Goal: Task Accomplishment & Management: Manage account settings

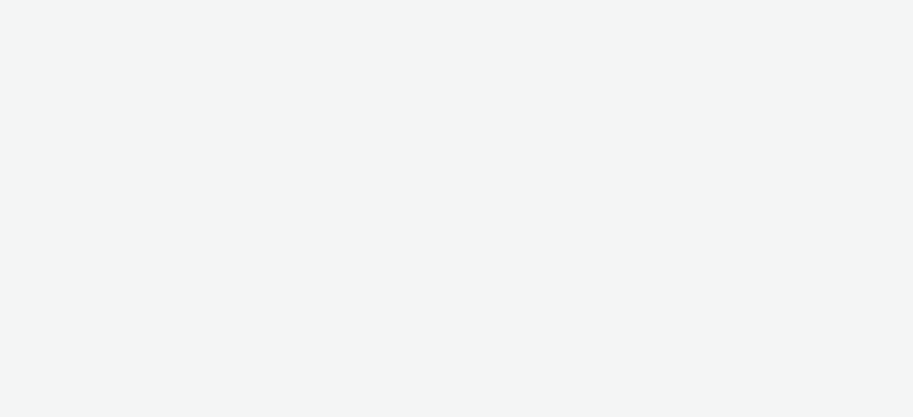
select select "43747a01-9d8e-4dea-a0e4-a98d33cfba61"
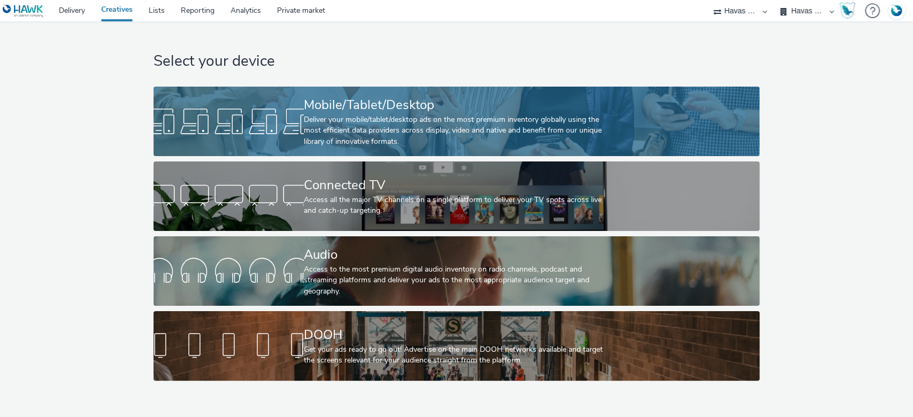
click at [409, 139] on div "Deliver your mobile/tablet/desktop ads on the most premium inventory globally u…" at bounding box center [454, 130] width 301 height 33
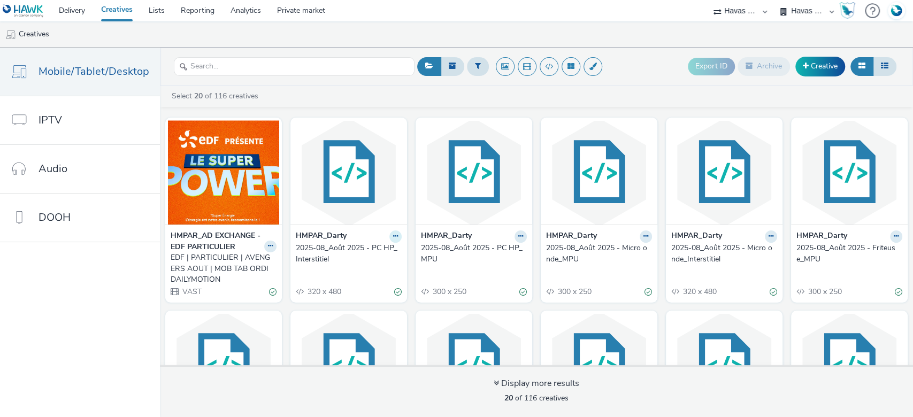
click at [277, 241] on button at bounding box center [270, 247] width 12 height 12
click at [349, 273] on link "Duplicate" at bounding box center [362, 276] width 80 height 21
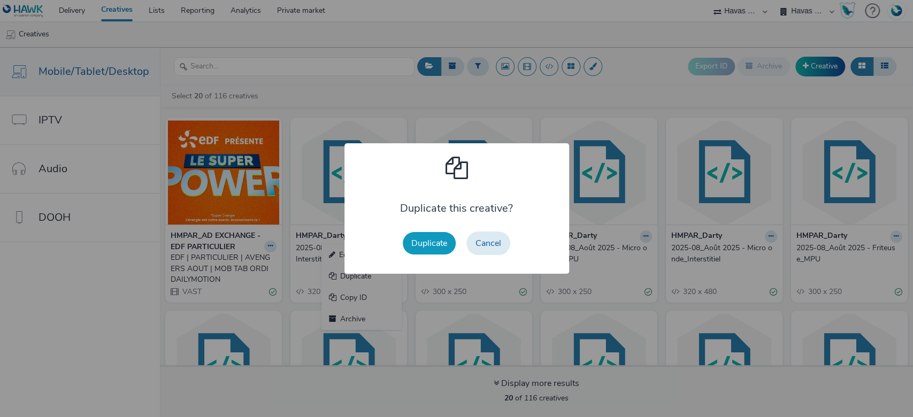
click at [423, 234] on button "Duplicate" at bounding box center [429, 243] width 53 height 22
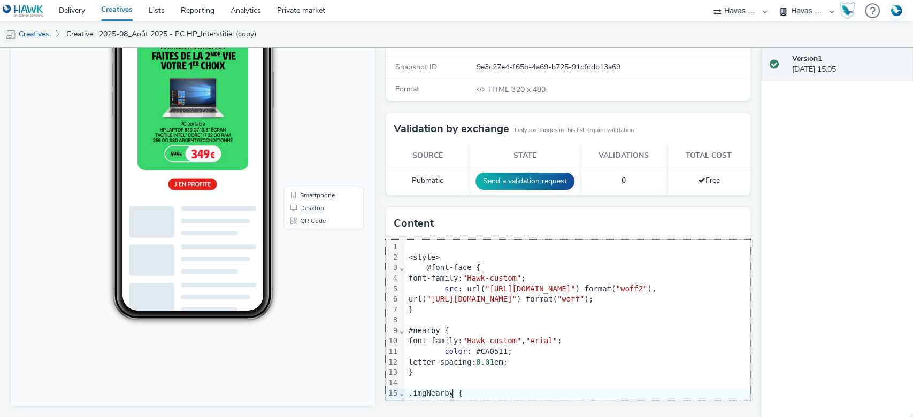
click at [43, 28] on link "Creatives" at bounding box center [27, 34] width 55 height 26
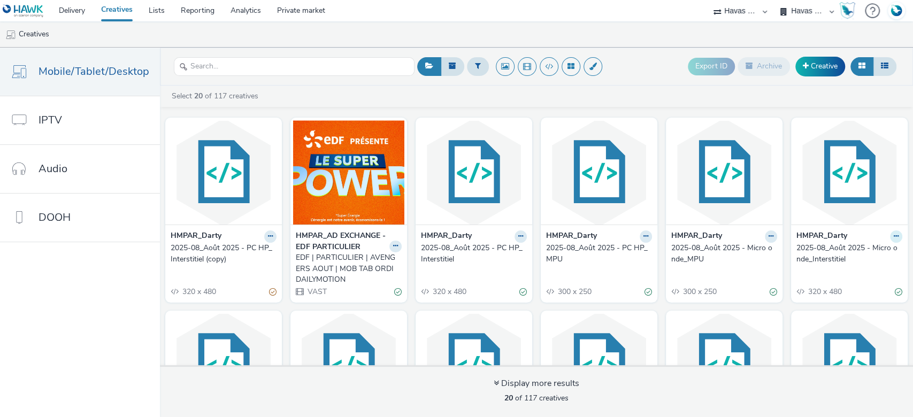
click at [273, 236] on icon at bounding box center [270, 236] width 5 height 6
click at [847, 251] on link "Edit" at bounding box center [862, 254] width 80 height 21
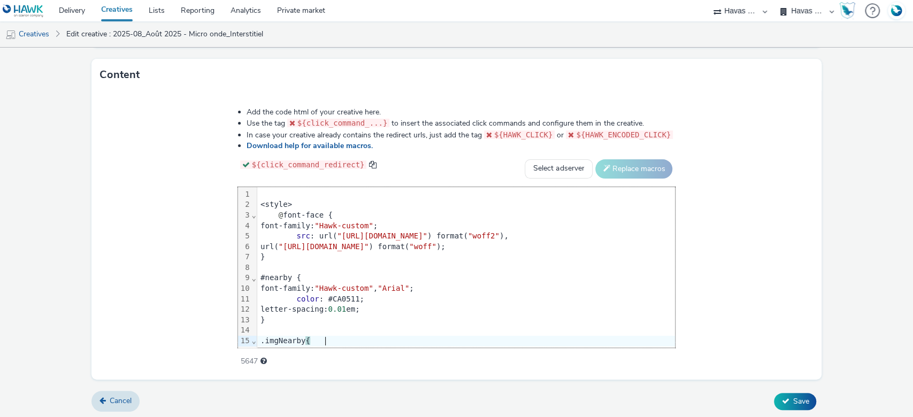
scroll to position [534, 0]
click at [117, 401] on span "Cancel" at bounding box center [121, 400] width 22 height 10
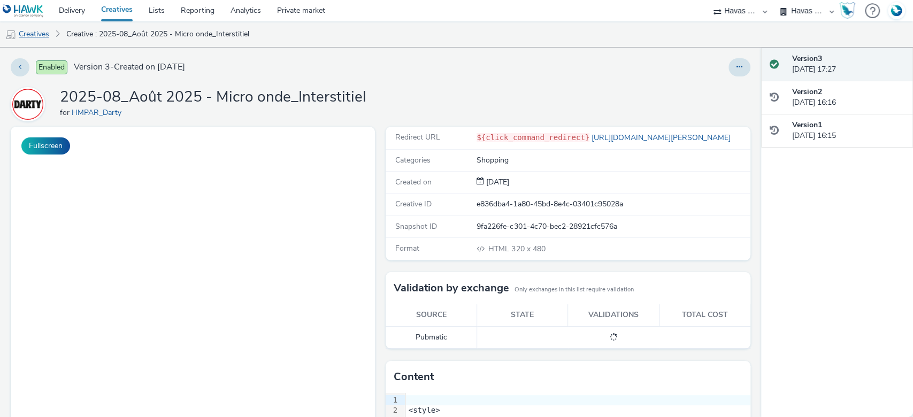
click at [49, 37] on link "Creatives" at bounding box center [27, 34] width 55 height 26
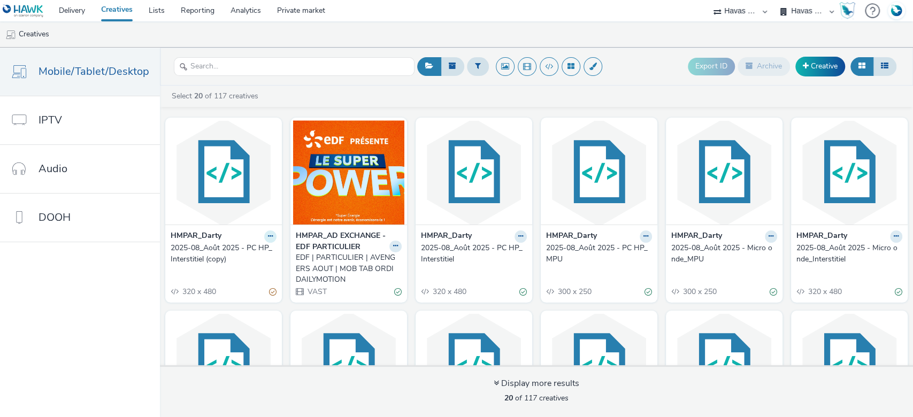
click at [264, 235] on button at bounding box center [270, 237] width 12 height 12
click at [222, 253] on link "Edit" at bounding box center [236, 254] width 80 height 21
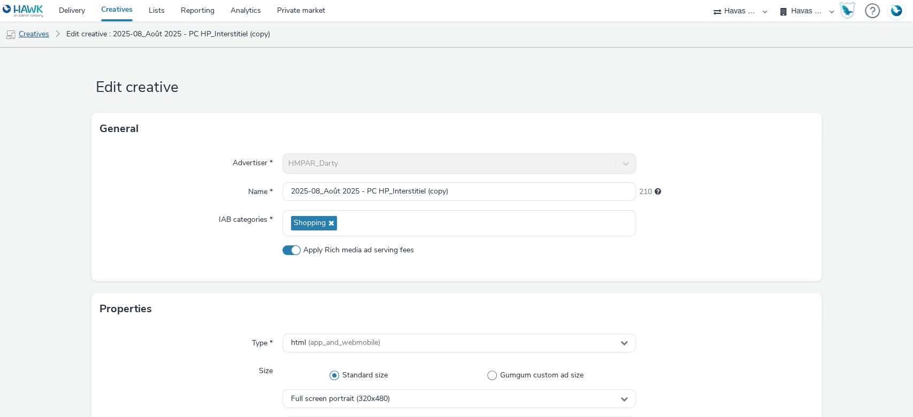
click at [39, 33] on link "Creatives" at bounding box center [27, 34] width 55 height 26
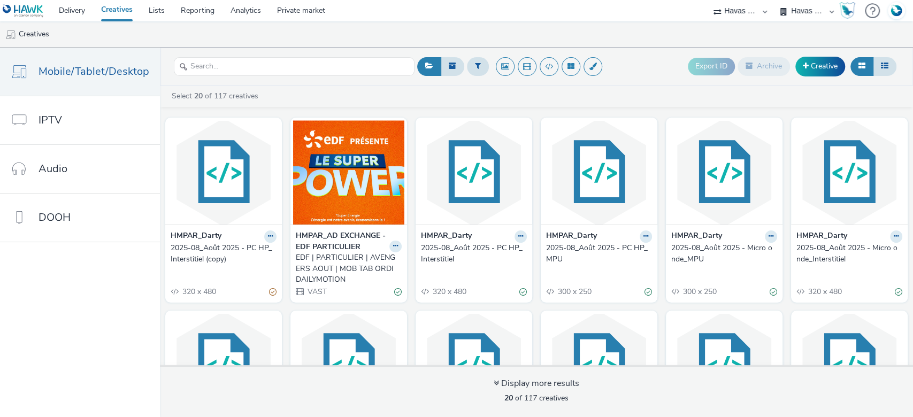
scroll to position [458, 0]
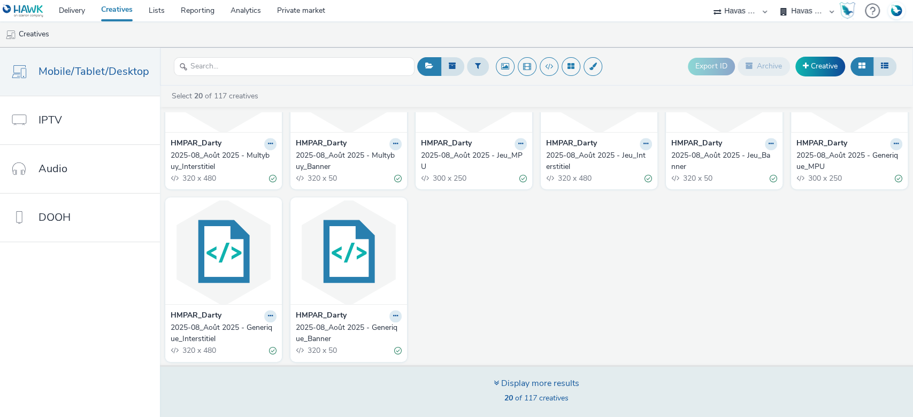
click at [449, 384] on div "Display more results 20 of 117 creatives" at bounding box center [536, 391] width 761 height 52
click at [499, 386] on div "Display more results" at bounding box center [537, 384] width 86 height 12
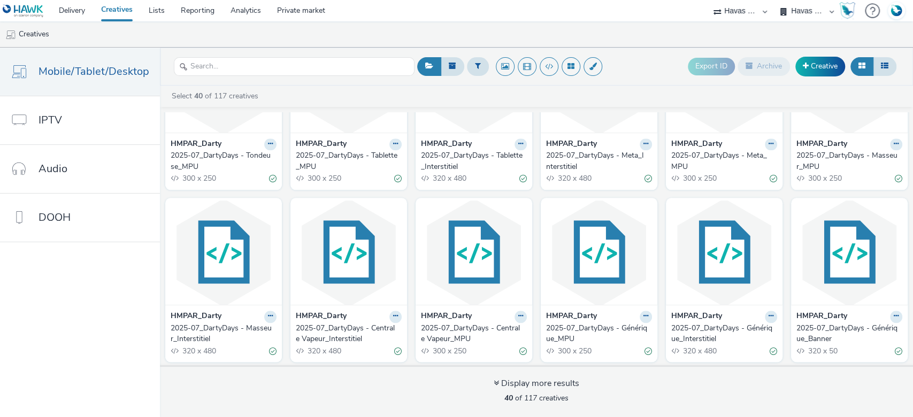
scroll to position [814, 0]
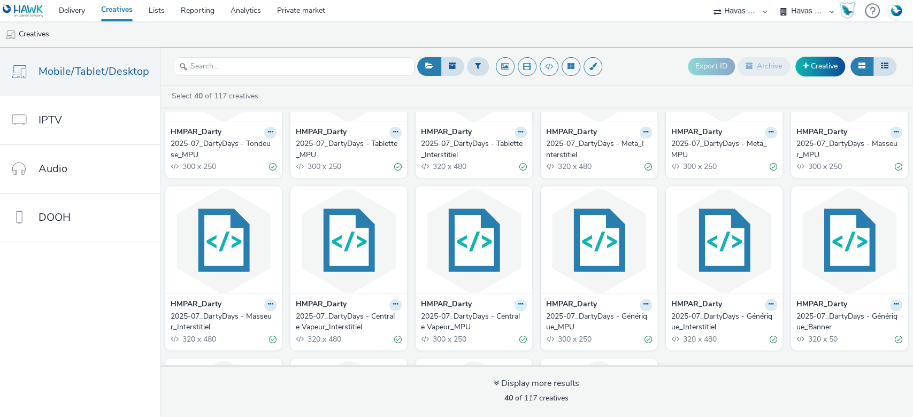
click at [488, 320] on link "Edit" at bounding box center [487, 323] width 80 height 21
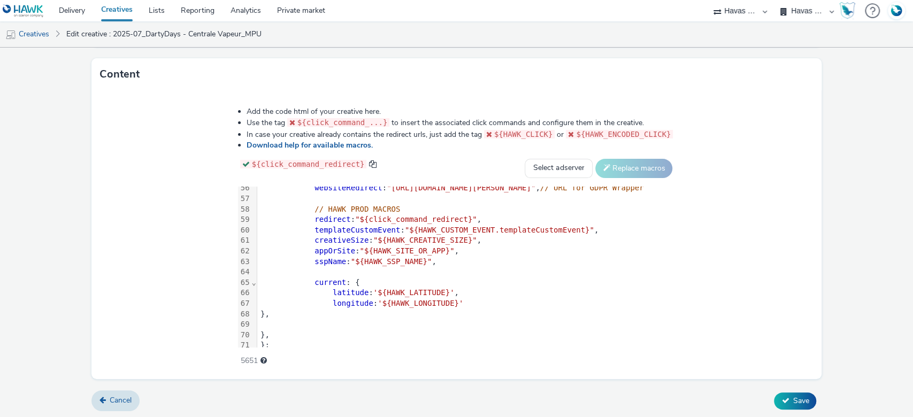
scroll to position [620, 0]
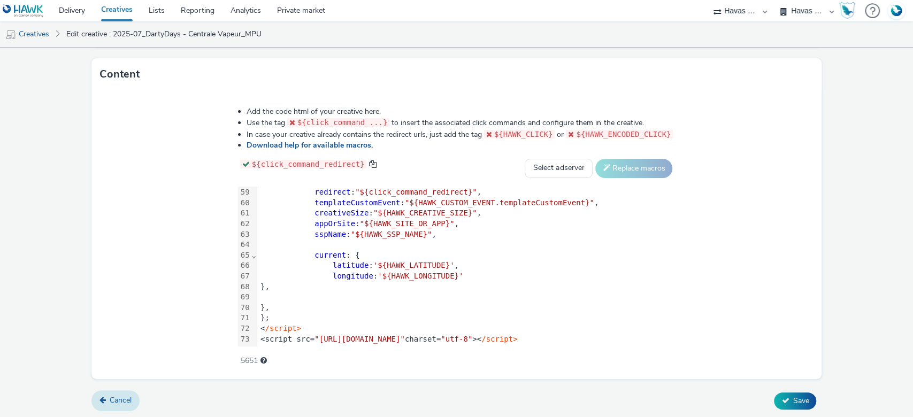
click at [114, 397] on span "Cancel" at bounding box center [121, 400] width 22 height 10
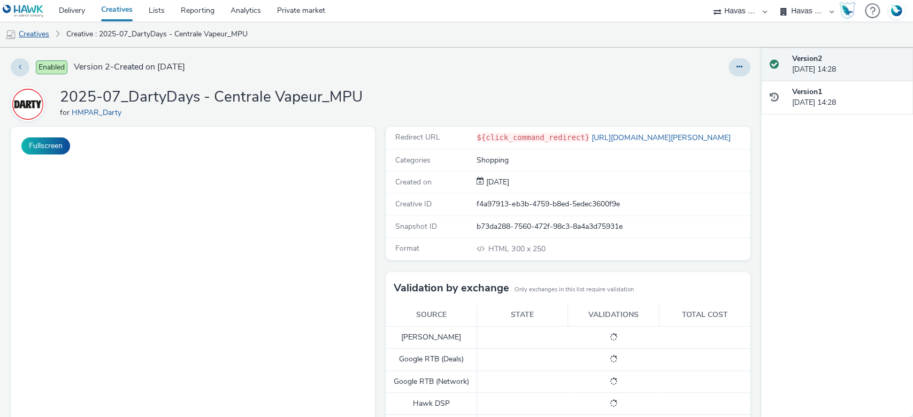
click at [37, 43] on link "Creatives" at bounding box center [27, 34] width 55 height 26
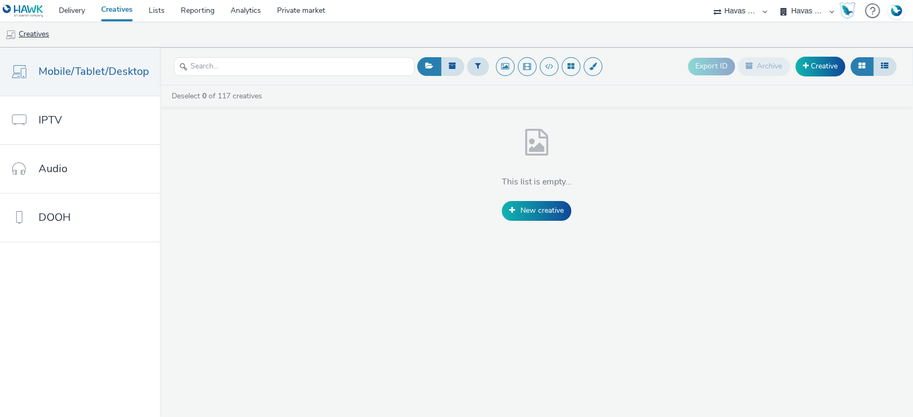
click at [39, 34] on link "Creatives" at bounding box center [27, 34] width 55 height 26
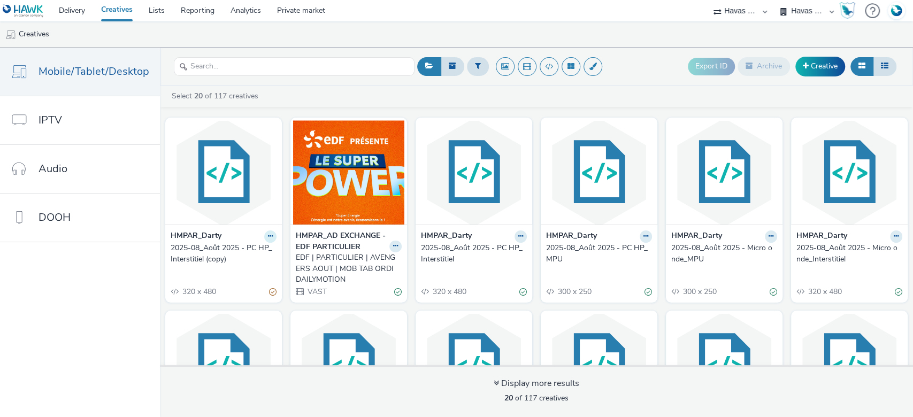
click at [268, 237] on icon at bounding box center [270, 236] width 5 height 6
click at [236, 255] on link "Edit" at bounding box center [236, 254] width 80 height 21
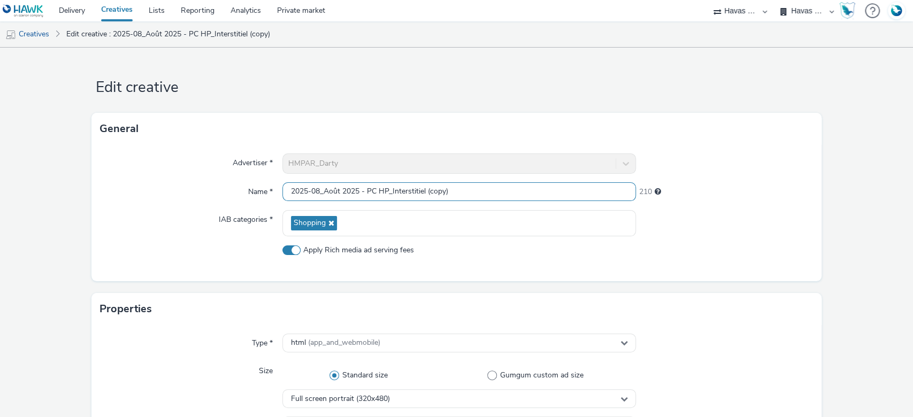
drag, startPoint x: 467, startPoint y: 189, endPoint x: 423, endPoint y: 190, distance: 43.9
click at [423, 190] on input "2025-08_Août 2025 - PC HP_Interstitiel (copy)" at bounding box center [459, 191] width 354 height 19
drag, startPoint x: 386, startPoint y: 194, endPoint x: 364, endPoint y: 192, distance: 22.0
click at [364, 192] on input "2025-08_Août 2025 - PC HP_Interstitiel" at bounding box center [459, 191] width 354 height 19
drag, startPoint x: 357, startPoint y: 192, endPoint x: 321, endPoint y: 192, distance: 36.4
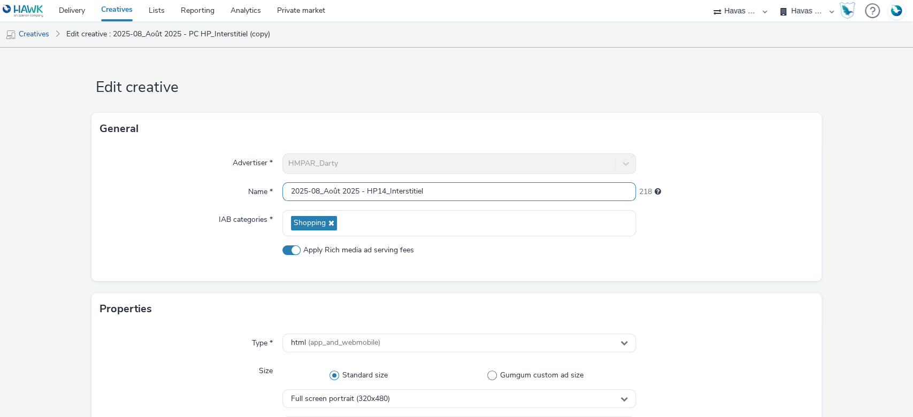
click at [321, 192] on input "2025-08_Août 2025 - HP14_Interstitiel" at bounding box center [459, 191] width 354 height 19
type input "2025-08_Backtoschool - HP14_Interstitiel"
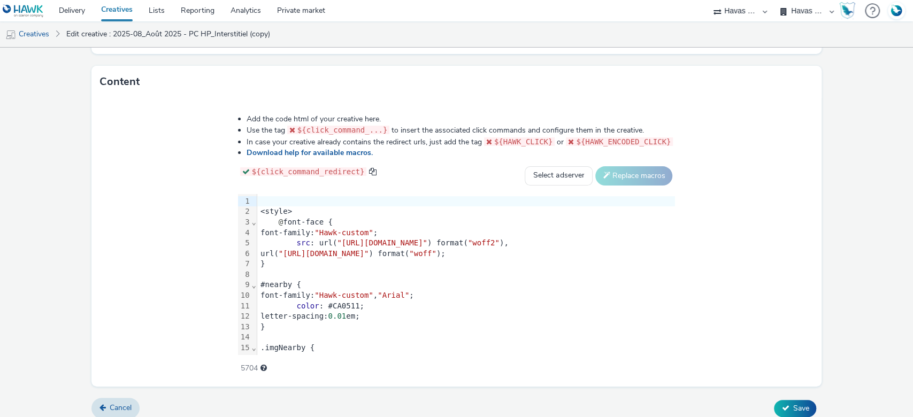
scroll to position [534, 0]
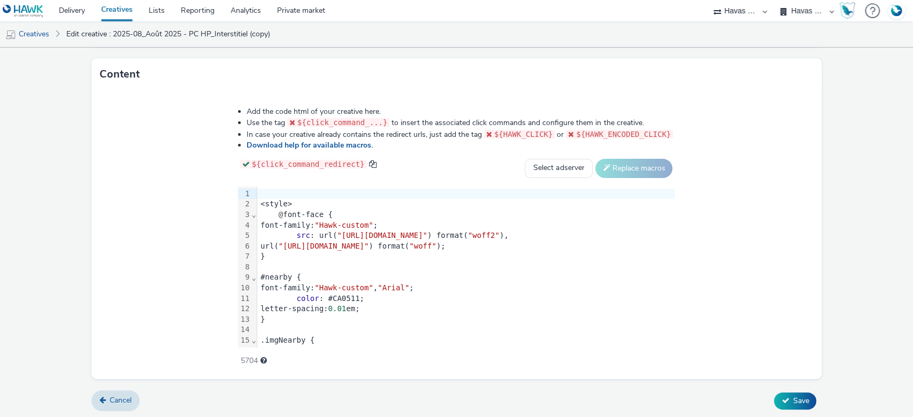
click at [288, 251] on div "}" at bounding box center [466, 256] width 418 height 11
click at [788, 393] on button "Save" at bounding box center [795, 401] width 42 height 17
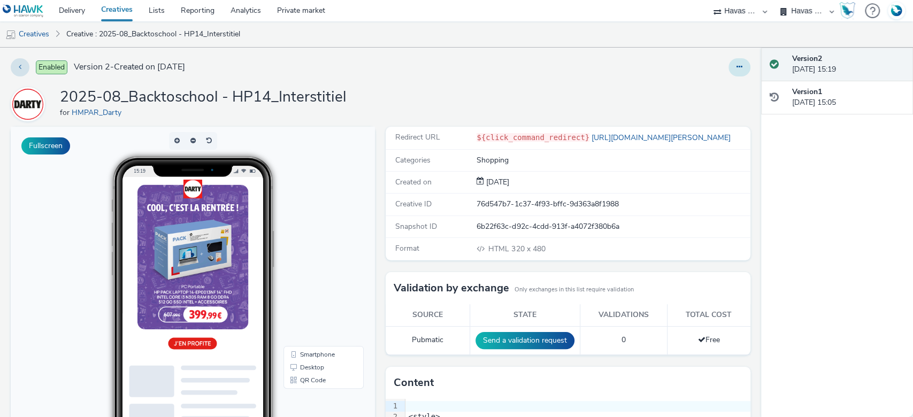
click at [737, 71] on icon at bounding box center [740, 66] width 6 height 7
click at [712, 110] on link "Duplicate" at bounding box center [710, 110] width 80 height 21
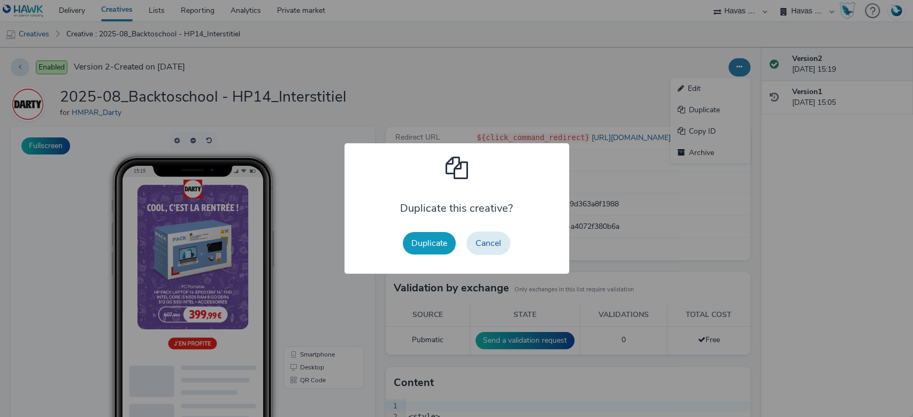
click at [421, 238] on button "Duplicate" at bounding box center [429, 243] width 53 height 22
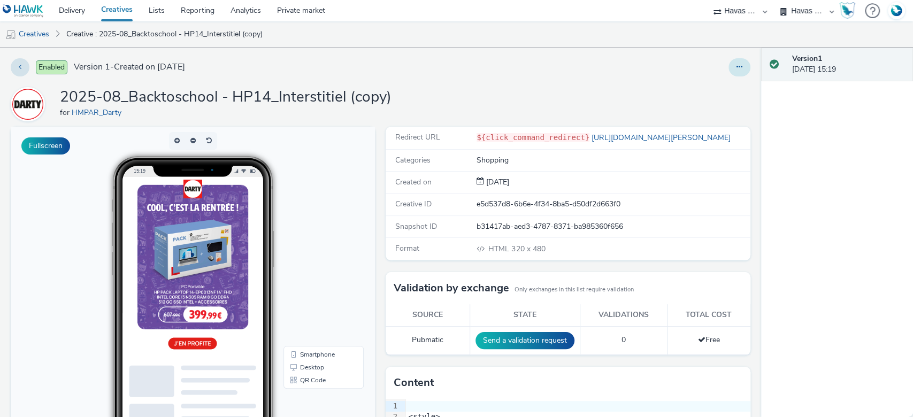
click at [737, 68] on icon at bounding box center [740, 66] width 6 height 7
click at [705, 86] on link "Edit" at bounding box center [710, 88] width 80 height 21
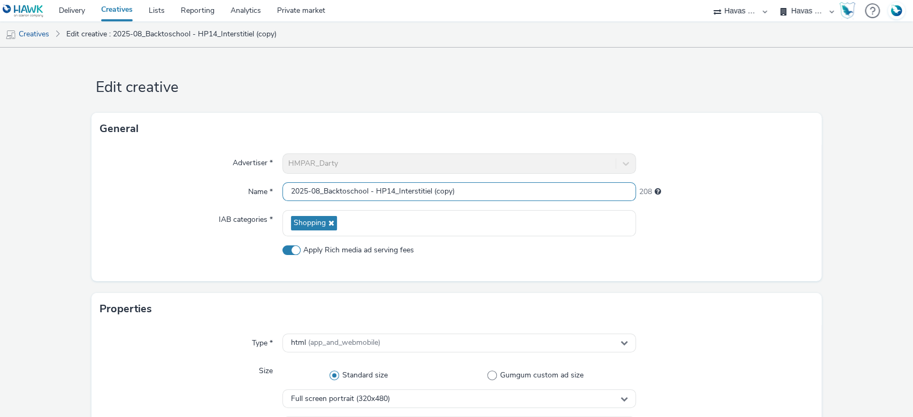
drag, startPoint x: 468, startPoint y: 188, endPoint x: 395, endPoint y: 190, distance: 72.3
click at [395, 190] on input "2025-08_Backtoschool - HP14_Interstitiel (copy)" at bounding box center [459, 191] width 354 height 19
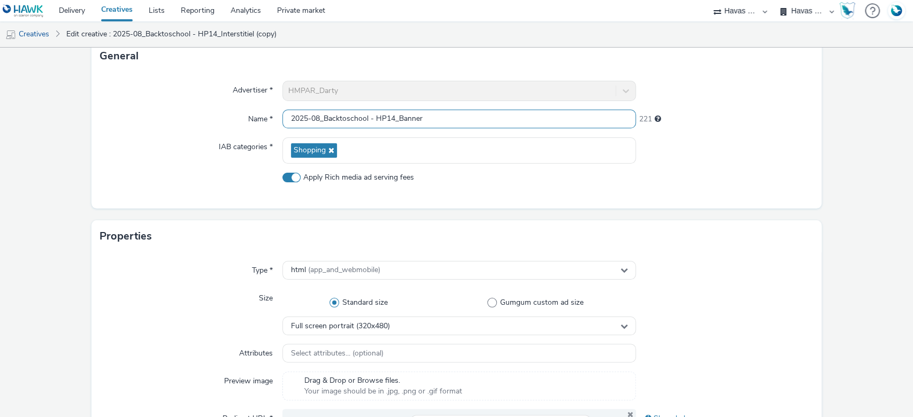
scroll to position [214, 0]
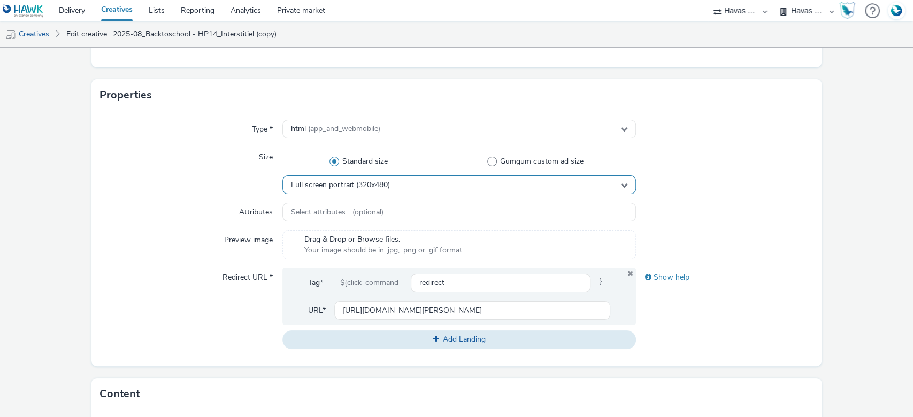
type input "2025-08_Backtoschool - HP14_Banner"
click at [392, 182] on div "Full screen portrait (320x480)" at bounding box center [459, 184] width 354 height 19
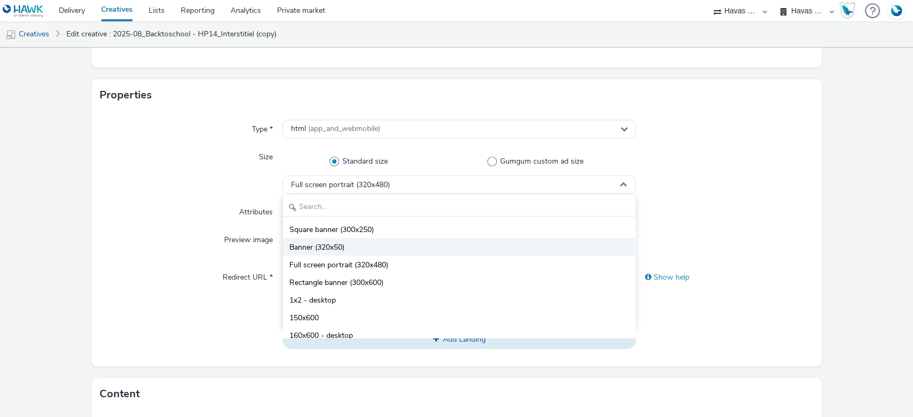
click at [379, 244] on li "Banner (320x50)" at bounding box center [459, 247] width 353 height 18
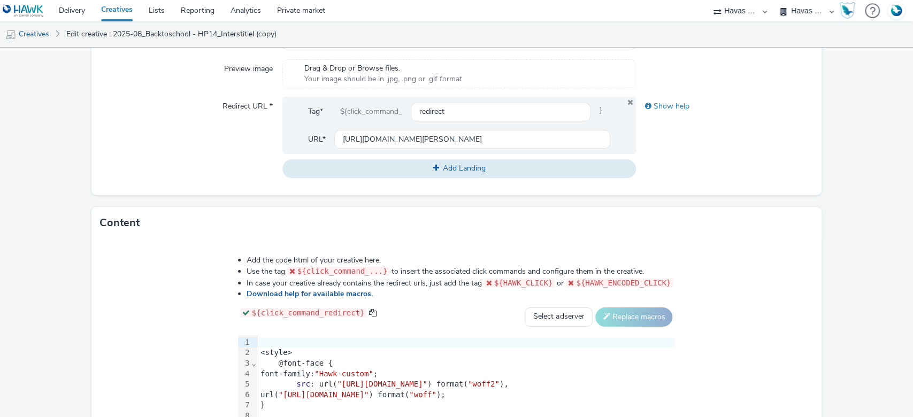
scroll to position [534, 0]
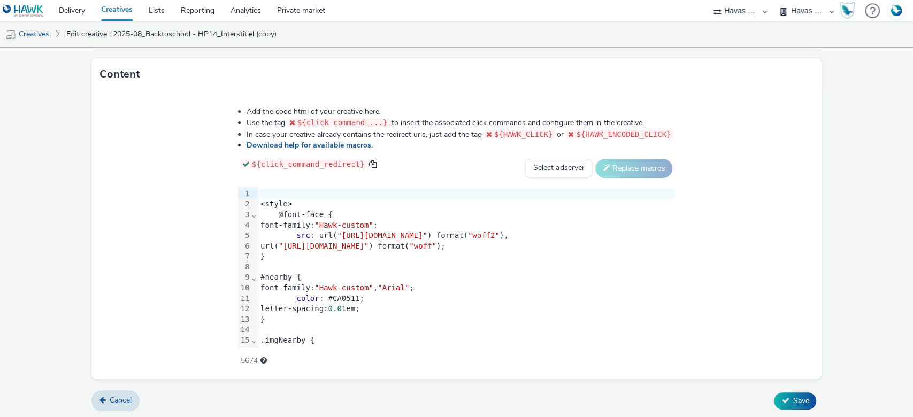
click at [338, 246] on span ""https://static.tabmo.io/creatives/2022-q1/april/maxi-zoo/skolar-sans-latin-con…" at bounding box center [324, 246] width 90 height 9
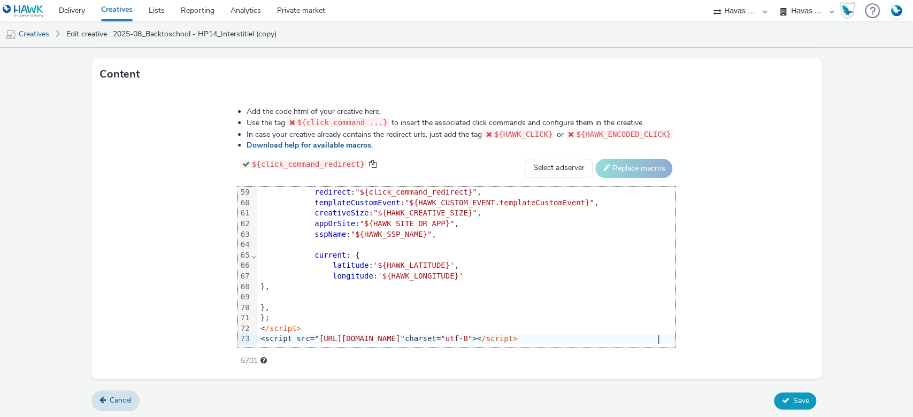
click at [793, 396] on span "Save" at bounding box center [801, 401] width 16 height 10
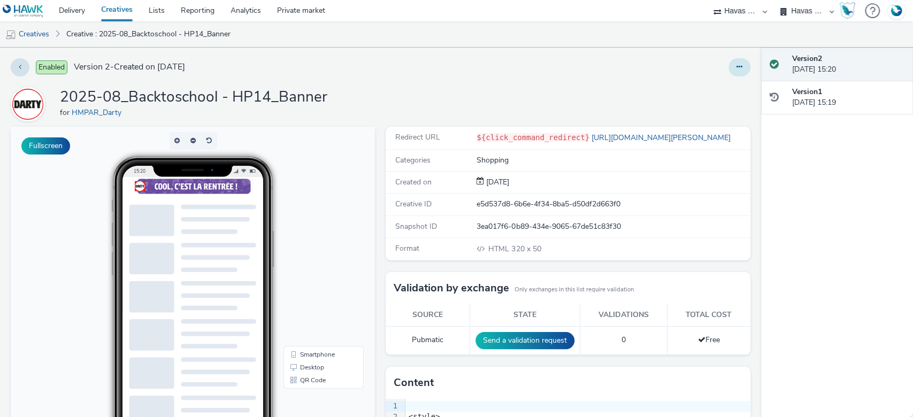
click at [729, 64] on button at bounding box center [740, 67] width 22 height 18
click at [706, 104] on link "Duplicate" at bounding box center [710, 110] width 80 height 21
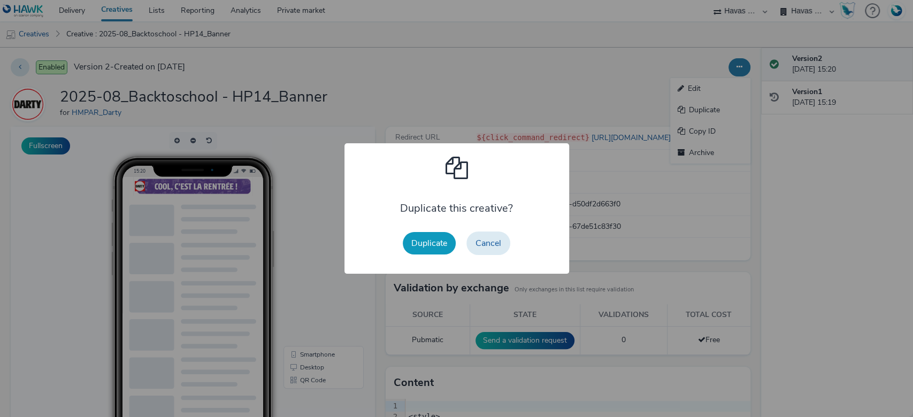
click at [411, 243] on button "Duplicate" at bounding box center [429, 243] width 53 height 22
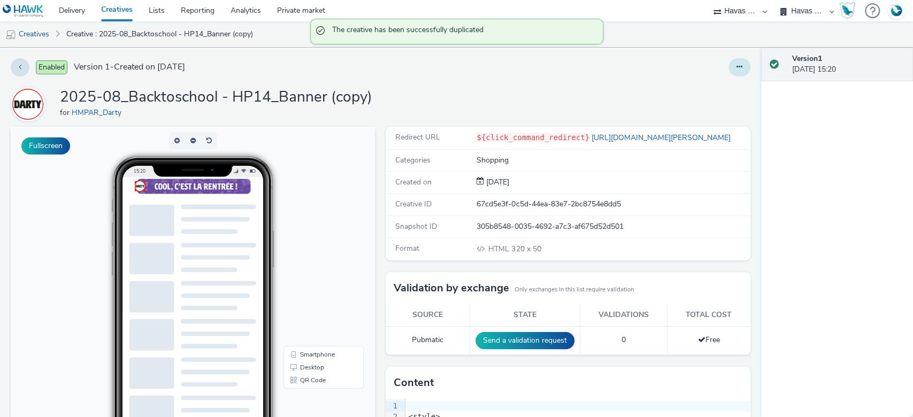
click at [729, 71] on button at bounding box center [740, 67] width 22 height 18
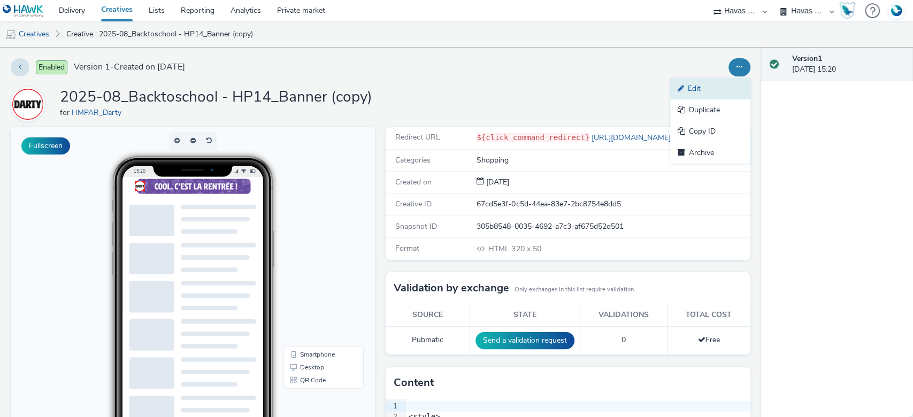
click at [707, 88] on link "Edit" at bounding box center [710, 88] width 80 height 21
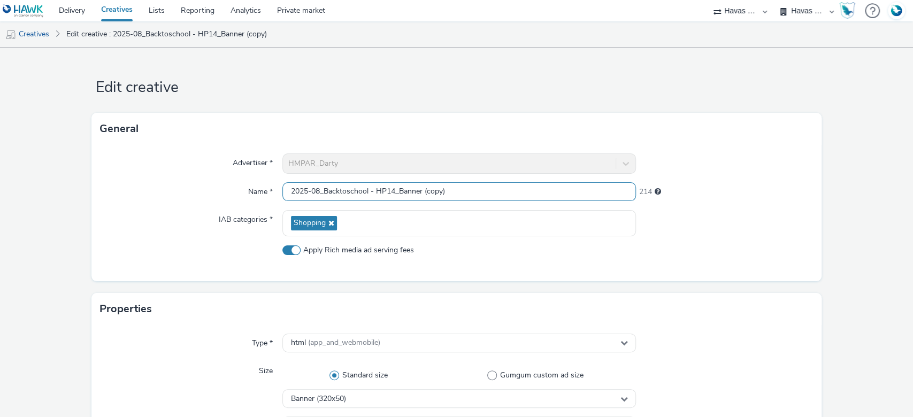
drag, startPoint x: 463, startPoint y: 194, endPoint x: 395, endPoint y: 190, distance: 68.6
click at [395, 190] on input "2025-08_Backtoschool - HP14_Banner (copy)" at bounding box center [459, 191] width 354 height 19
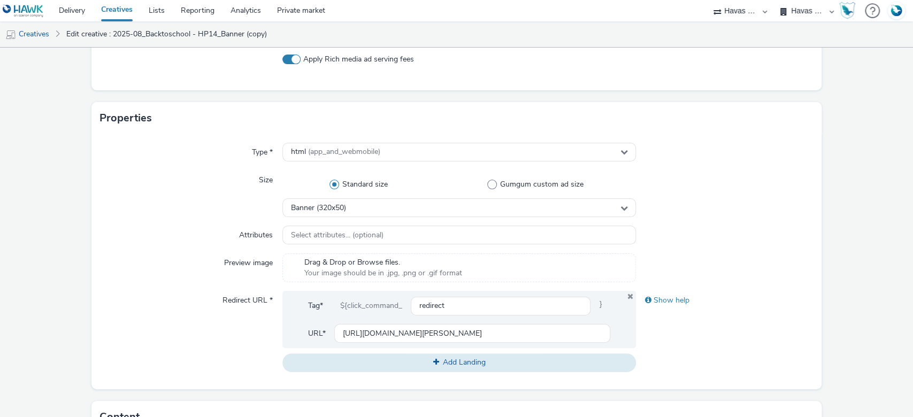
scroll to position [214, 0]
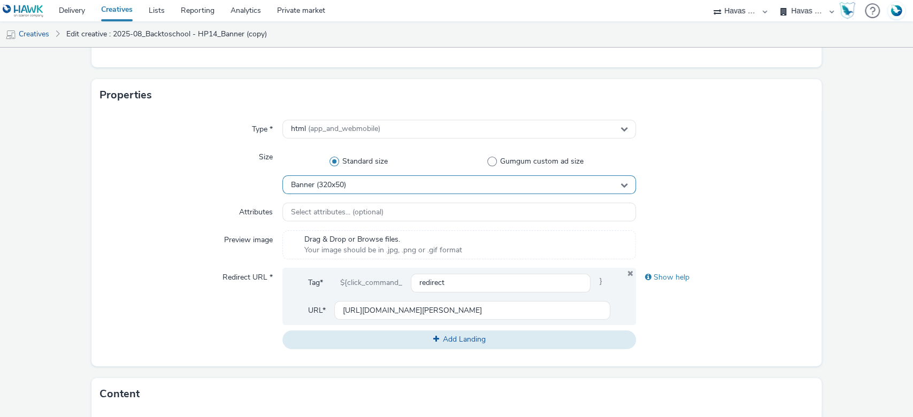
type input "2025-08_Backtoschool - HP14_MPU"
click at [389, 185] on div "Banner (320x50)" at bounding box center [459, 184] width 354 height 19
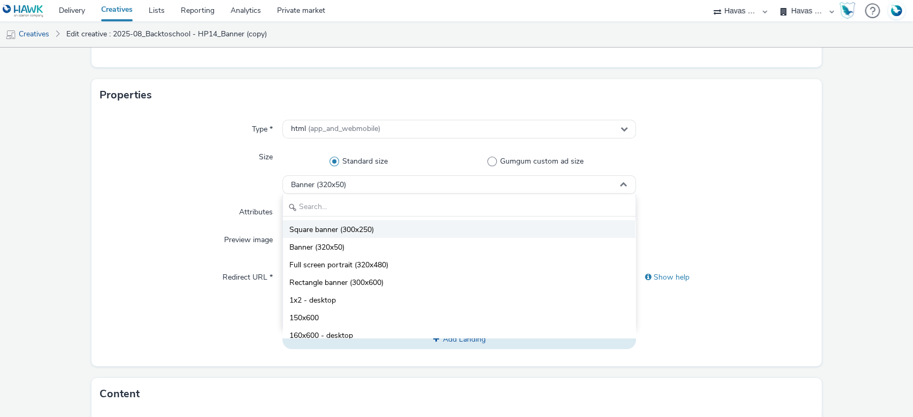
click at [368, 228] on span "Square banner (300x250)" at bounding box center [331, 230] width 85 height 11
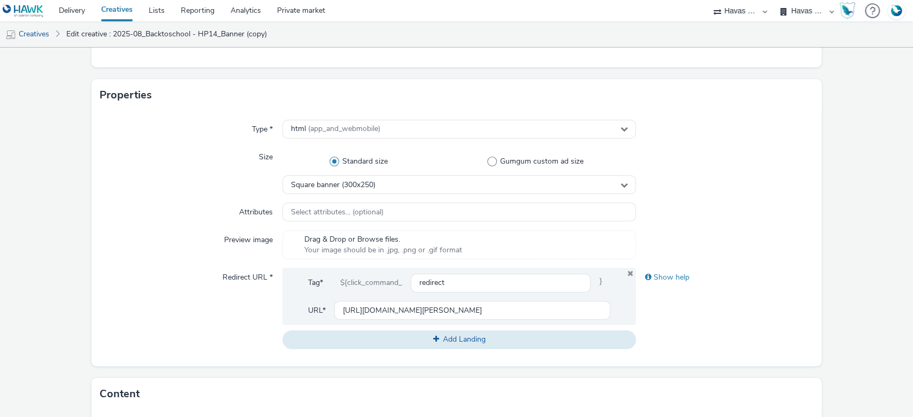
scroll to position [534, 0]
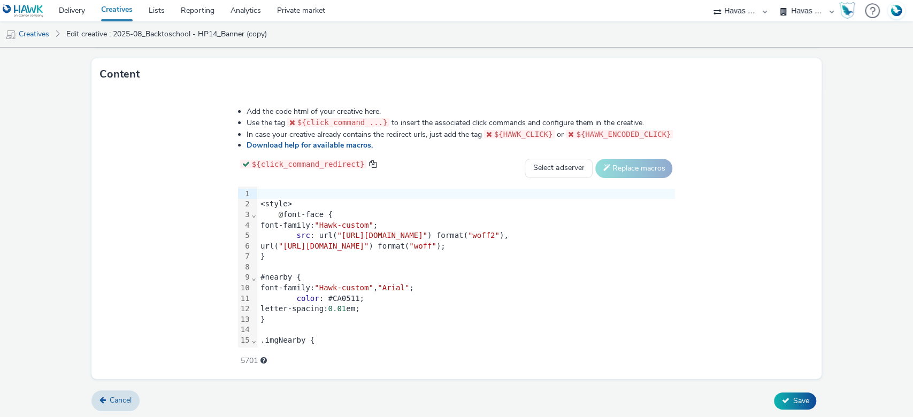
click at [342, 236] on span ""https://static.tabmo.io/creatives/2022-q1/april/maxi-zoo/skolar-sans-latin-con…" at bounding box center [382, 235] width 90 height 9
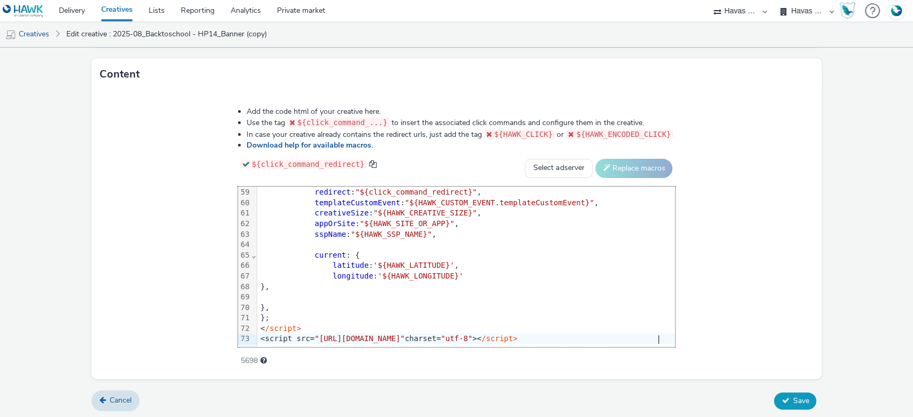
click at [793, 396] on span "Save" at bounding box center [801, 401] width 16 height 10
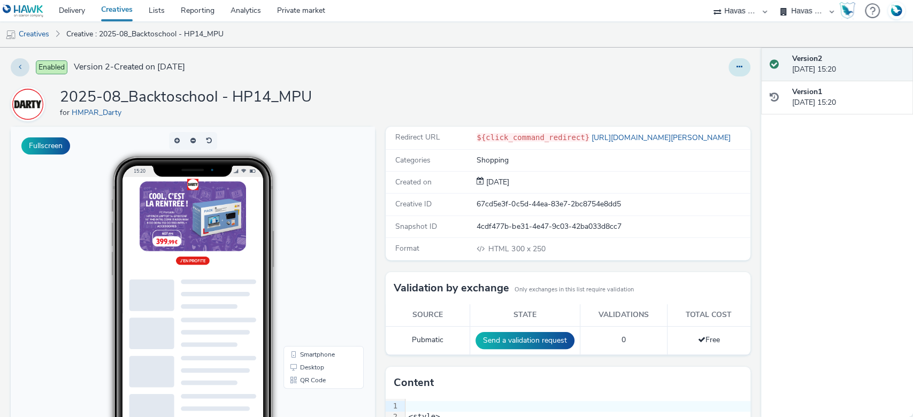
drag, startPoint x: 726, startPoint y: 68, endPoint x: 727, endPoint y: 74, distance: 6.5
click at [737, 68] on icon at bounding box center [740, 66] width 6 height 7
click at [709, 108] on link "Duplicate" at bounding box center [710, 110] width 80 height 21
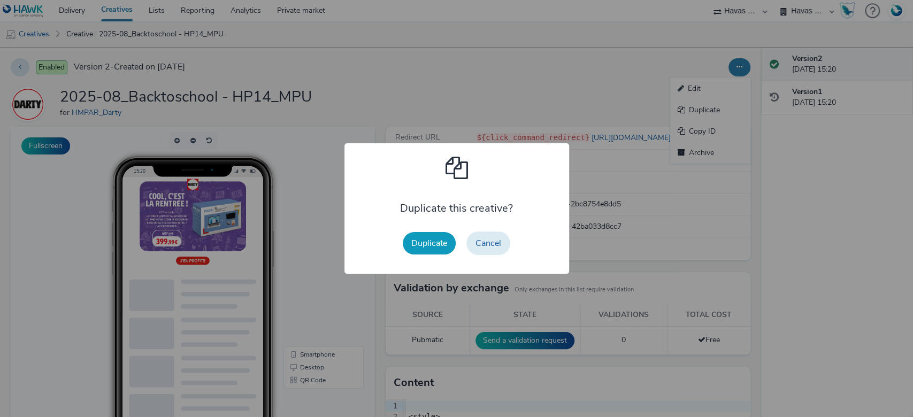
click at [435, 241] on button "Duplicate" at bounding box center [429, 243] width 53 height 22
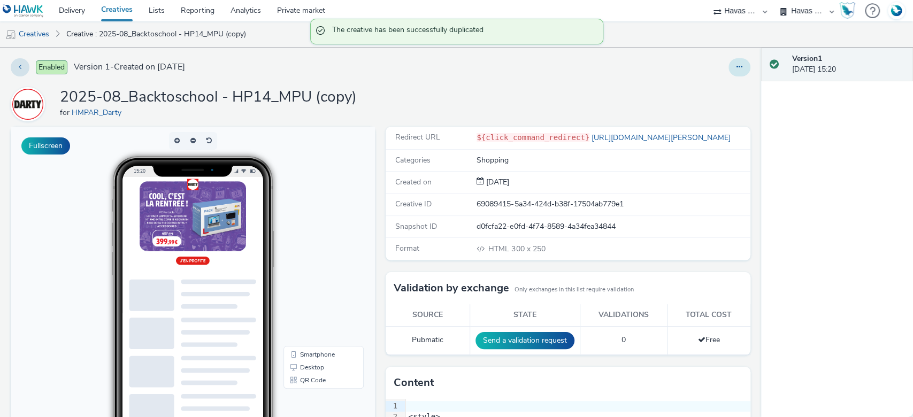
click at [729, 75] on button at bounding box center [740, 67] width 22 height 18
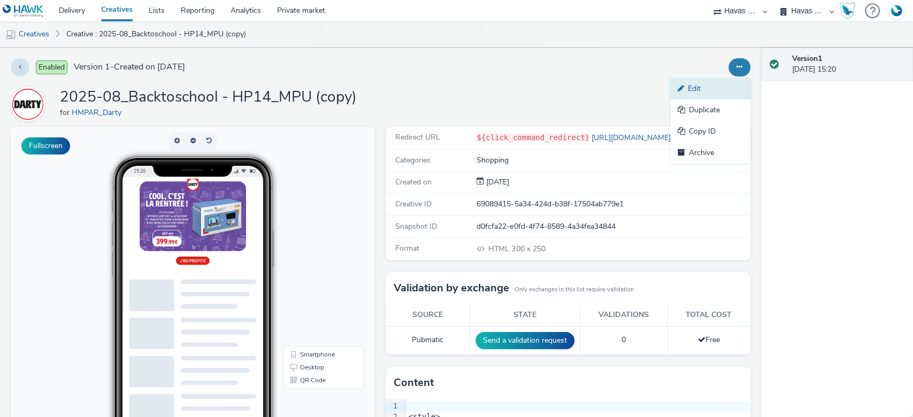
click at [691, 85] on link "Edit" at bounding box center [710, 88] width 80 height 21
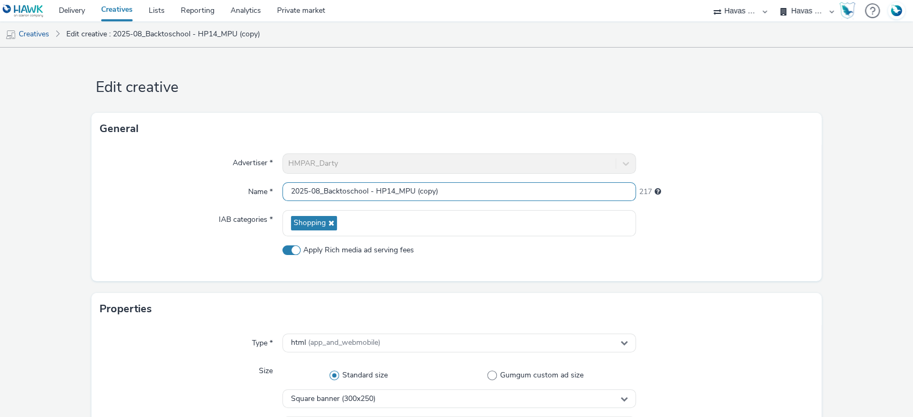
drag, startPoint x: 446, startPoint y: 193, endPoint x: 411, endPoint y: 190, distance: 35.4
click at [411, 190] on input "2025-08_Backtoschool - HP14_MPU (copy)" at bounding box center [459, 191] width 354 height 19
drag, startPoint x: 393, startPoint y: 190, endPoint x: 373, endPoint y: 193, distance: 19.4
click at [373, 193] on input "2025-08_Backtoschool - HP14_MPU" at bounding box center [459, 191] width 354 height 19
drag, startPoint x: 437, startPoint y: 185, endPoint x: 411, endPoint y: 188, distance: 25.8
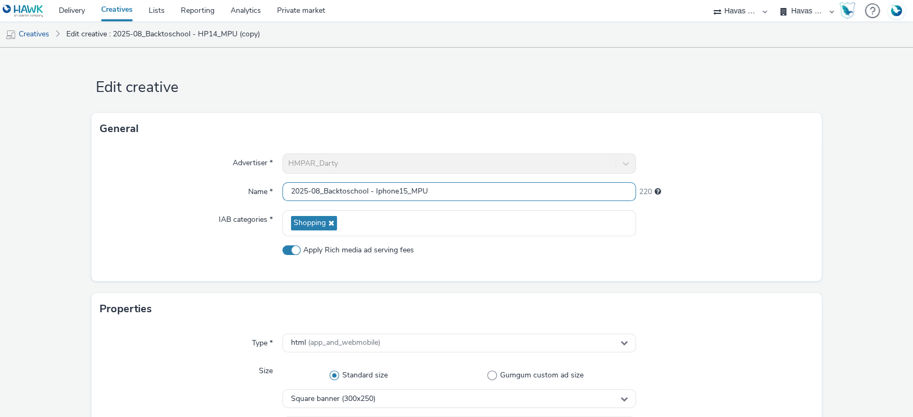
click at [411, 188] on input "2025-08_Backtoschool - Iphone15_MPU" at bounding box center [459, 191] width 354 height 19
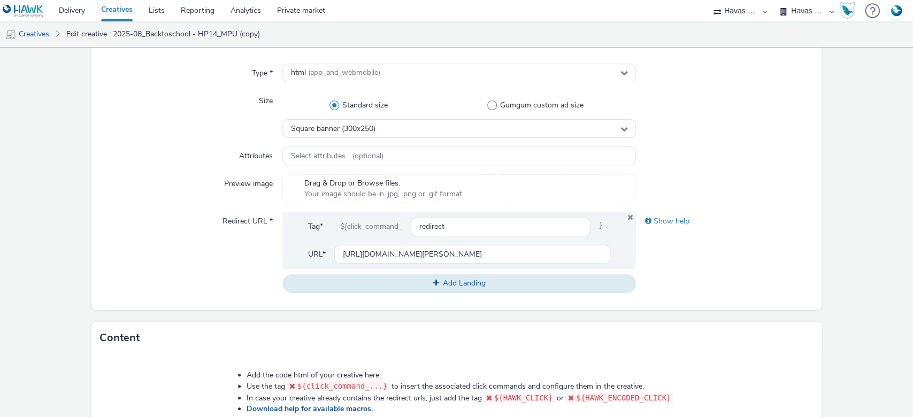
scroll to position [285, 0]
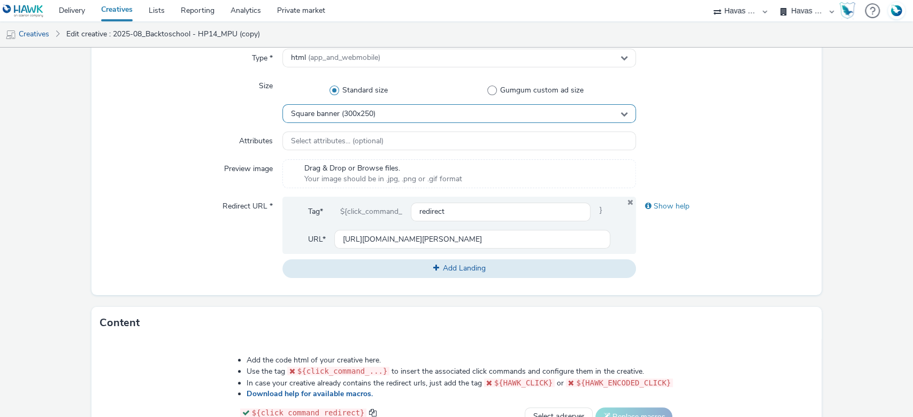
type input "2025-08_Backtoschool - Iphone15_interstitiel"
click at [361, 110] on span "Square banner (300x250)" at bounding box center [333, 114] width 85 height 9
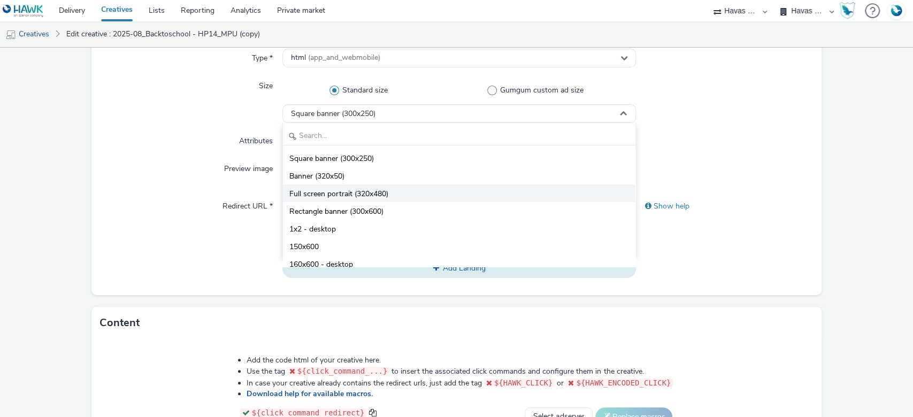
click at [387, 187] on li "Full screen portrait (320x480)" at bounding box center [459, 194] width 353 height 18
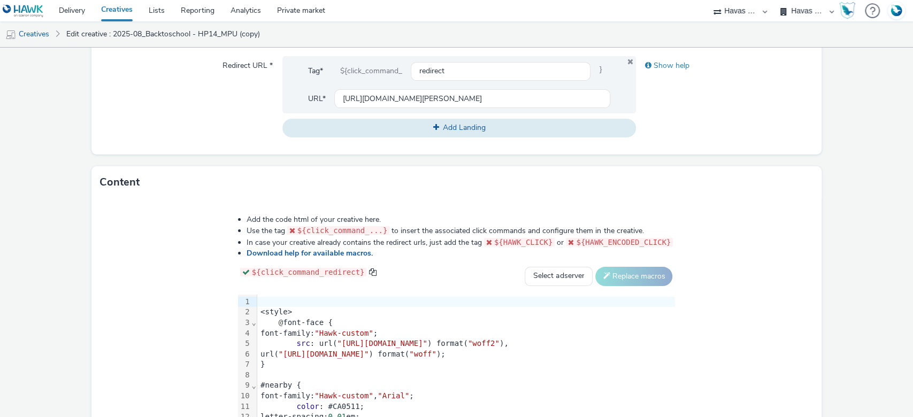
scroll to position [534, 0]
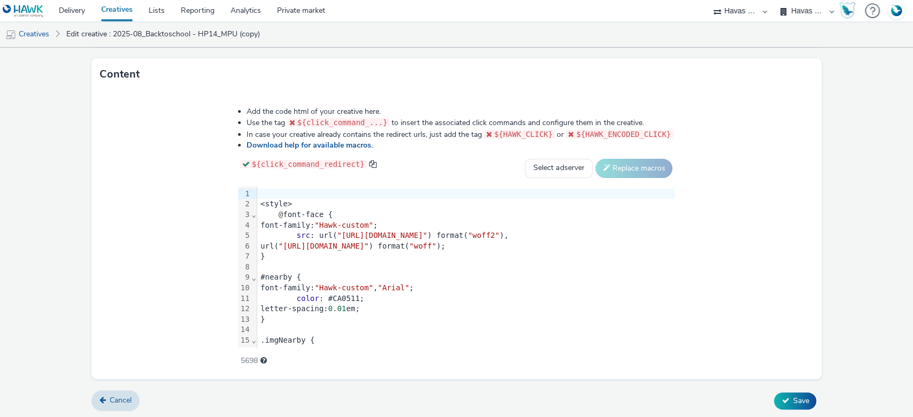
click at [280, 294] on div "color : #CA0511;" at bounding box center [466, 299] width 418 height 11
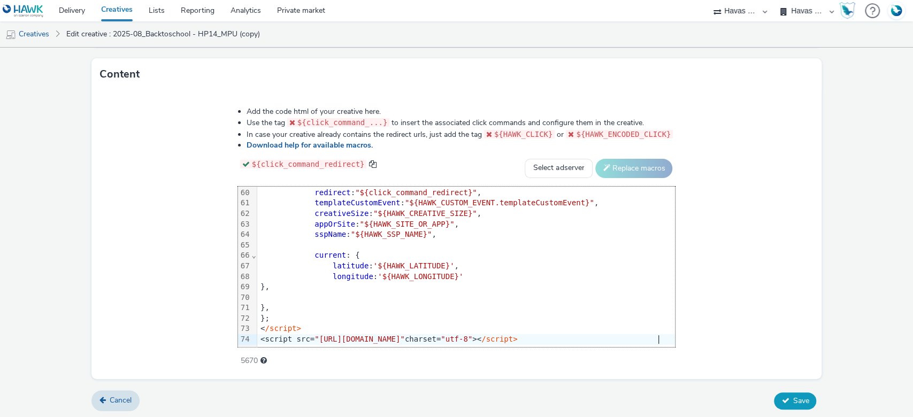
click at [793, 396] on span "Save" at bounding box center [801, 401] width 16 height 10
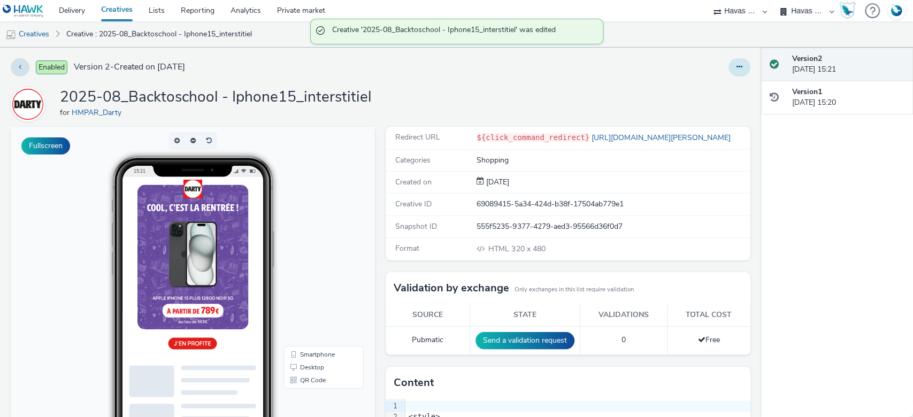
click at [729, 67] on button at bounding box center [740, 67] width 22 height 18
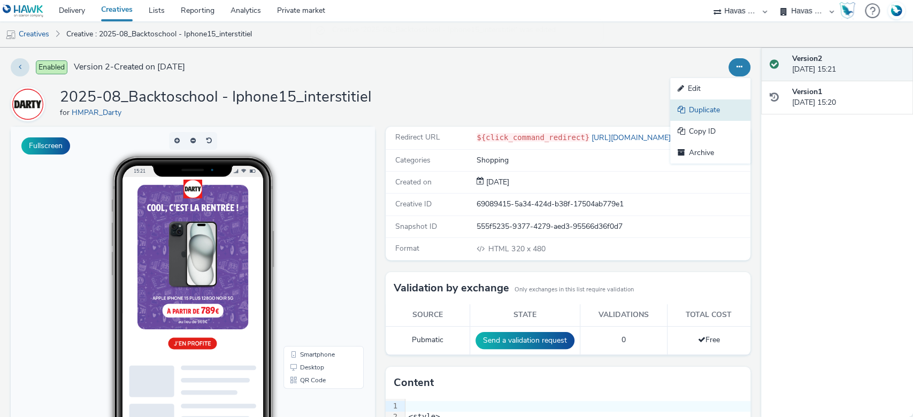
click at [696, 103] on link "Duplicate" at bounding box center [710, 110] width 80 height 21
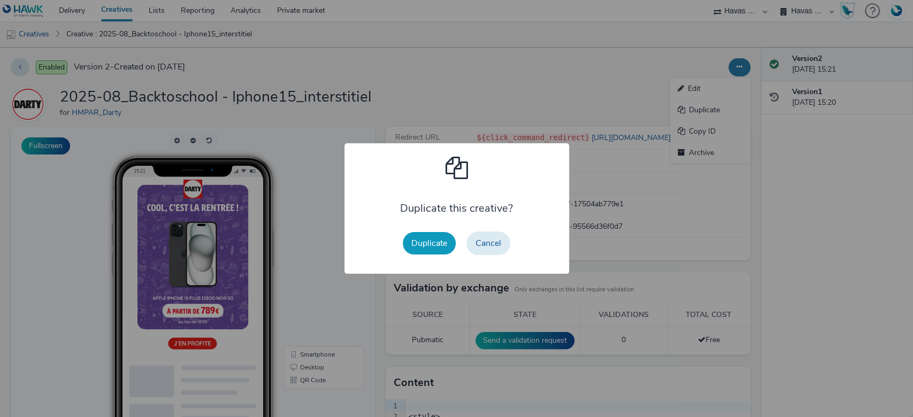
click at [415, 238] on button "Duplicate" at bounding box center [429, 243] width 53 height 22
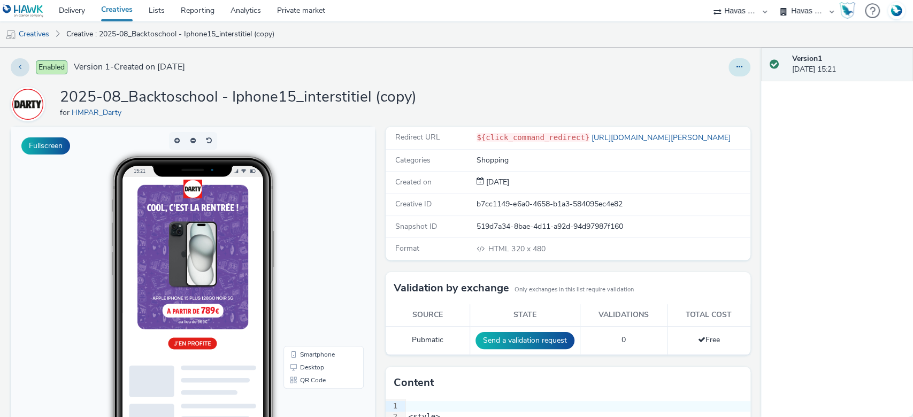
click at [729, 60] on button at bounding box center [740, 67] width 22 height 18
click at [712, 84] on link "Edit" at bounding box center [710, 88] width 80 height 21
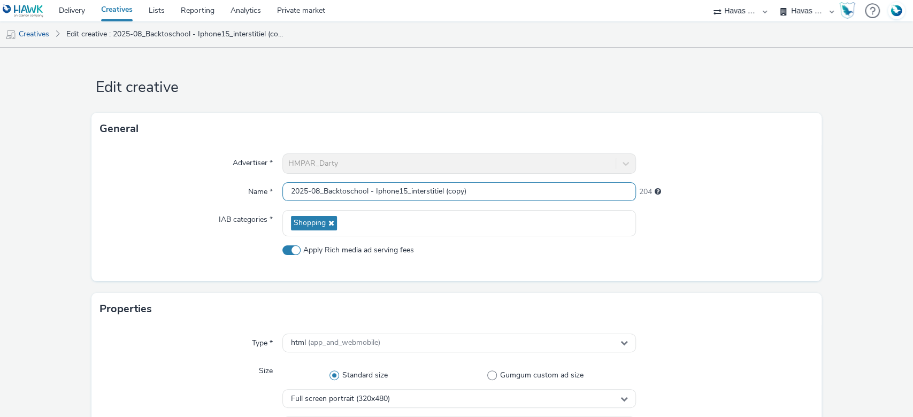
drag, startPoint x: 480, startPoint y: 190, endPoint x: 408, endPoint y: 190, distance: 71.7
click at [408, 190] on input "2025-08_Backtoschool - Iphone15_interstitiel (copy)" at bounding box center [459, 191] width 354 height 19
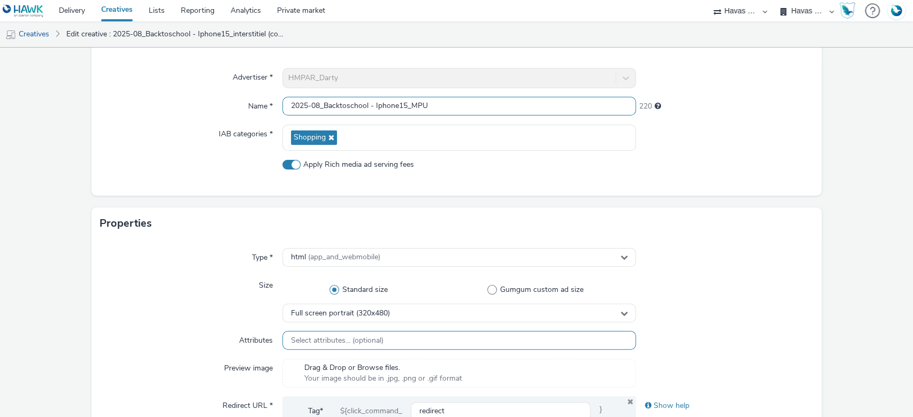
scroll to position [214, 0]
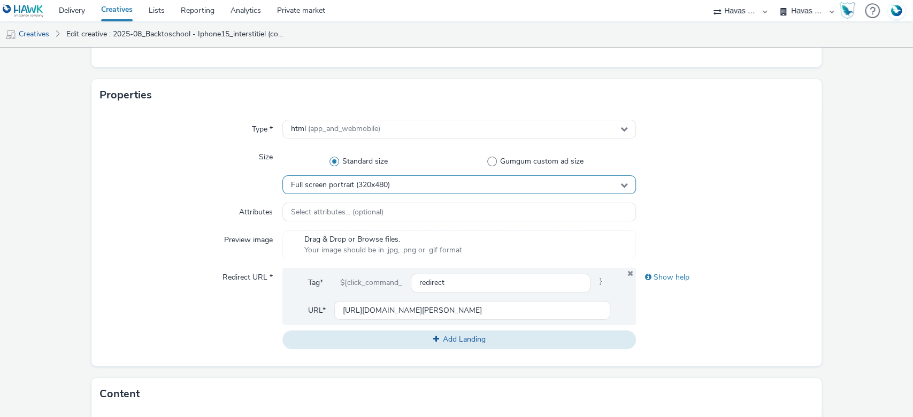
type input "2025-08_Backtoschool - Iphone15_MPU"
click at [362, 181] on span "Full screen portrait (320x480)" at bounding box center [340, 185] width 99 height 9
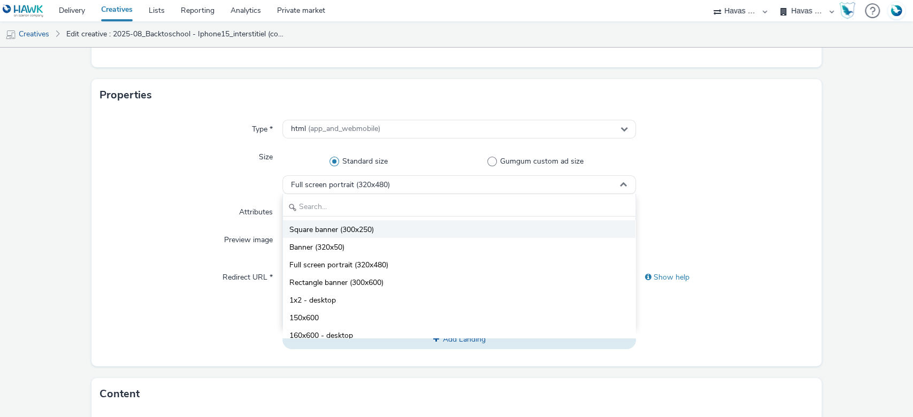
click at [378, 225] on li "Square banner (300x250)" at bounding box center [459, 229] width 353 height 18
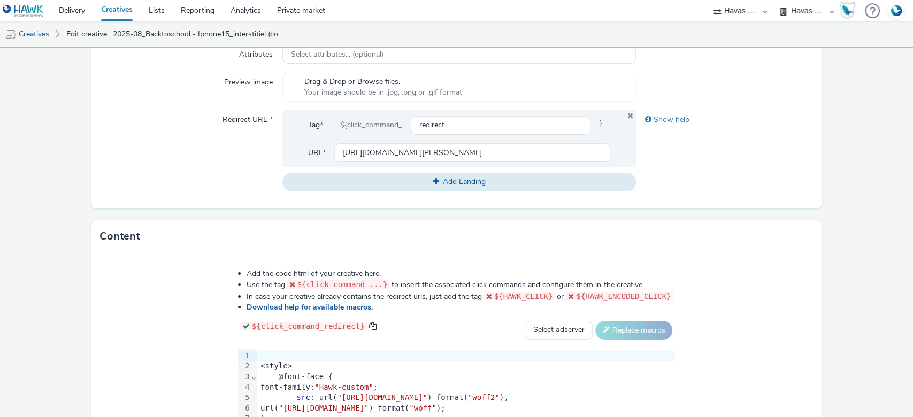
scroll to position [534, 0]
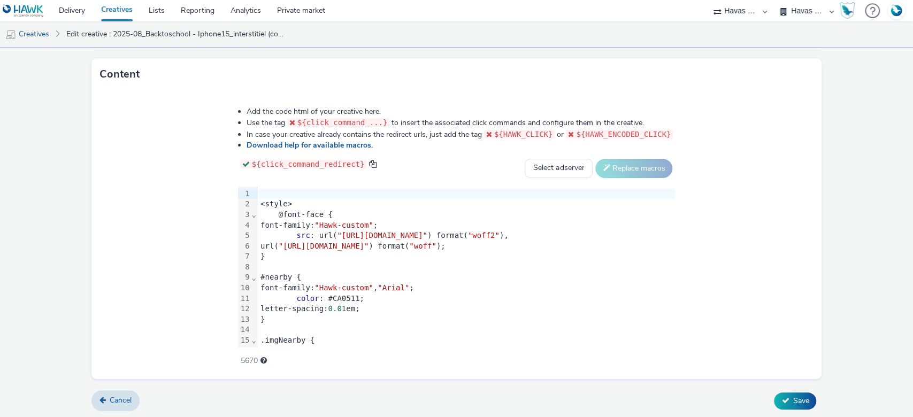
click at [369, 246] on span ""https://static.tabmo.io/creatives/2022-q1/april/maxi-zoo/skolar-sans-latin-con…" at bounding box center [324, 246] width 90 height 9
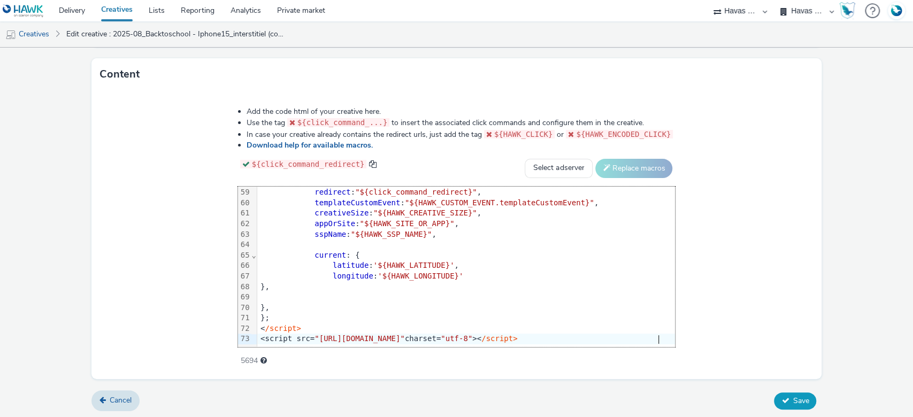
click at [793, 396] on span "Save" at bounding box center [801, 401] width 16 height 10
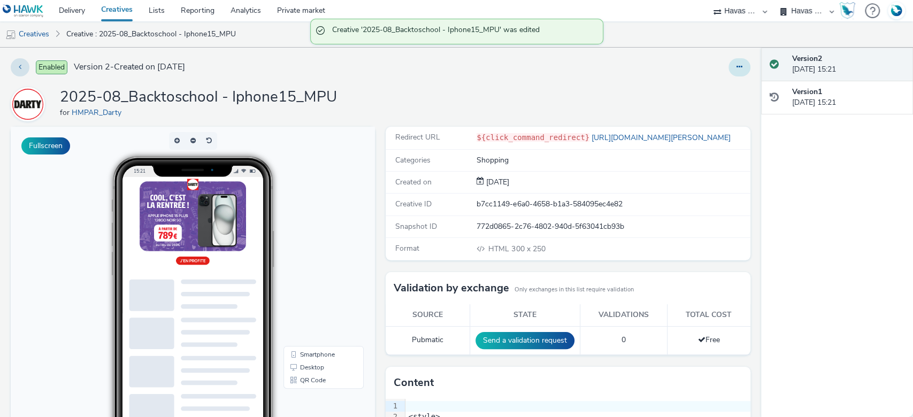
click at [729, 66] on button at bounding box center [740, 67] width 22 height 18
click at [707, 102] on link "Duplicate" at bounding box center [710, 110] width 80 height 21
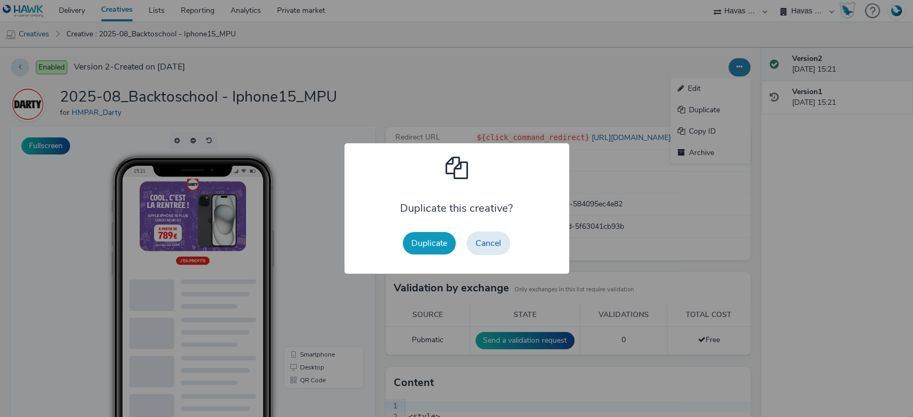
click at [423, 237] on button "Duplicate" at bounding box center [429, 243] width 53 height 22
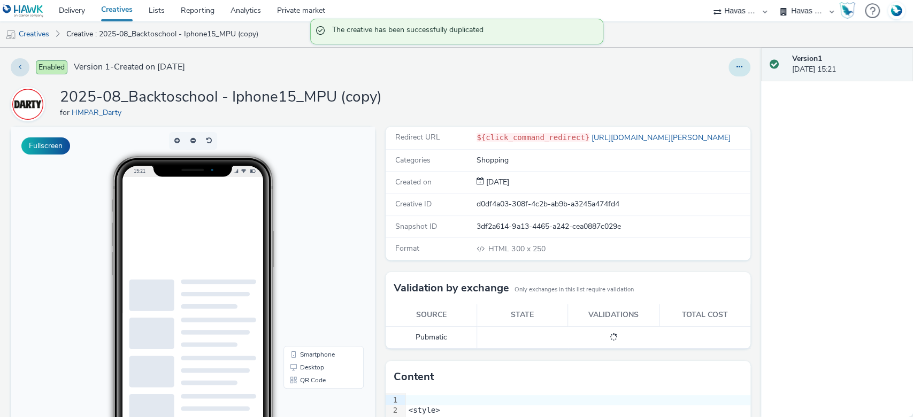
click at [731, 70] on button at bounding box center [740, 67] width 22 height 18
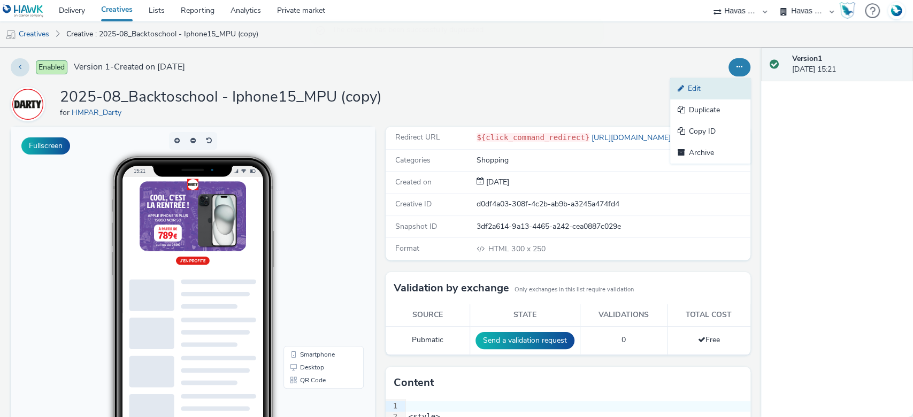
click at [693, 88] on link "Edit" at bounding box center [710, 88] width 80 height 21
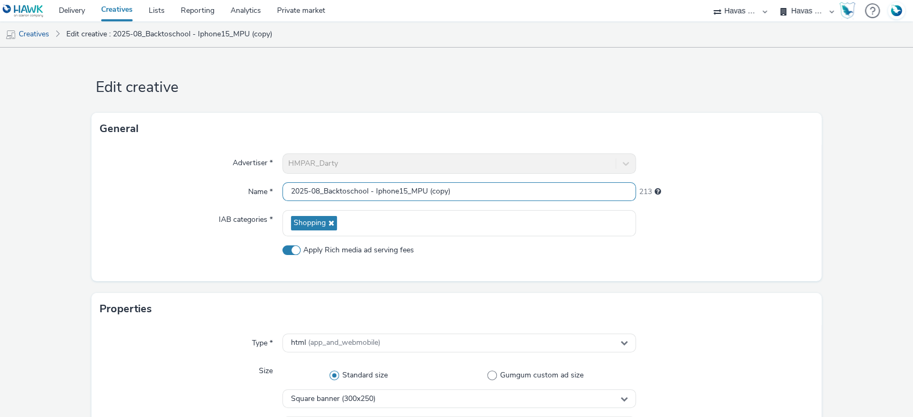
drag, startPoint x: 463, startPoint y: 188, endPoint x: 411, endPoint y: 195, distance: 52.4
click at [411, 195] on input "2025-08_Backtoschool - Iphone15_MPU (copy)" at bounding box center [459, 191] width 354 height 19
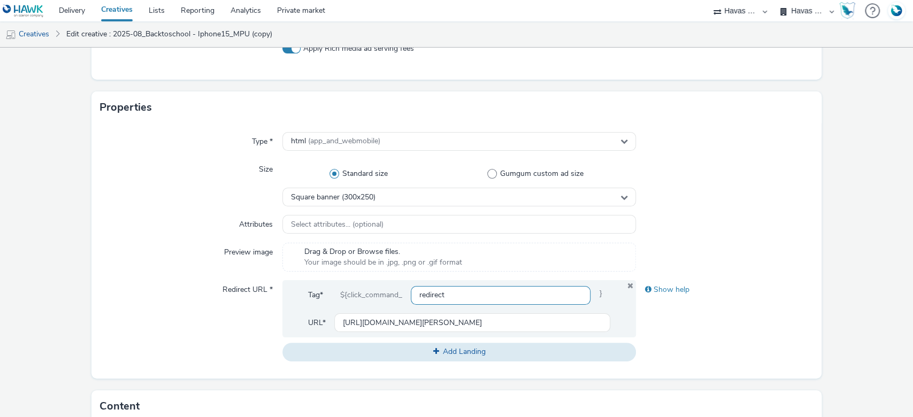
scroll to position [285, 0]
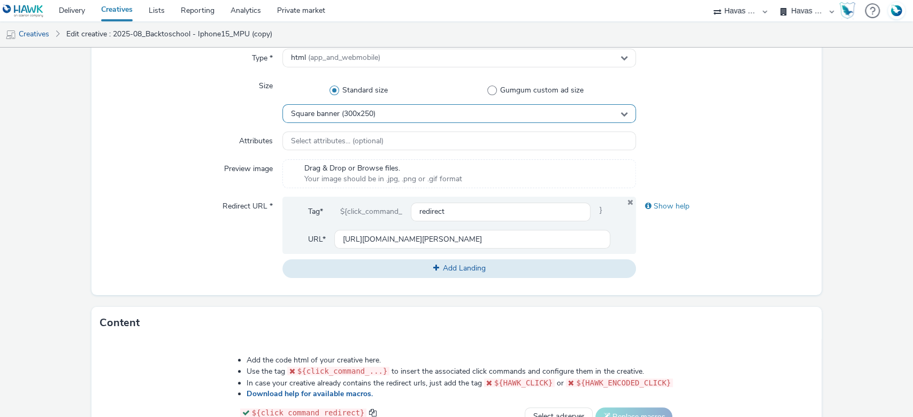
type input "2025-08_Backtoschool - Iphone15_Banner"
click at [376, 111] on div "Square banner (300x250)" at bounding box center [459, 113] width 354 height 19
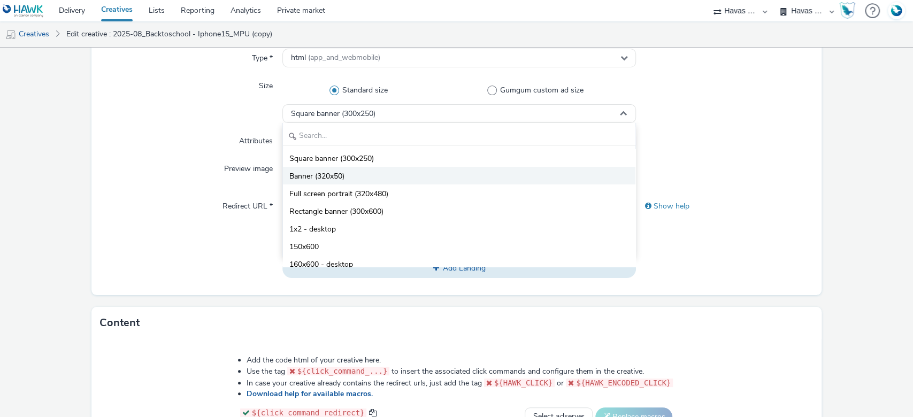
click at [340, 170] on li "Banner (320x50)" at bounding box center [459, 176] width 353 height 18
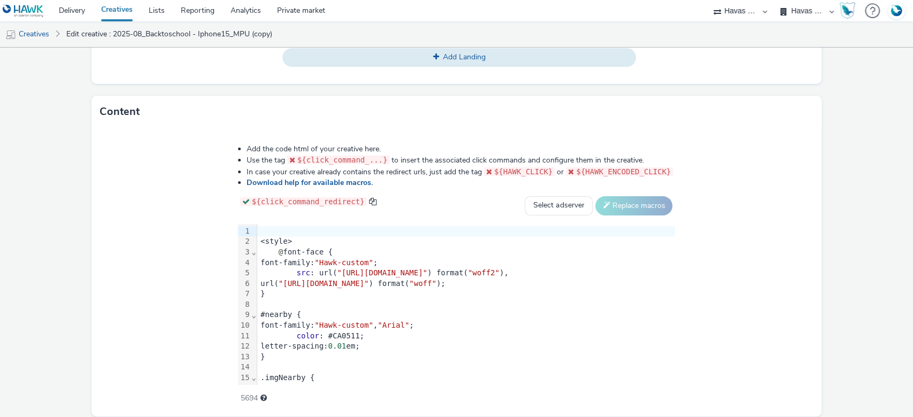
scroll to position [499, 0]
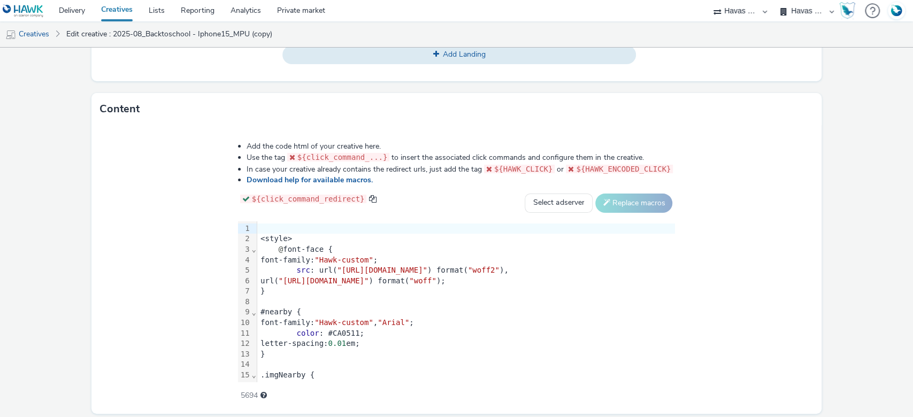
click at [345, 297] on div at bounding box center [466, 302] width 418 height 11
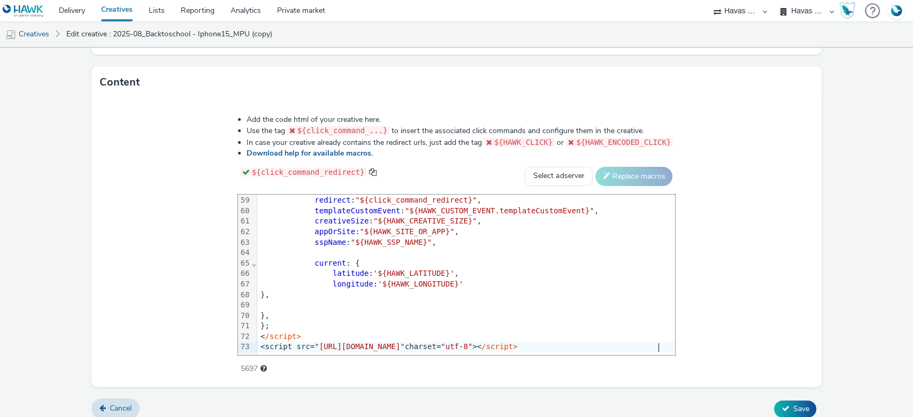
scroll to position [534, 0]
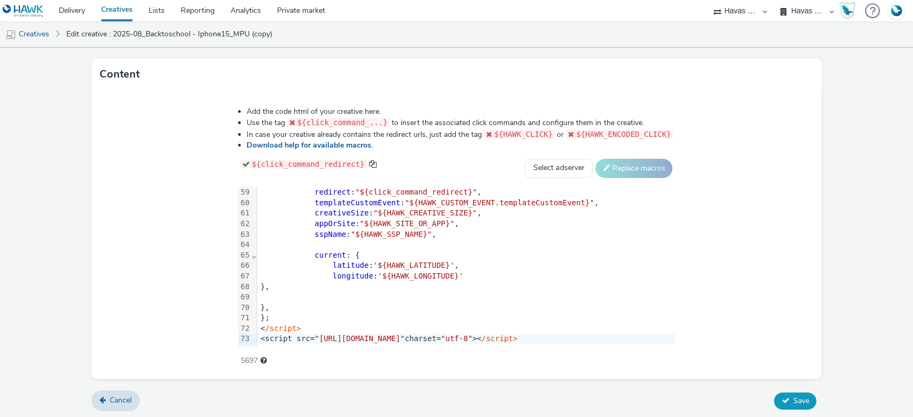
click at [789, 393] on button "Save" at bounding box center [795, 401] width 42 height 17
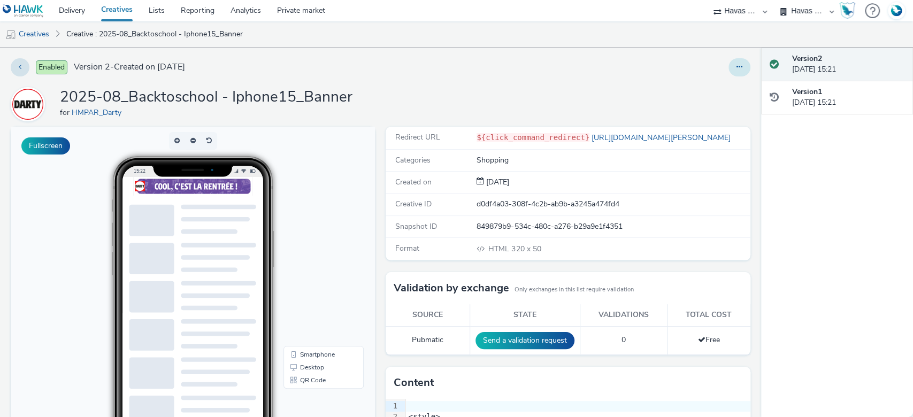
click at [729, 64] on button at bounding box center [740, 67] width 22 height 18
click at [699, 109] on link "Duplicate" at bounding box center [710, 110] width 80 height 21
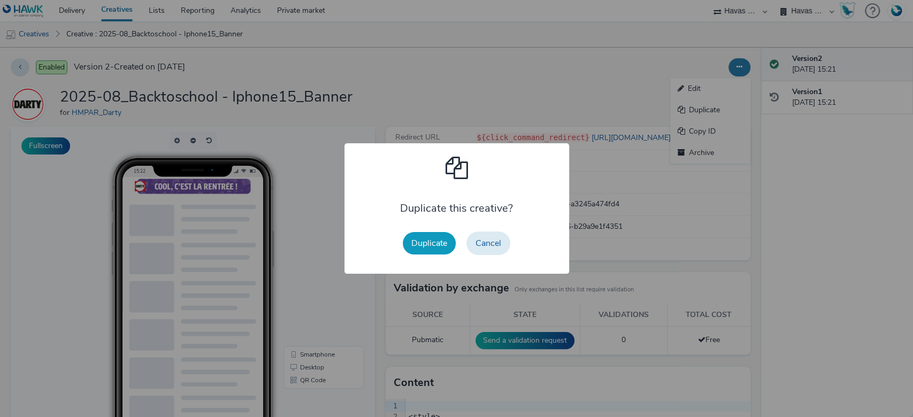
click at [426, 242] on button "Duplicate" at bounding box center [429, 243] width 53 height 22
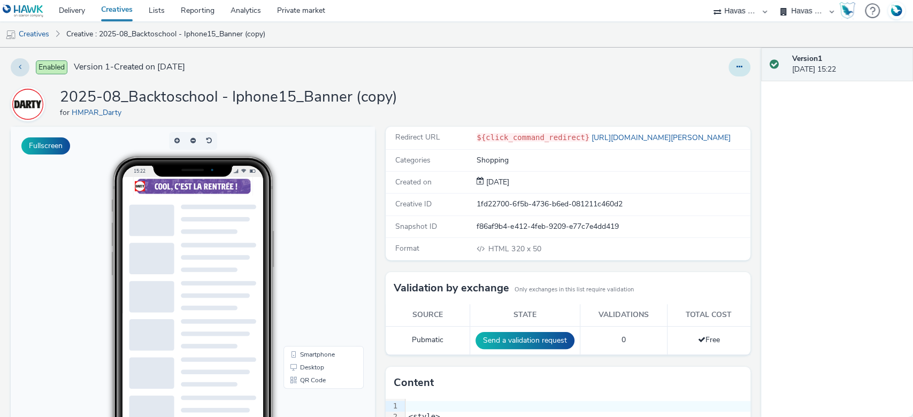
click at [737, 65] on button at bounding box center [740, 67] width 22 height 18
click at [694, 89] on link "Edit" at bounding box center [710, 88] width 80 height 21
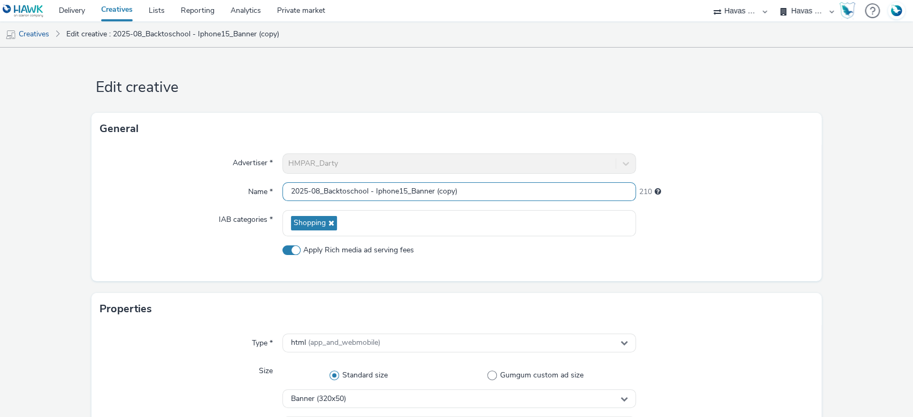
drag, startPoint x: 459, startPoint y: 191, endPoint x: 372, endPoint y: 192, distance: 86.7
click at [372, 192] on input "2025-08_Backtoschool - Iphone15_Banner (copy)" at bounding box center [459, 191] width 354 height 19
drag, startPoint x: 372, startPoint y: 192, endPoint x: 386, endPoint y: 192, distance: 13.4
click at [386, 192] on input "2025-08_Backtoschool - Iphone15_Banner (copy)" at bounding box center [459, 191] width 354 height 19
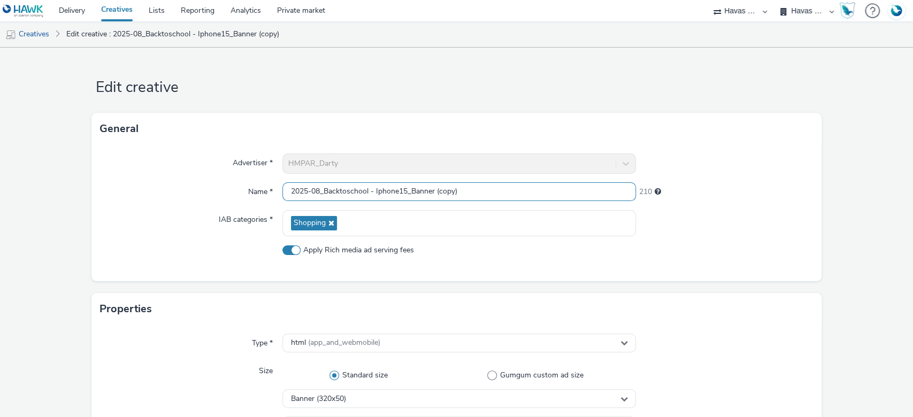
click at [402, 192] on input "2025-08_Backtoschool - Iphone15_Banner (copy)" at bounding box center [459, 191] width 354 height 19
drag, startPoint x: 403, startPoint y: 192, endPoint x: 373, endPoint y: 192, distance: 30.5
click at [373, 192] on input "2025-08_Backtoschool - Iphone15_Banner (copy)" at bounding box center [459, 191] width 354 height 19
drag, startPoint x: 462, startPoint y: 195, endPoint x: 427, endPoint y: 197, distance: 34.8
click at [427, 197] on input "2025-08_Backtoschool - Airpod2_Banner (copy)" at bounding box center [459, 191] width 354 height 19
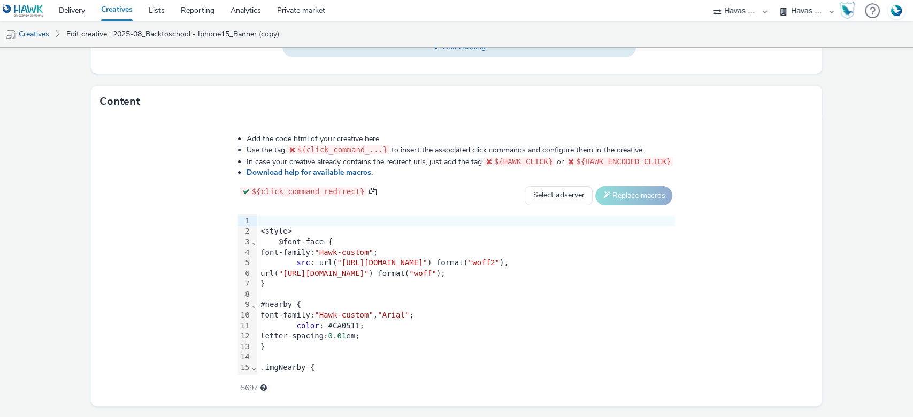
scroll to position [534, 0]
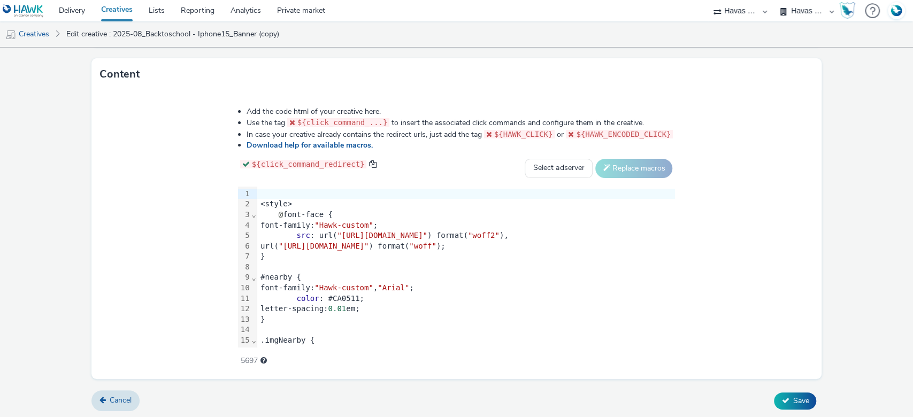
type input "2025-08_Backtoschool - Airpod2_Banner"
click at [331, 264] on div at bounding box center [466, 267] width 418 height 11
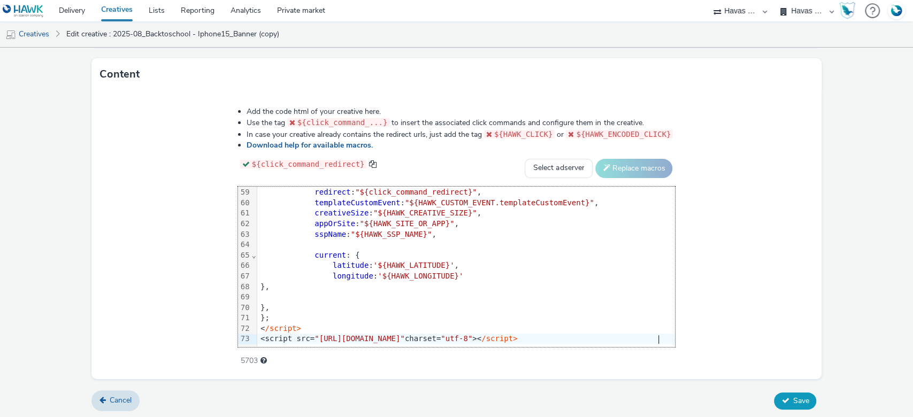
click at [774, 395] on button "Save" at bounding box center [795, 401] width 42 height 17
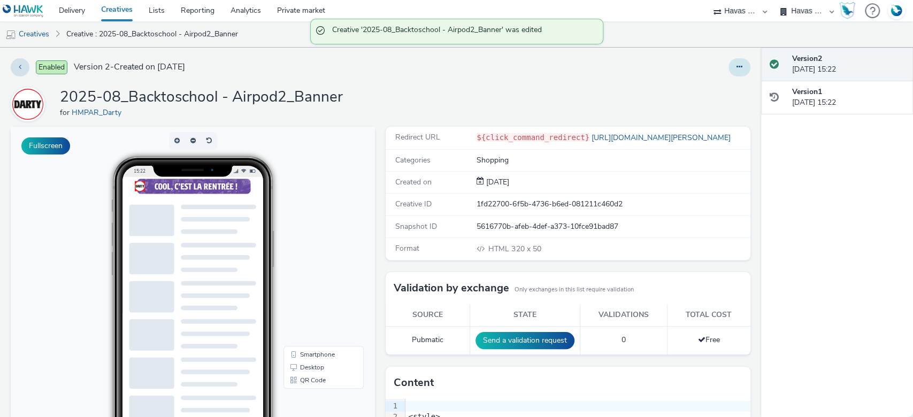
click at [729, 66] on button at bounding box center [740, 67] width 22 height 18
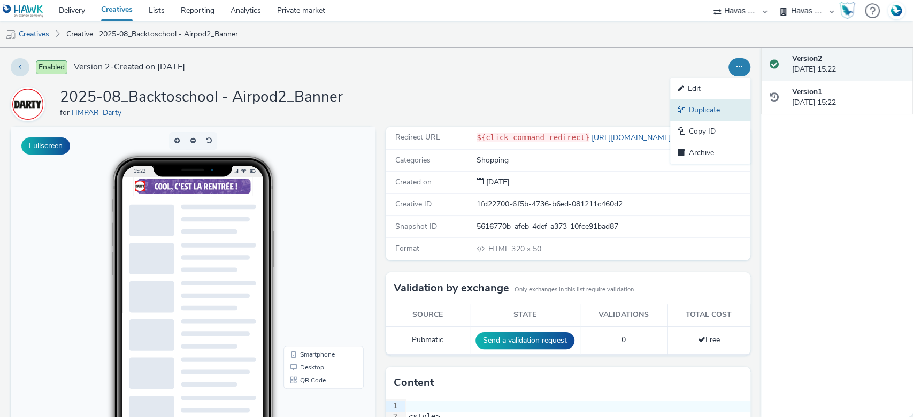
click at [710, 106] on link "Duplicate" at bounding box center [710, 110] width 80 height 21
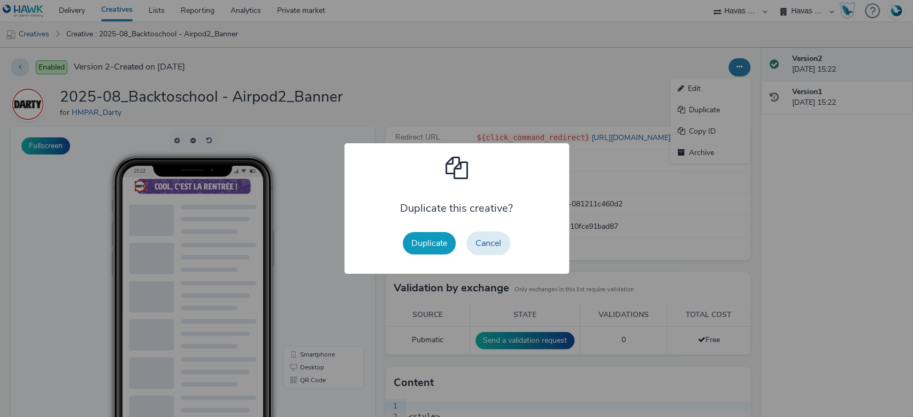
click at [414, 233] on button "Duplicate" at bounding box center [429, 243] width 53 height 22
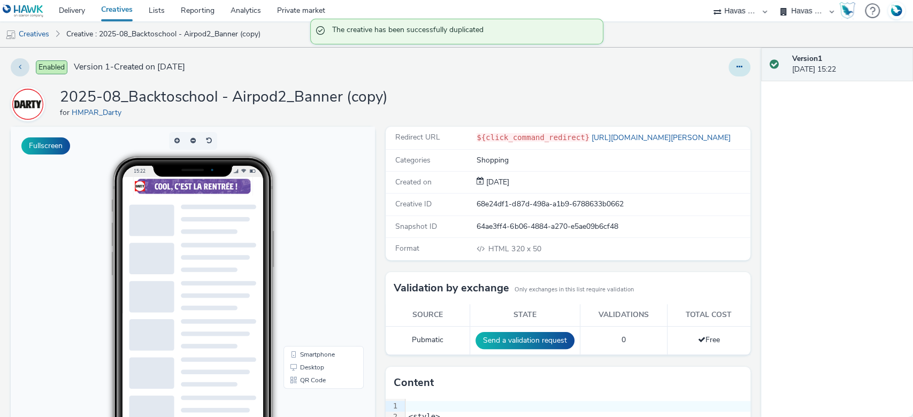
click at [736, 69] on button at bounding box center [740, 67] width 22 height 18
click at [699, 88] on link "Edit" at bounding box center [710, 88] width 80 height 21
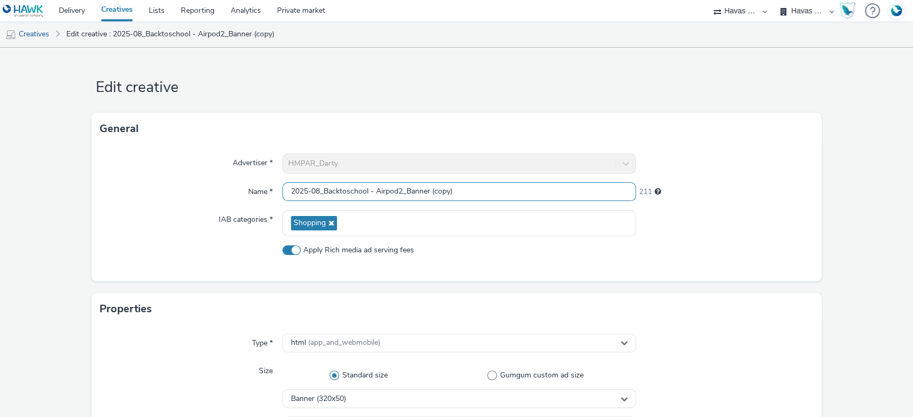
drag, startPoint x: 456, startPoint y: 184, endPoint x: 406, endPoint y: 185, distance: 50.3
click at [406, 185] on input "2025-08_Backtoschool - Airpod2_Banner (copy)" at bounding box center [459, 191] width 354 height 19
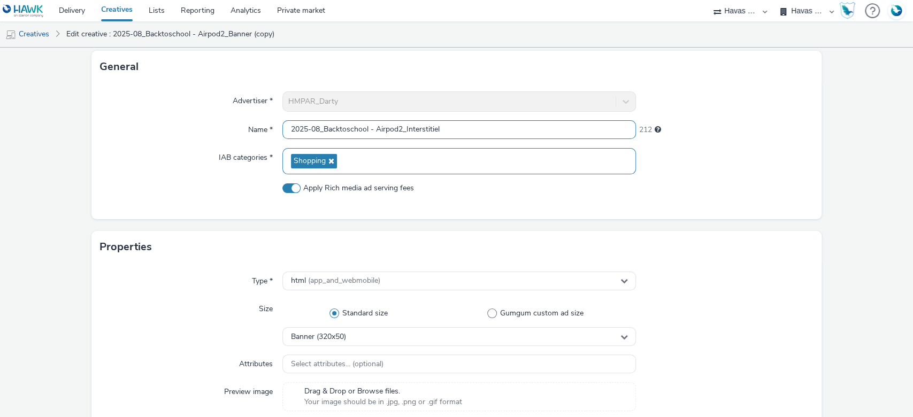
scroll to position [214, 0]
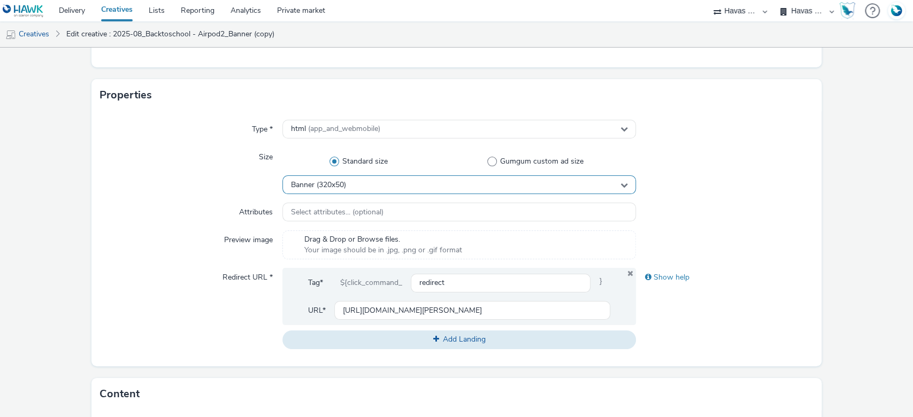
type input "2025-08_Backtoschool - Airpod2_Interstitiel"
drag, startPoint x: 364, startPoint y: 187, endPoint x: 394, endPoint y: 175, distance: 32.0
click at [364, 184] on div "Banner (320x50)" at bounding box center [459, 184] width 354 height 19
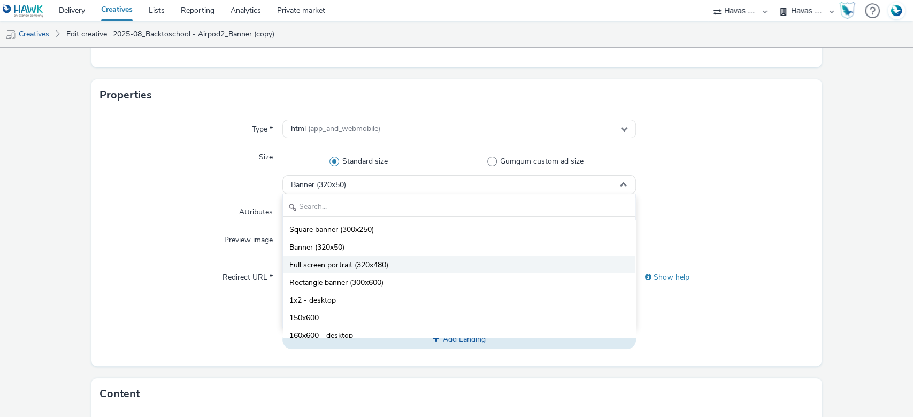
click at [386, 263] on li "Full screen portrait (320x480)" at bounding box center [459, 265] width 353 height 18
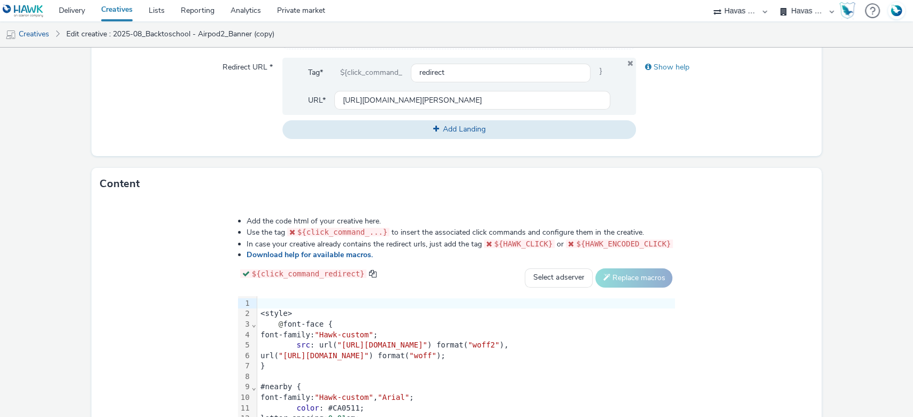
scroll to position [534, 0]
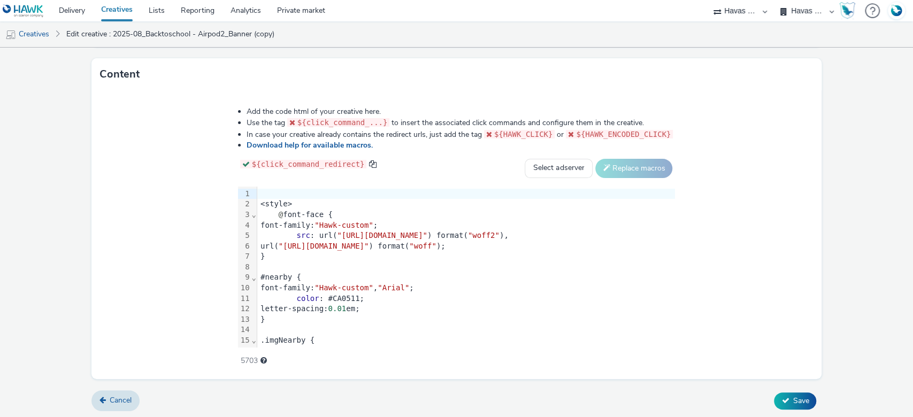
click at [279, 242] on span ""https://static.tabmo.io/creatives/2022-q1/april/maxi-zoo/skolar-sans-latin-con…" at bounding box center [324, 246] width 90 height 9
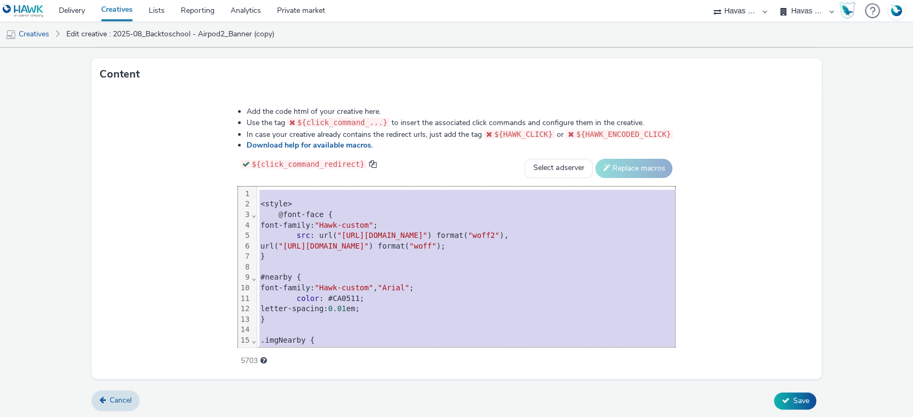
scroll to position [630, 0]
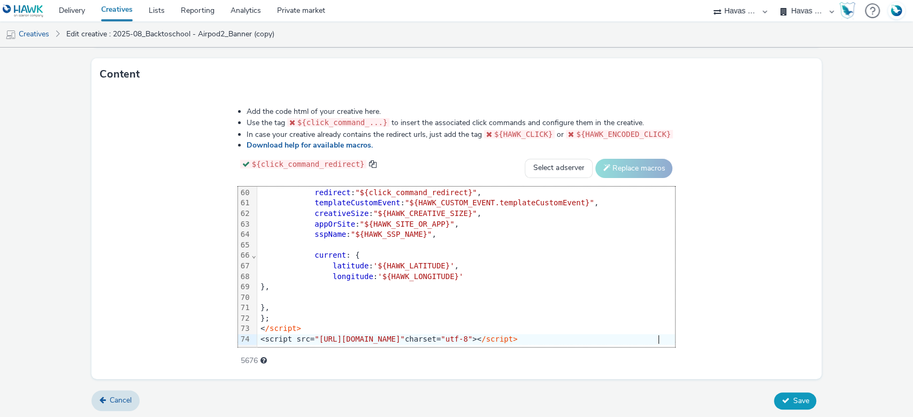
click at [795, 399] on span "Save" at bounding box center [801, 401] width 16 height 10
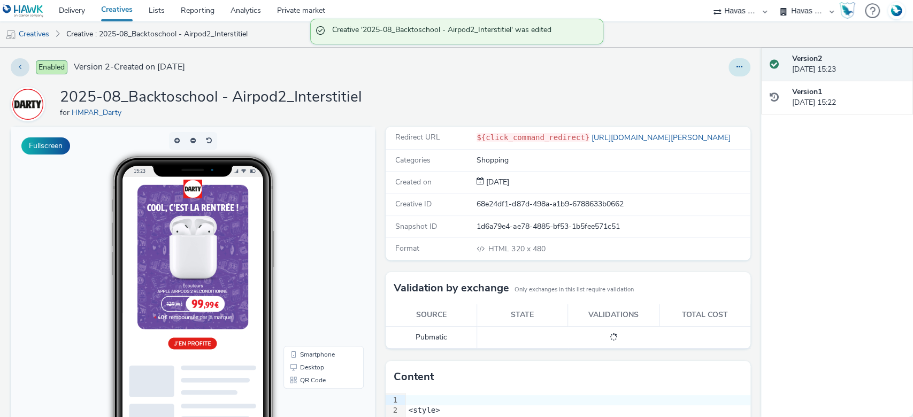
click at [737, 66] on icon at bounding box center [740, 66] width 6 height 7
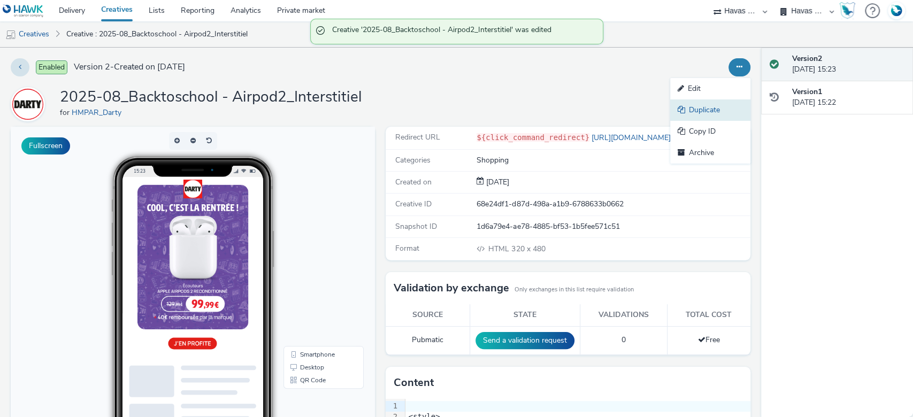
click at [723, 107] on link "Duplicate" at bounding box center [710, 110] width 80 height 21
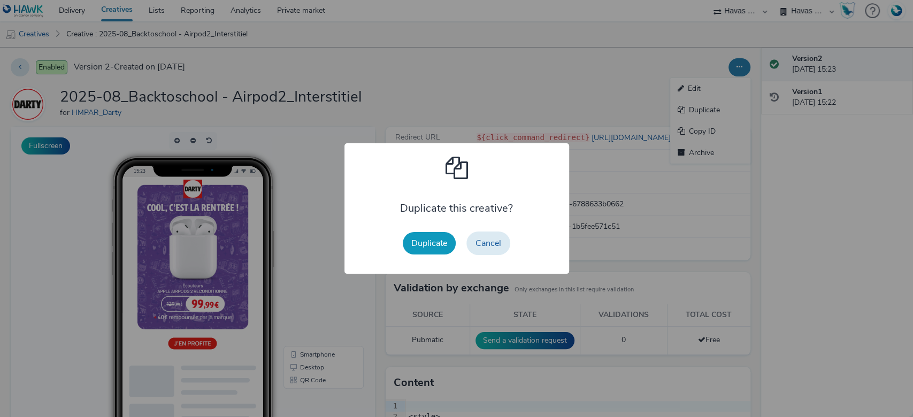
click at [425, 248] on button "Duplicate" at bounding box center [429, 243] width 53 height 22
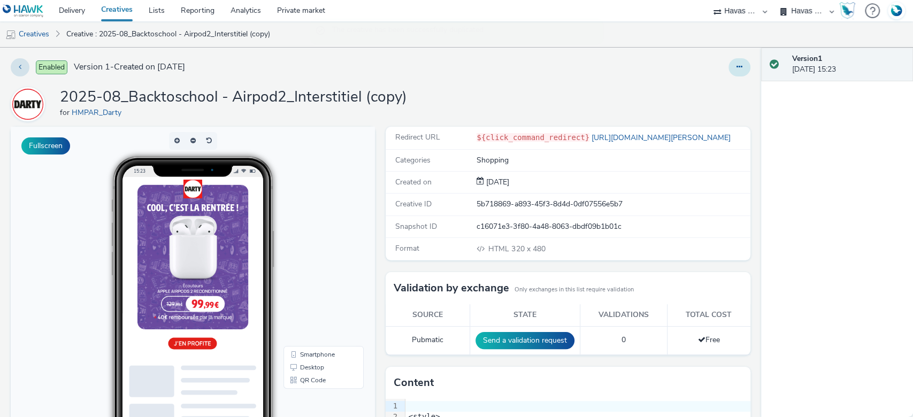
click at [729, 68] on button at bounding box center [740, 67] width 22 height 18
click at [697, 86] on link "Edit" at bounding box center [710, 88] width 80 height 21
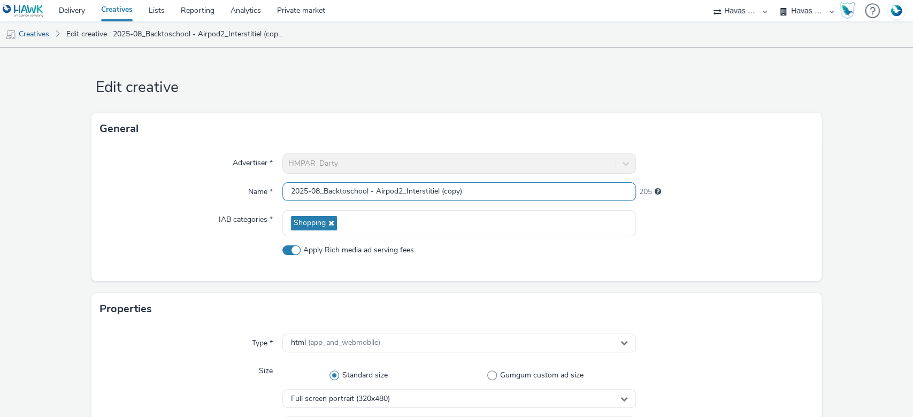
drag, startPoint x: 460, startPoint y: 186, endPoint x: 403, endPoint y: 188, distance: 57.3
click at [403, 188] on input "2025-08_Backtoschool - Airpod2_Interstitiel (copy)" at bounding box center [459, 191] width 354 height 19
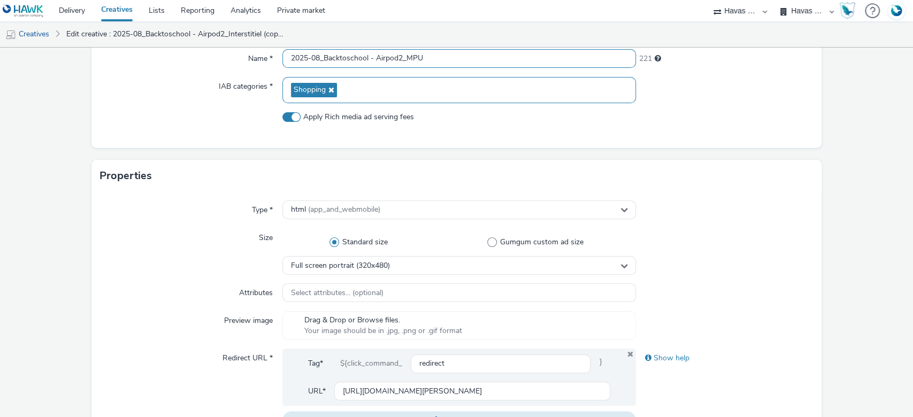
scroll to position [214, 0]
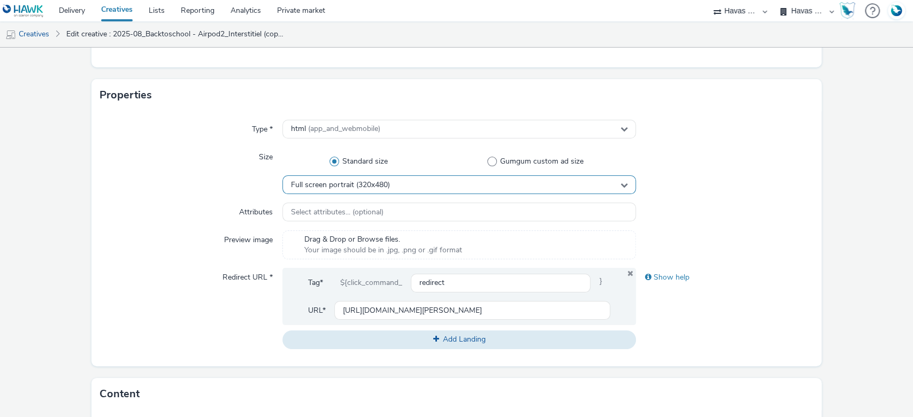
type input "2025-08_Backtoschool - Airpod2_MPU"
click at [400, 184] on div "Full screen portrait (320x480)" at bounding box center [459, 184] width 354 height 19
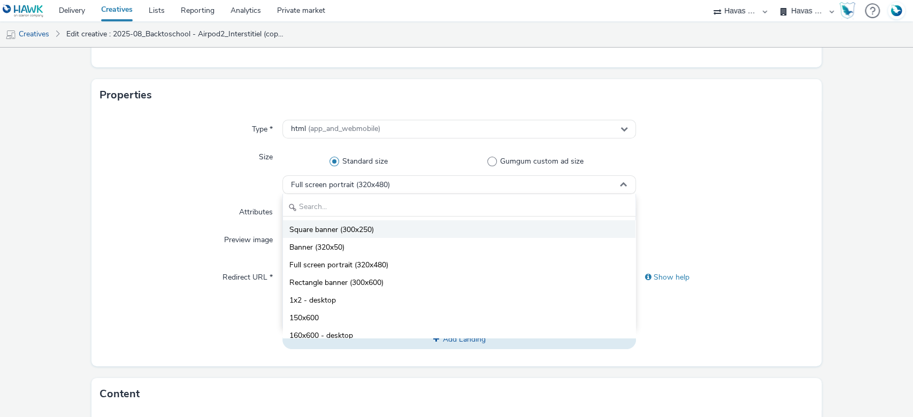
click at [376, 226] on li "Square banner (300x250)" at bounding box center [459, 229] width 353 height 18
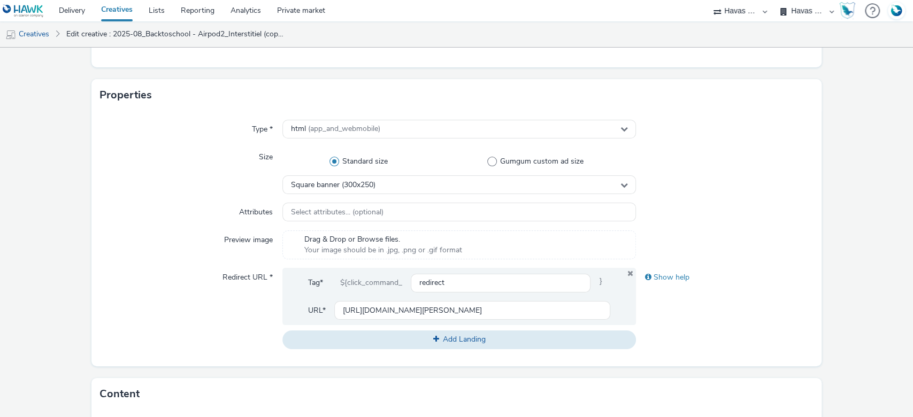
scroll to position [499, 0]
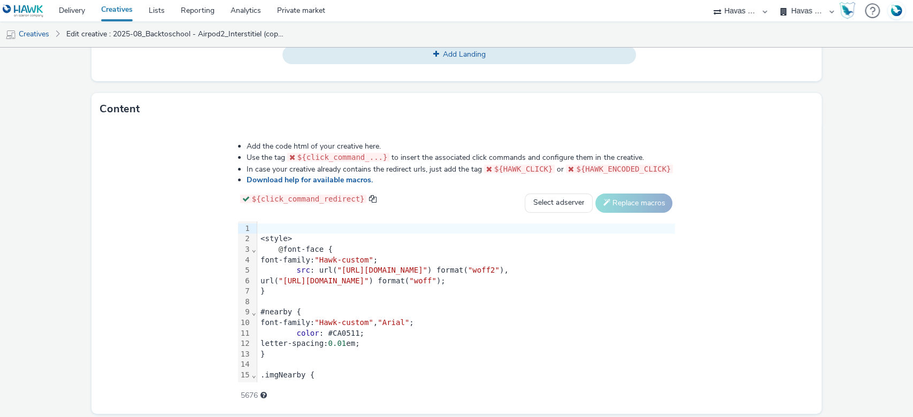
click at [327, 287] on div "}" at bounding box center [466, 291] width 418 height 11
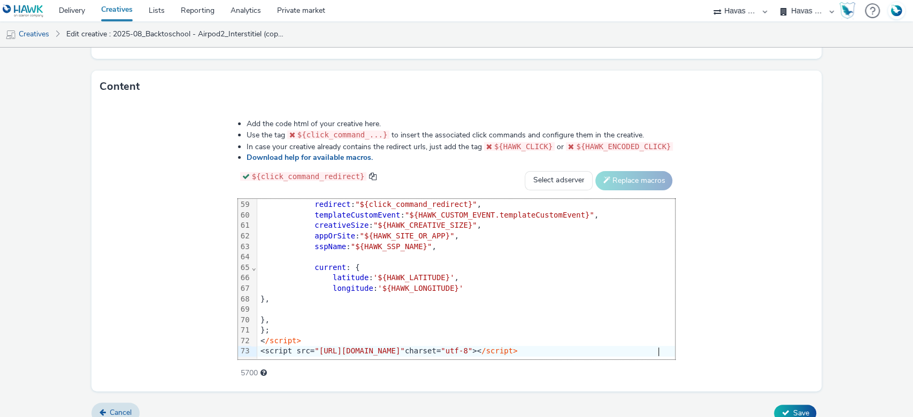
scroll to position [534, 0]
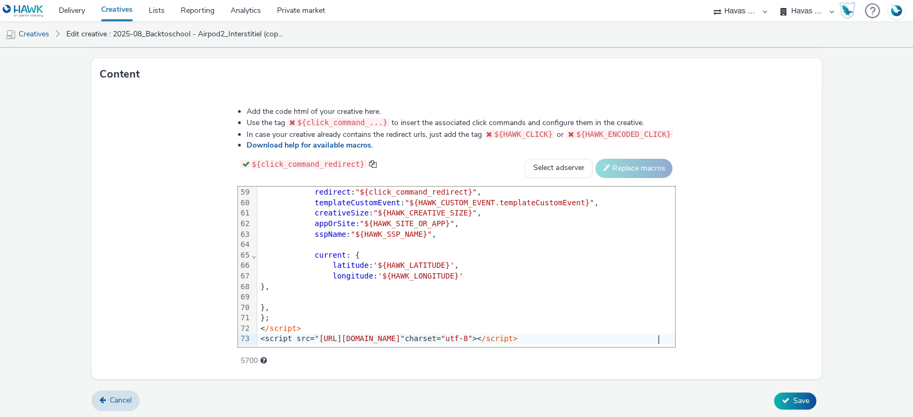
click at [793, 396] on span "Save" at bounding box center [801, 401] width 16 height 10
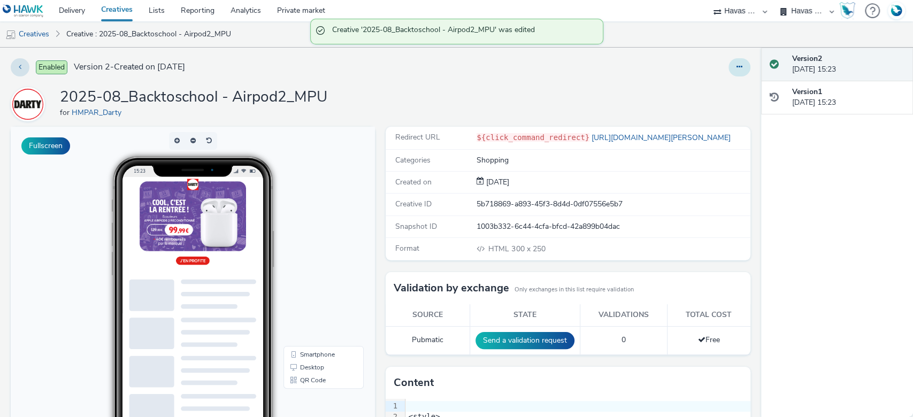
click at [737, 66] on icon at bounding box center [740, 66] width 6 height 7
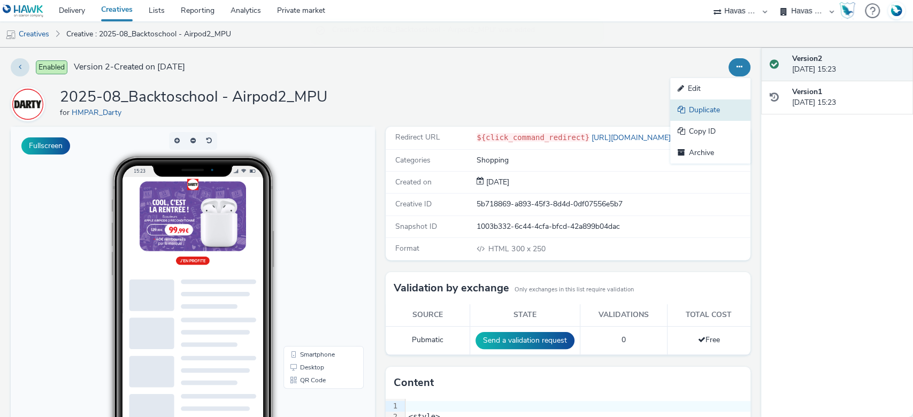
click at [698, 109] on link "Duplicate" at bounding box center [710, 110] width 80 height 21
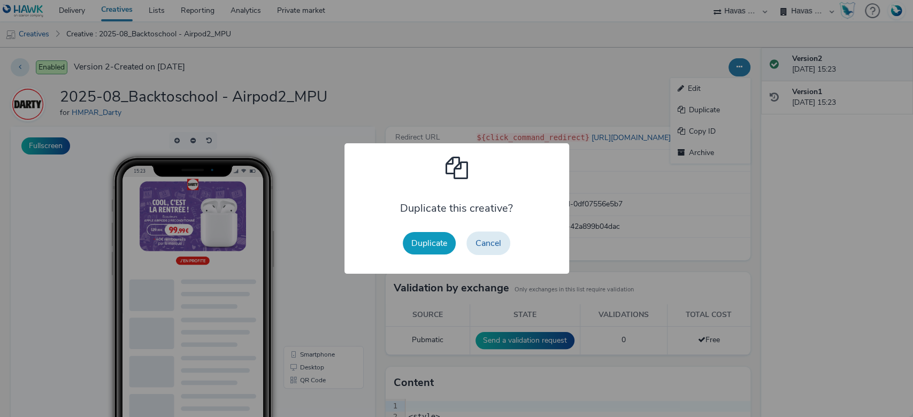
click at [431, 242] on button "Duplicate" at bounding box center [429, 243] width 53 height 22
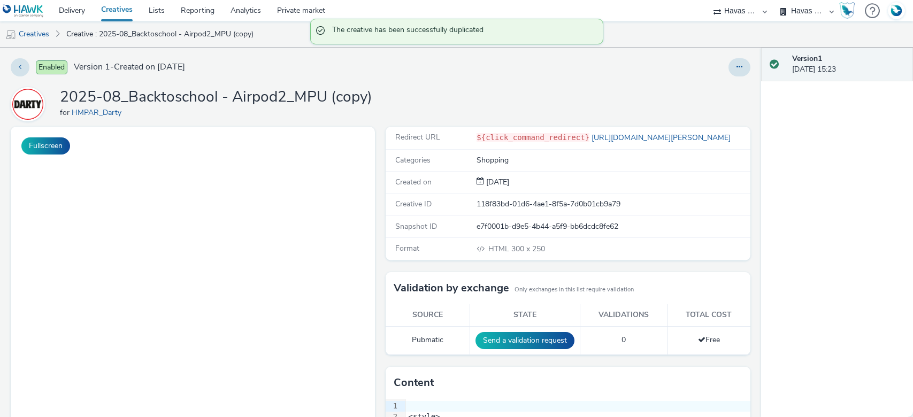
select select "43747a01-9d8e-4dea-a0e4-a98d33cfba61"
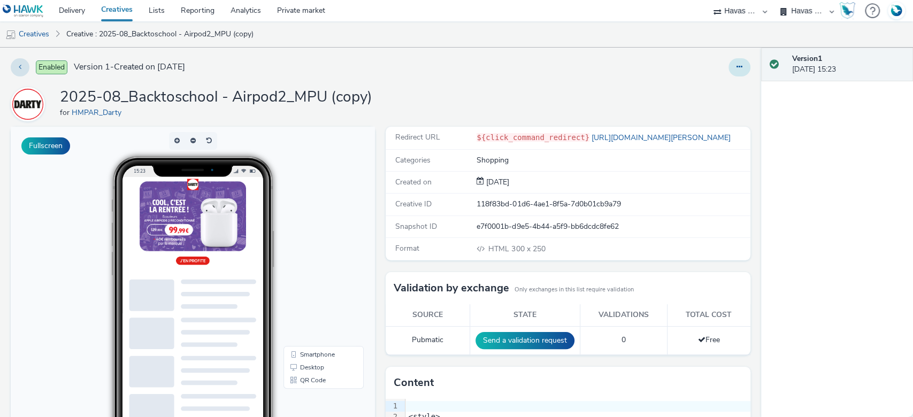
click at [737, 70] on icon at bounding box center [740, 66] width 6 height 7
click at [705, 88] on link "Edit" at bounding box center [710, 88] width 80 height 21
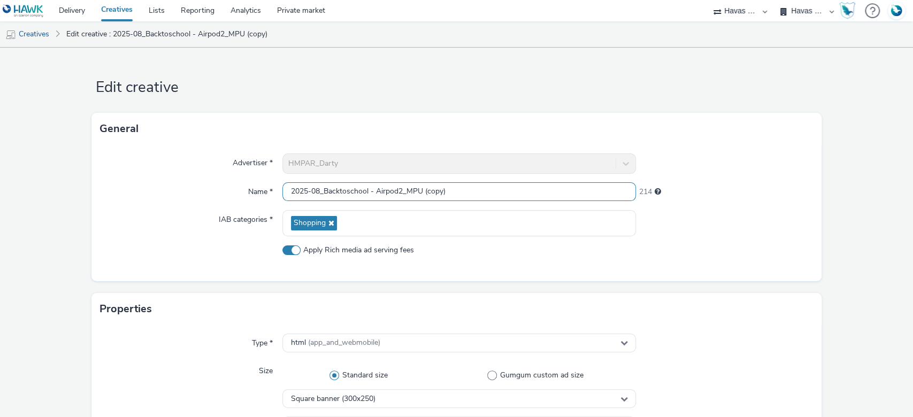
drag, startPoint x: 461, startPoint y: 188, endPoint x: 419, endPoint y: 192, distance: 41.9
click at [419, 192] on input "2025-08_Backtoschool - Airpod2_MPU (copy)" at bounding box center [459, 191] width 354 height 19
drag, startPoint x: 398, startPoint y: 190, endPoint x: 374, endPoint y: 190, distance: 24.1
click at [374, 190] on input "2025-08_Backtoschool - Airpod2_MPU" at bounding box center [459, 191] width 354 height 19
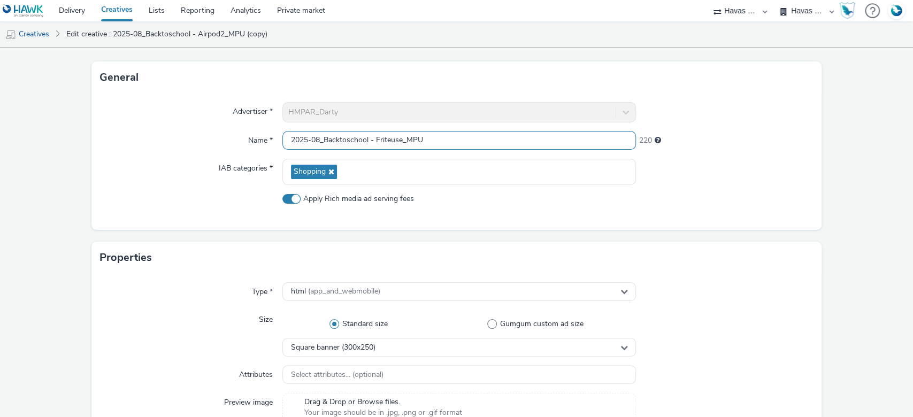
scroll to position [71, 0]
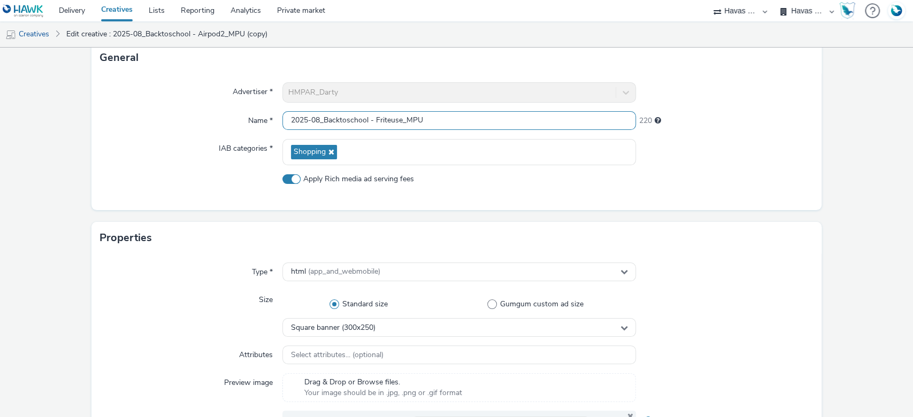
type input "2025-08_Backtoschool - Friteuse_MPU"
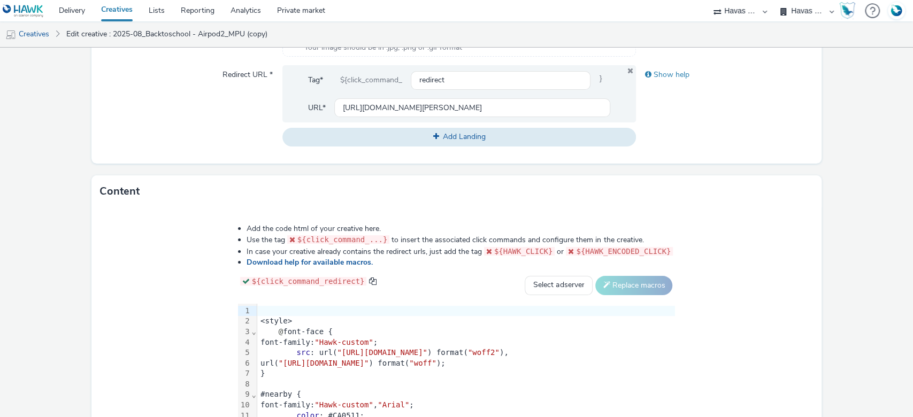
scroll to position [428, 0]
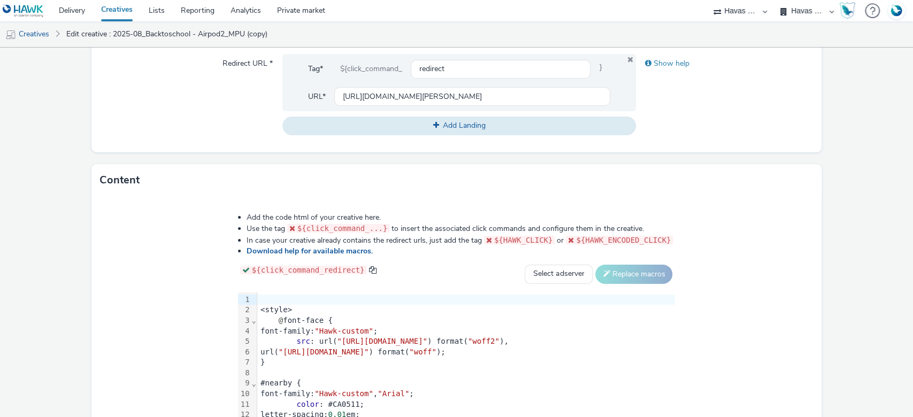
click at [337, 379] on div "#nearby {" at bounding box center [466, 383] width 418 height 11
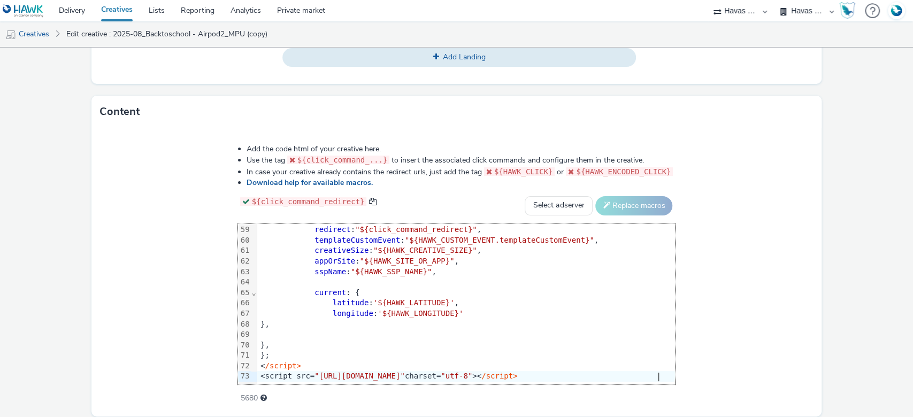
scroll to position [534, 0]
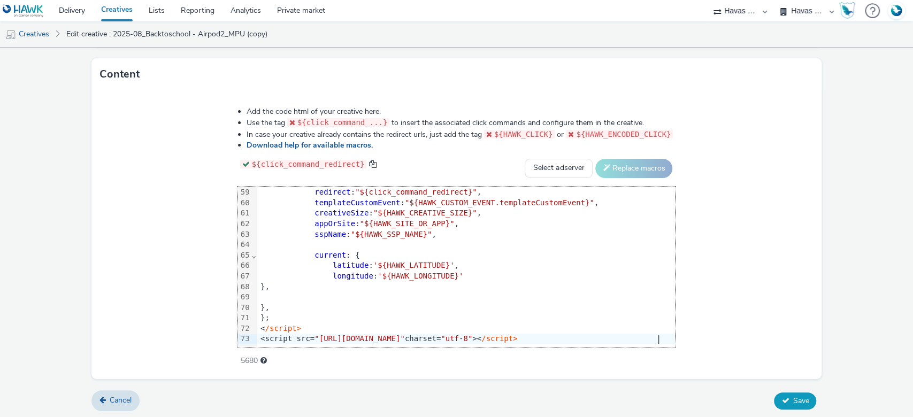
click at [793, 396] on span "Save" at bounding box center [801, 401] width 16 height 10
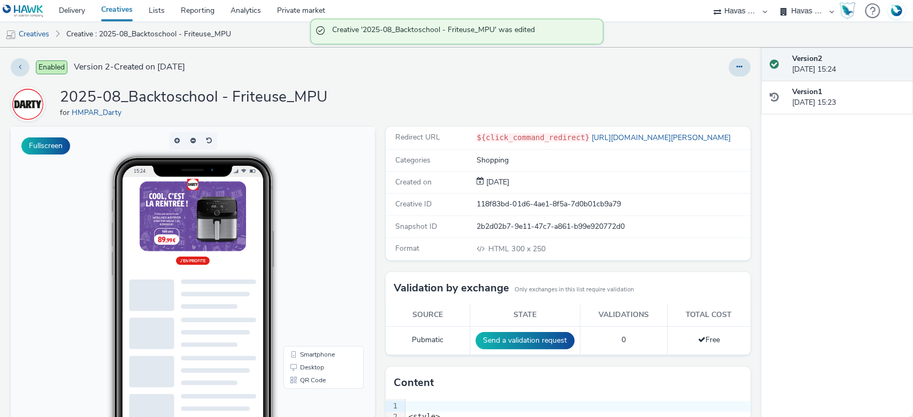
click at [739, 69] on div "Enabled Version 2 - Created on 22 August 2025 2025-08_Backtoschool - Friteuse_M…" at bounding box center [380, 233] width 761 height 370
click at [735, 68] on button at bounding box center [740, 67] width 22 height 18
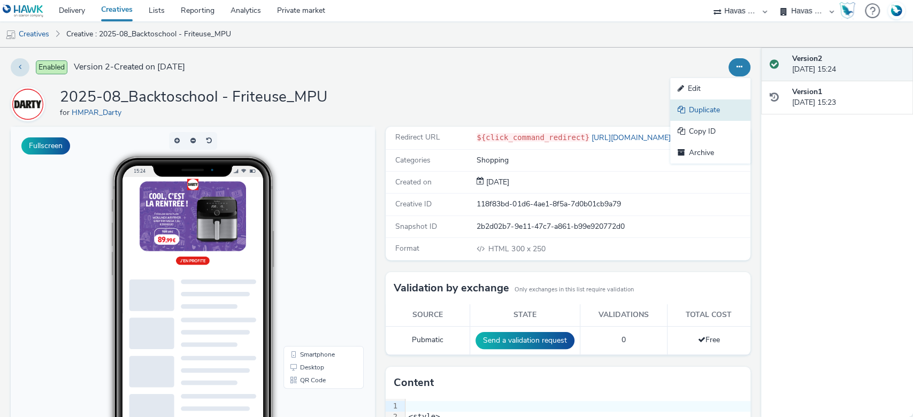
click at [718, 105] on link "Duplicate" at bounding box center [710, 110] width 80 height 21
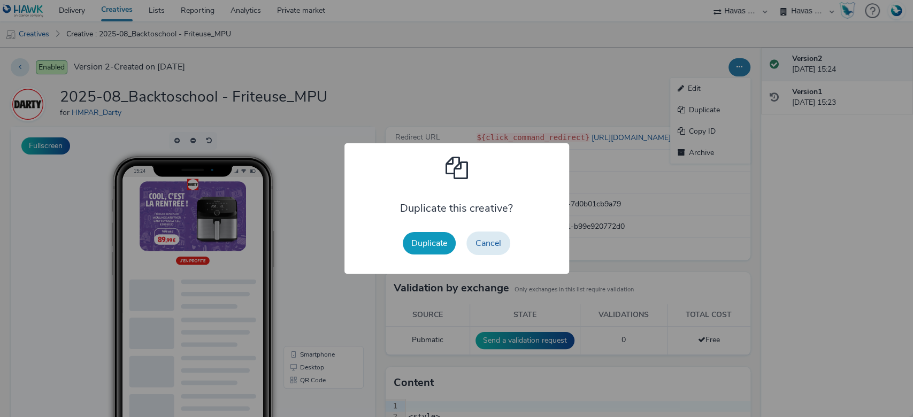
click at [419, 235] on button "Duplicate" at bounding box center [429, 243] width 53 height 22
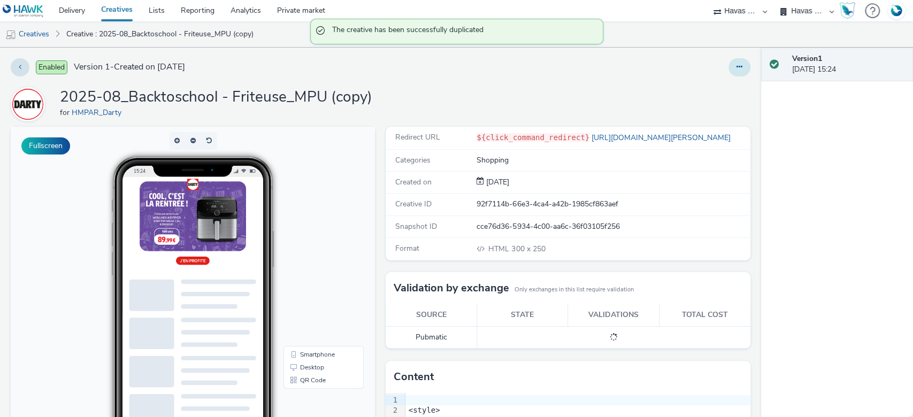
click at [729, 61] on button at bounding box center [740, 67] width 22 height 18
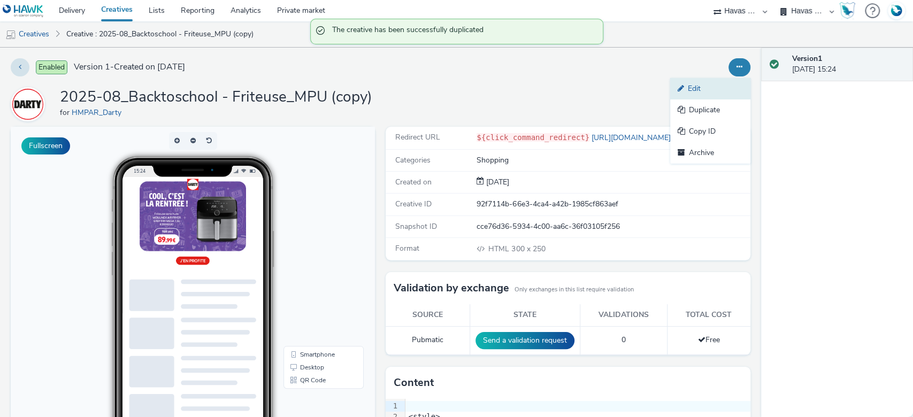
click at [702, 85] on link "Edit" at bounding box center [710, 88] width 80 height 21
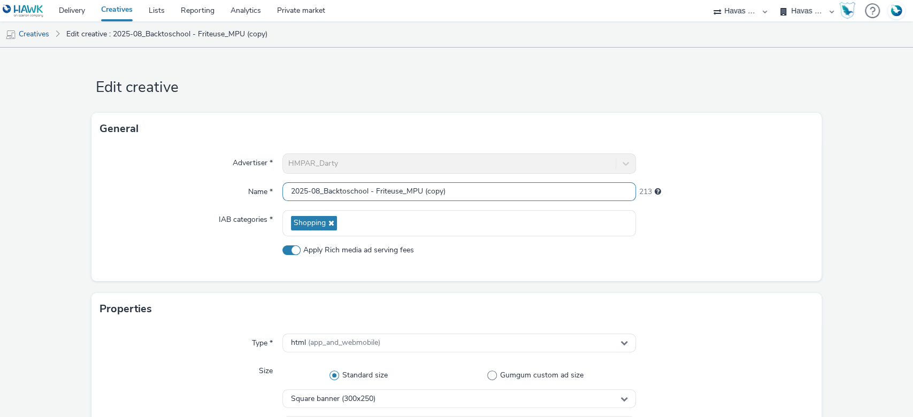
drag, startPoint x: 414, startPoint y: 182, endPoint x: 403, endPoint y: 189, distance: 13.1
click at [403, 189] on input "2025-08_Backtoschool - Friteuse_MPU (copy)" at bounding box center [459, 191] width 354 height 19
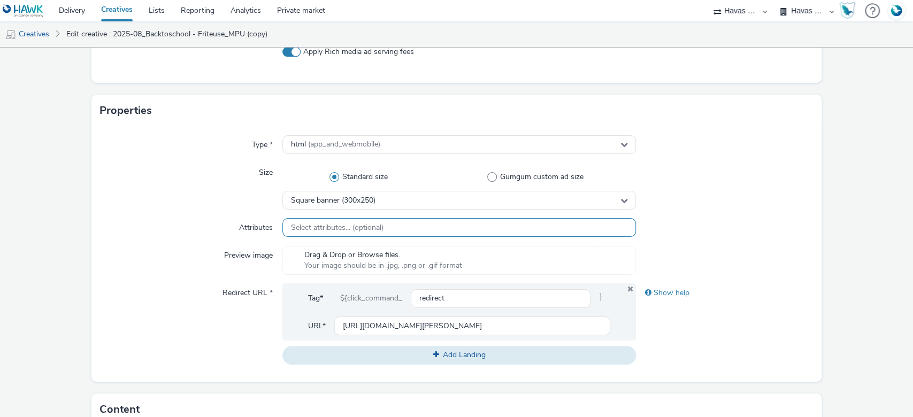
scroll to position [214, 0]
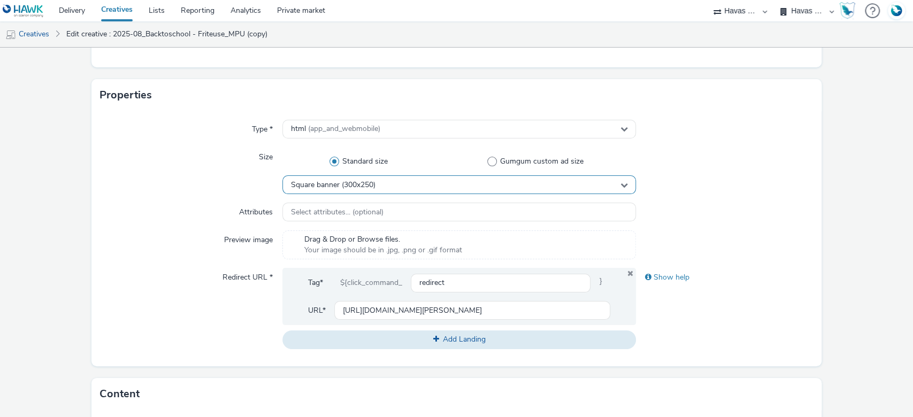
type input "2025-08_Backtoschool - Friteuse_Interstitiel"
click at [370, 187] on span "Square banner (300x250)" at bounding box center [333, 185] width 85 height 9
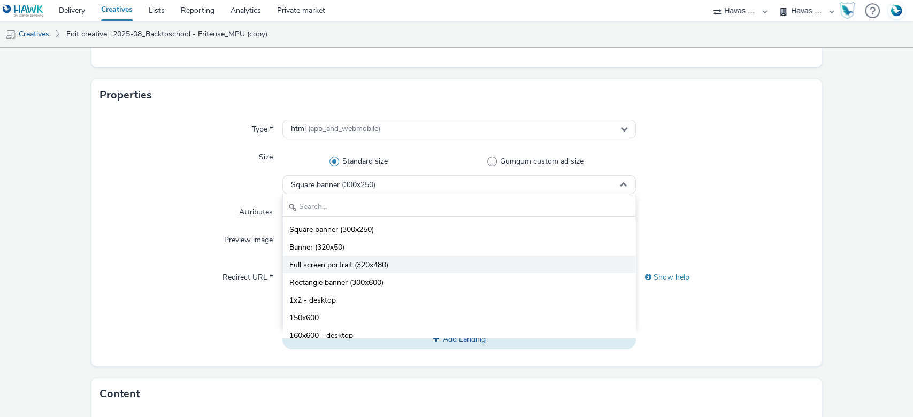
click at [372, 269] on span "Full screen portrait (320x480)" at bounding box center [338, 265] width 99 height 11
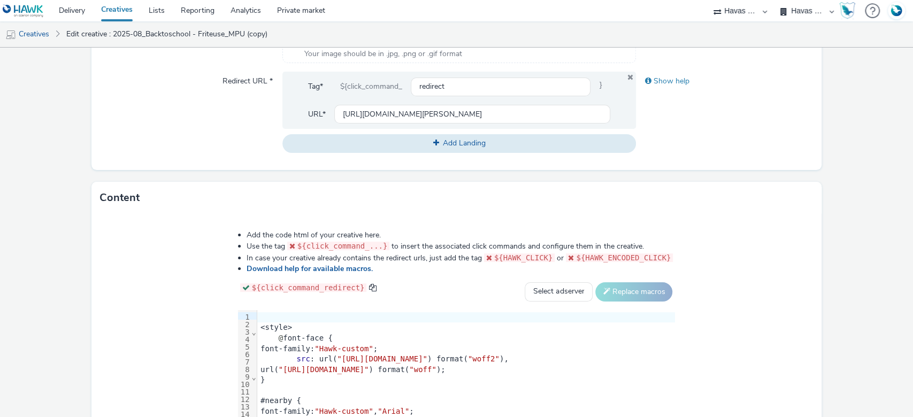
scroll to position [534, 0]
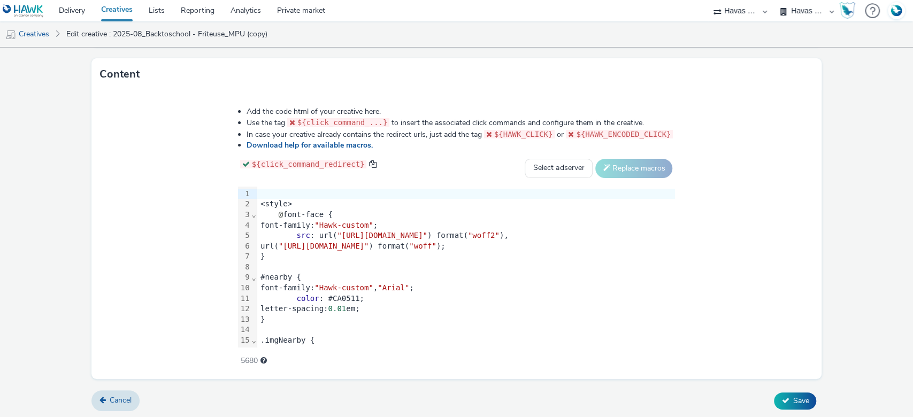
click at [337, 280] on div "#nearby {" at bounding box center [466, 277] width 418 height 11
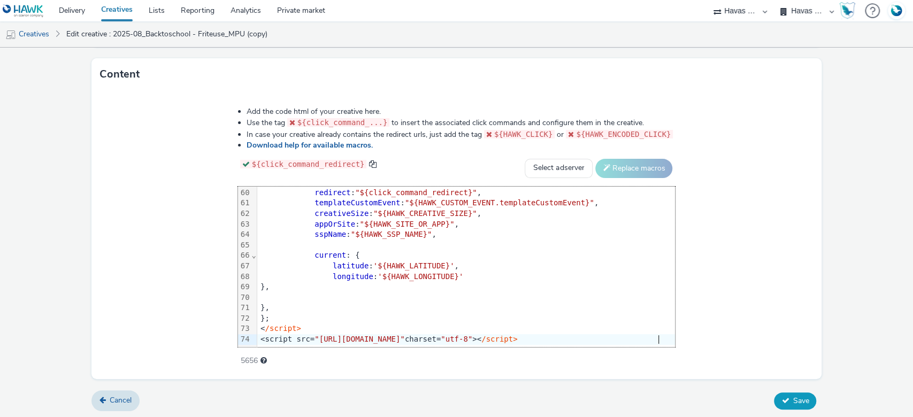
click at [796, 393] on button "Save" at bounding box center [795, 401] width 42 height 17
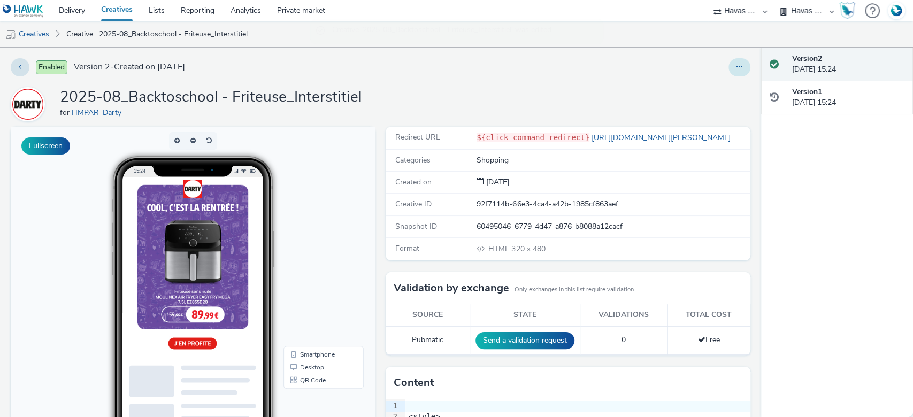
click at [729, 69] on button at bounding box center [740, 67] width 22 height 18
click at [704, 110] on link "Duplicate" at bounding box center [710, 110] width 80 height 21
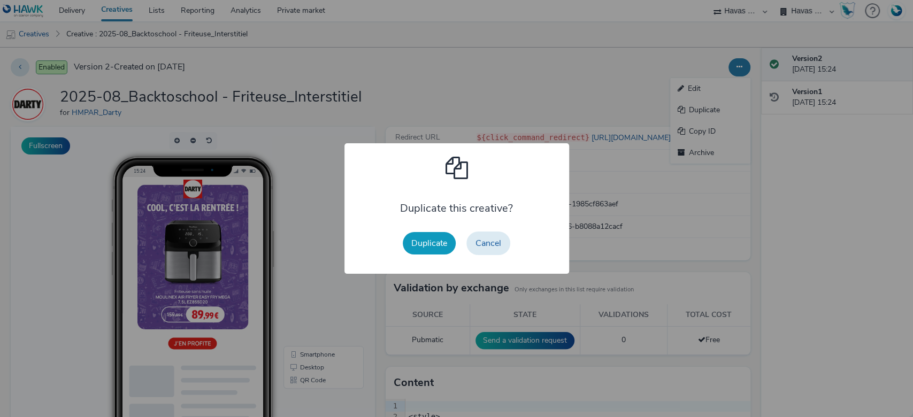
click at [432, 235] on button "Duplicate" at bounding box center [429, 243] width 53 height 22
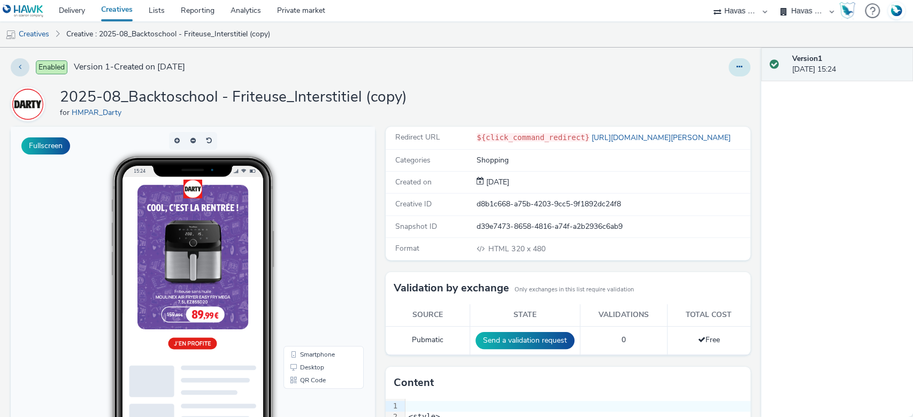
click at [735, 62] on button at bounding box center [740, 67] width 22 height 18
click at [701, 88] on link "Edit" at bounding box center [710, 88] width 80 height 21
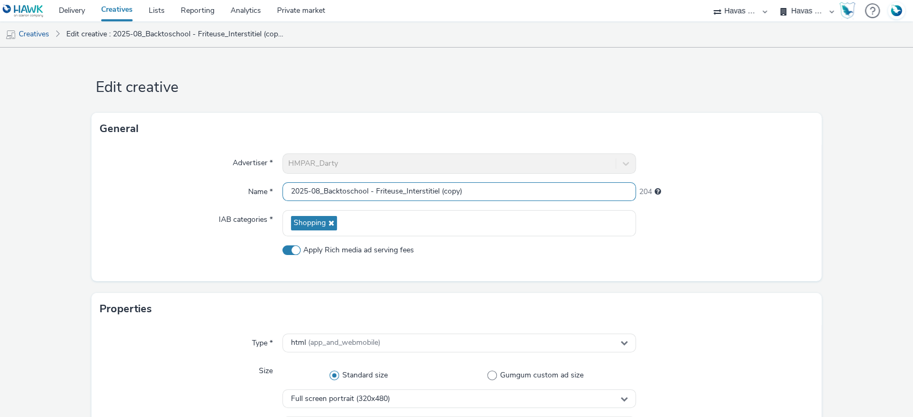
drag, startPoint x: 461, startPoint y: 186, endPoint x: 402, endPoint y: 194, distance: 60.0
click at [402, 194] on input "2025-08_Backtoschool - Friteuse_Interstitiel (copy)" at bounding box center [459, 191] width 354 height 19
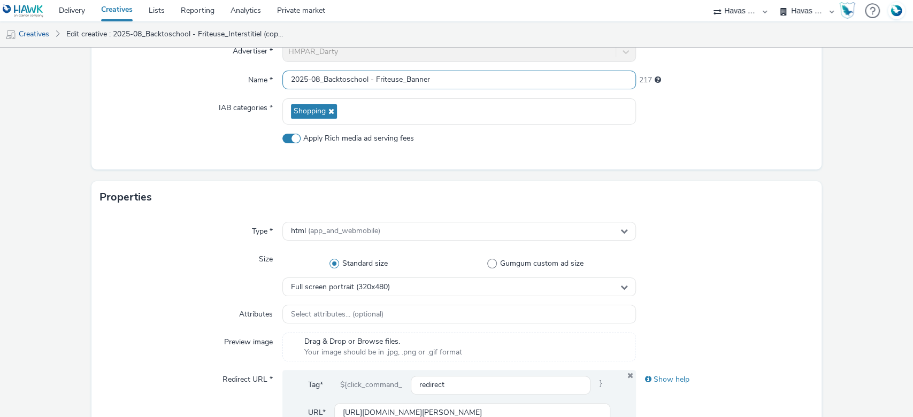
scroll to position [142, 0]
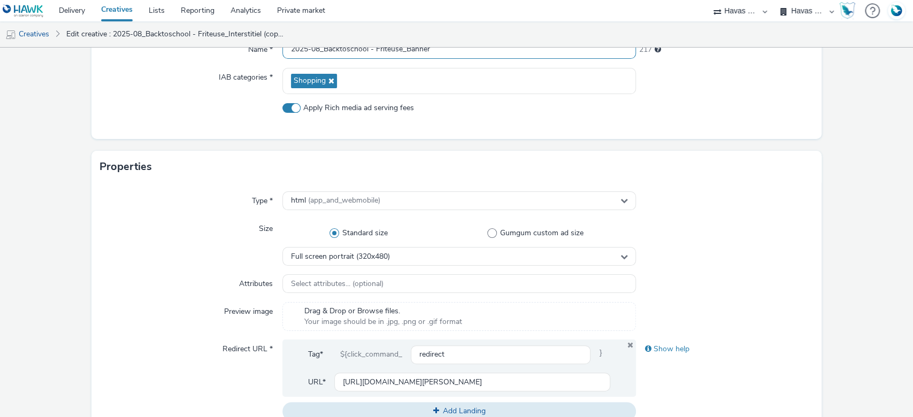
type input "2025-08_Backtoschool - Friteuse_Banner"
click at [379, 244] on div "Standard size Gumgum custom ad size" at bounding box center [459, 233] width 354 height 28
click at [378, 250] on div "Full screen portrait (320x480)" at bounding box center [459, 256] width 354 height 19
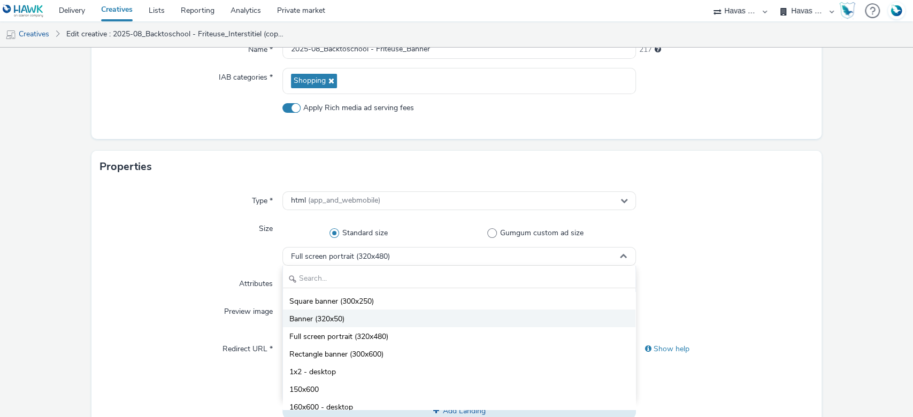
click at [357, 317] on li "Banner (320x50)" at bounding box center [459, 319] width 353 height 18
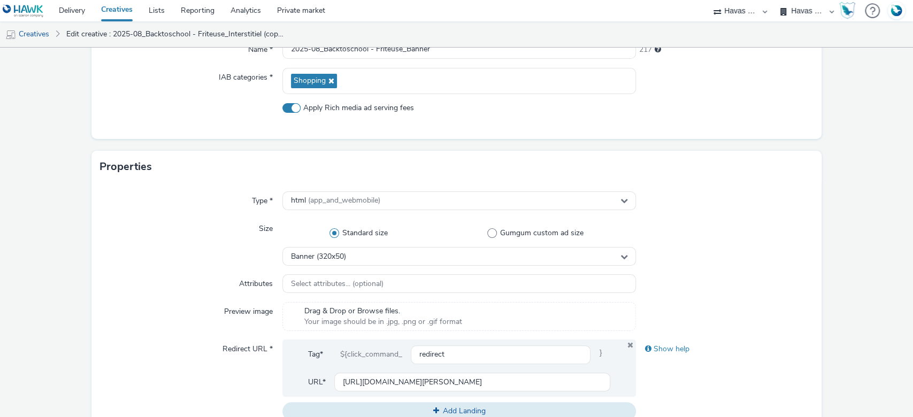
scroll to position [499, 0]
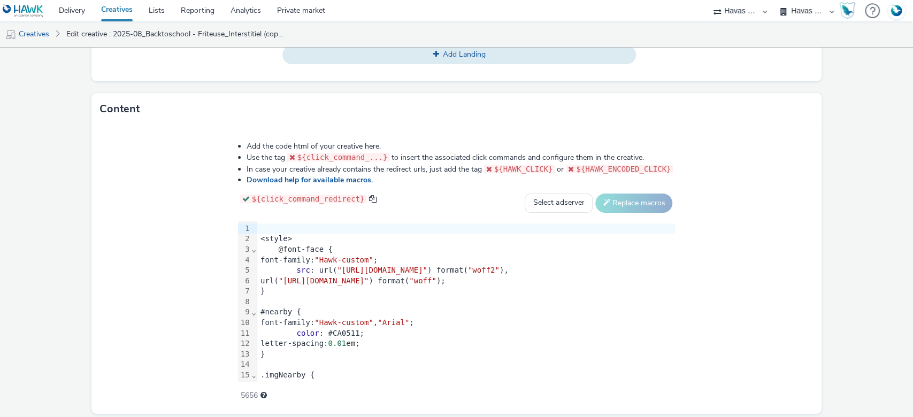
click at [342, 277] on span ""https://static.tabmo.io/creatives/2022-q1/april/maxi-zoo/skolar-sans-latin-con…" at bounding box center [324, 281] width 90 height 9
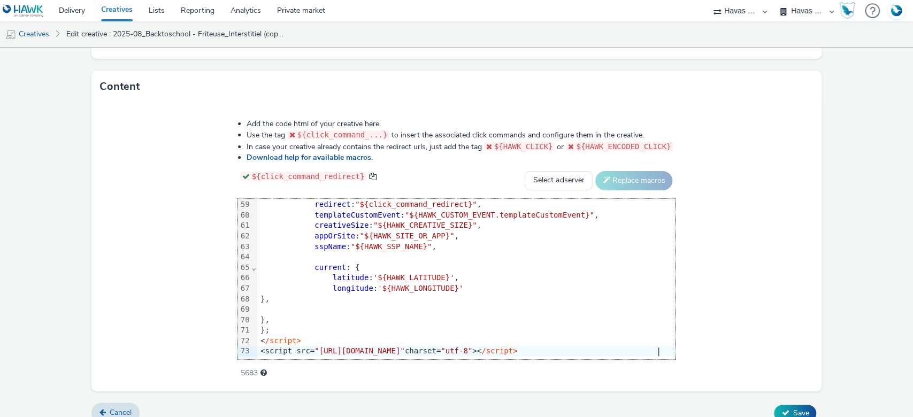
scroll to position [534, 0]
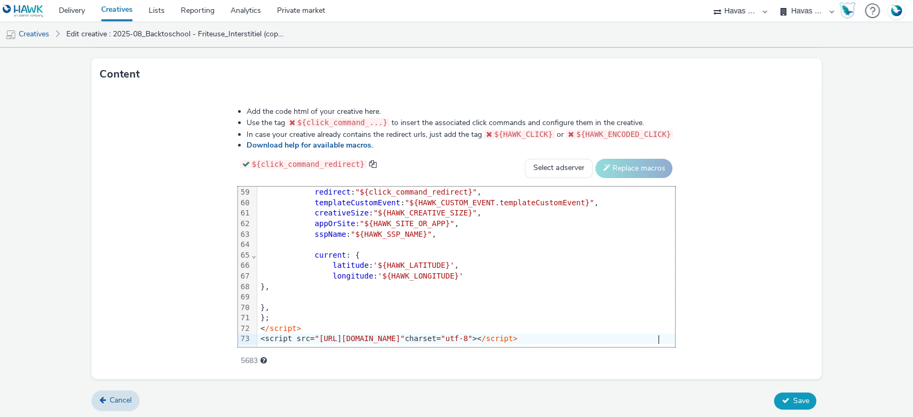
click at [798, 402] on span "Save" at bounding box center [801, 401] width 16 height 10
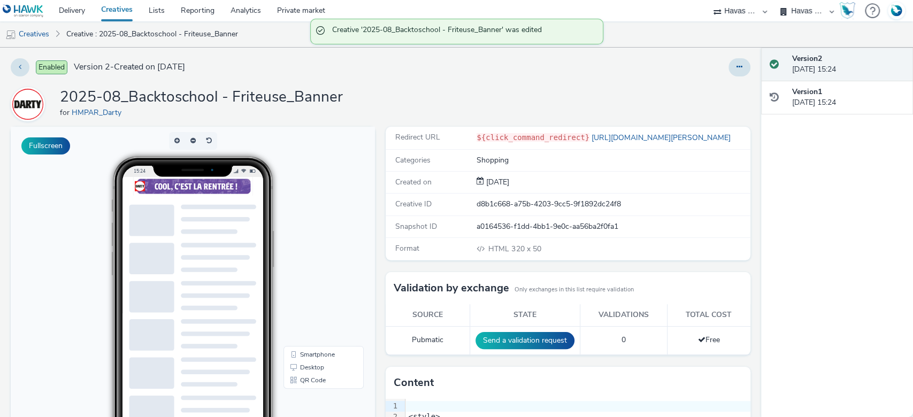
click at [116, 13] on link "Creatives" at bounding box center [117, 10] width 48 height 21
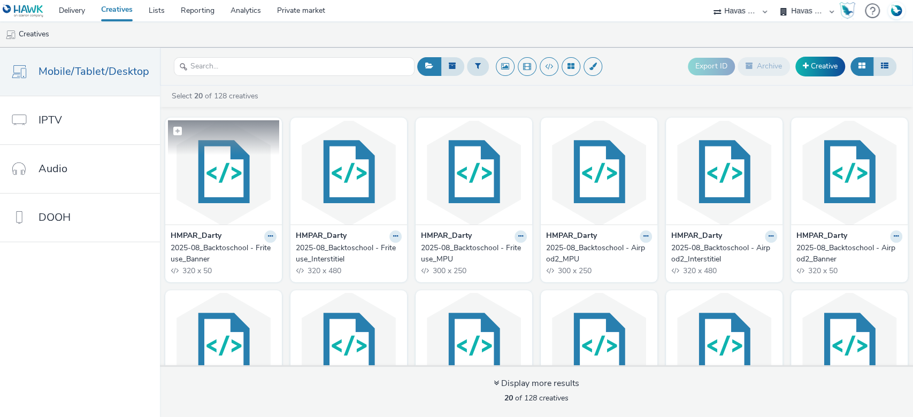
click at [236, 179] on img at bounding box center [223, 172] width 111 height 104
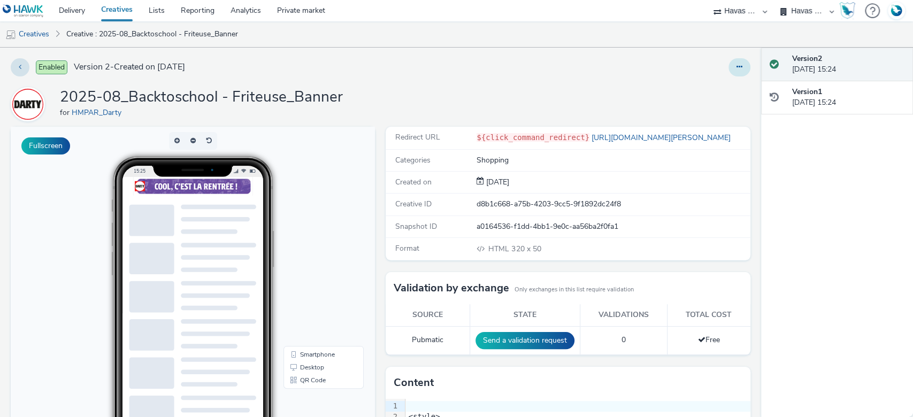
click at [737, 66] on icon at bounding box center [740, 66] width 6 height 7
click at [703, 106] on link "Duplicate" at bounding box center [710, 110] width 80 height 21
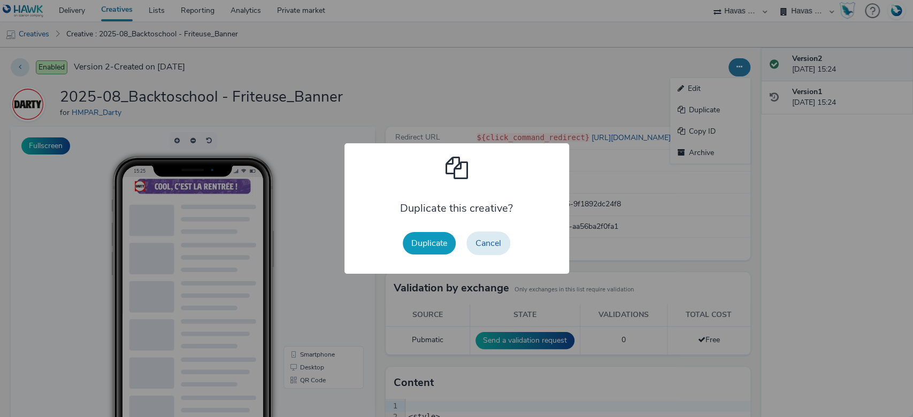
click at [418, 242] on button "Duplicate" at bounding box center [429, 243] width 53 height 22
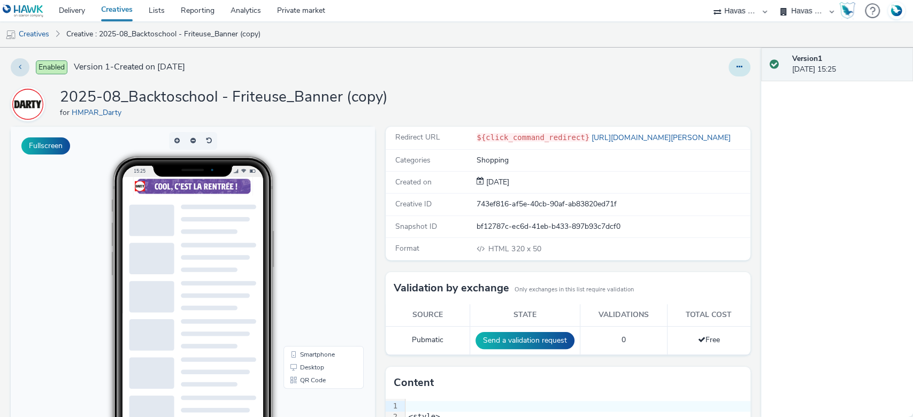
click at [729, 66] on button at bounding box center [740, 67] width 22 height 18
click at [690, 84] on link "Edit" at bounding box center [710, 88] width 80 height 21
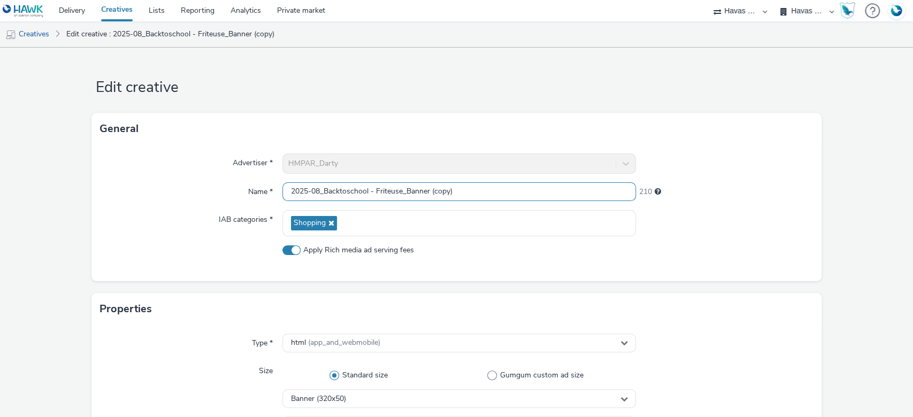
drag, startPoint x: 462, startPoint y: 190, endPoint x: 430, endPoint y: 189, distance: 32.7
click at [430, 189] on input "2025-08_Backtoschool - Friteuse_Banner (copy)" at bounding box center [459, 191] width 354 height 19
drag, startPoint x: 399, startPoint y: 190, endPoint x: 372, endPoint y: 193, distance: 26.8
click at [372, 193] on input "2025-08_Backtoschool - Friteuse_Banner" at bounding box center [459, 191] width 354 height 19
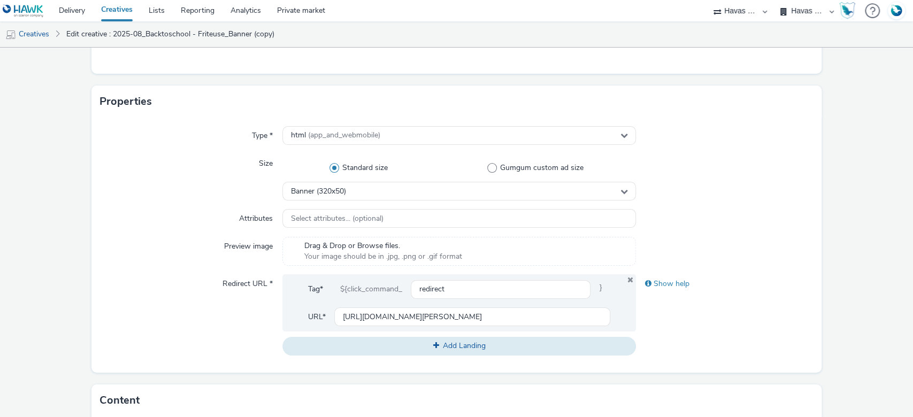
scroll to position [214, 0]
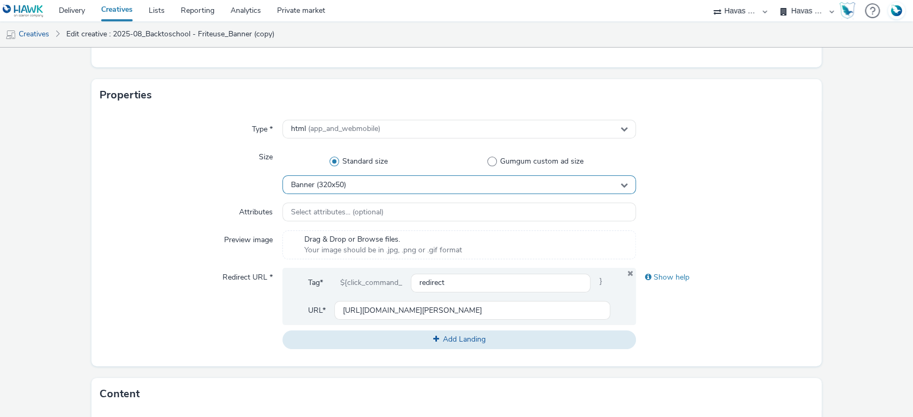
type input "2025-08_Backtoschool - Générique_Banner"
click at [349, 181] on div "Banner (320x50)" at bounding box center [459, 184] width 354 height 19
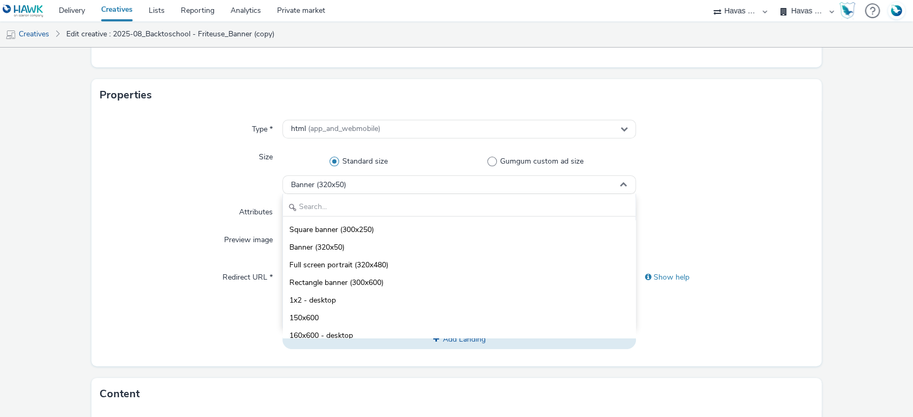
click at [94, 161] on div "Type * html (app_and_webmobile) Size Standard size Gumgum custom ad size Banner…" at bounding box center [456, 238] width 731 height 255
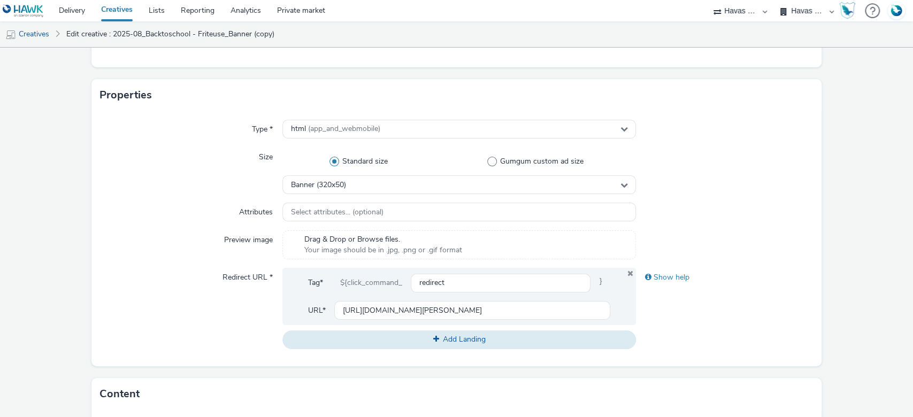
scroll to position [534, 0]
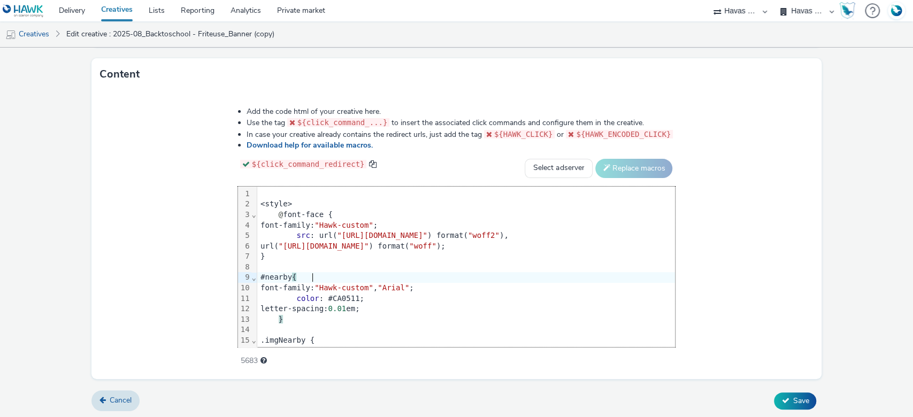
click at [274, 276] on div "#nearby {" at bounding box center [466, 277] width 418 height 11
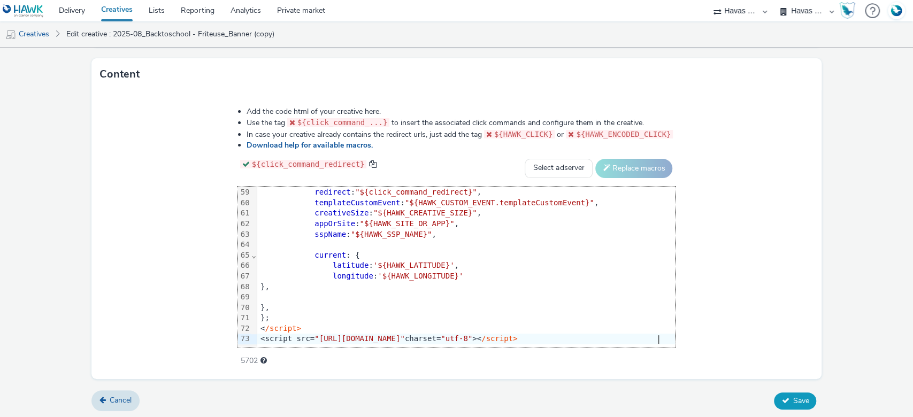
click at [794, 393] on button "Save" at bounding box center [795, 401] width 42 height 17
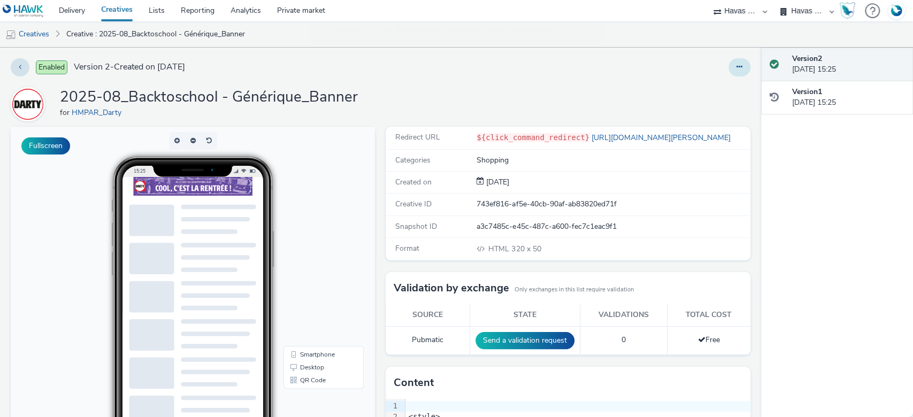
click at [737, 67] on icon at bounding box center [740, 66] width 6 height 7
click at [715, 110] on link "Duplicate" at bounding box center [710, 110] width 80 height 21
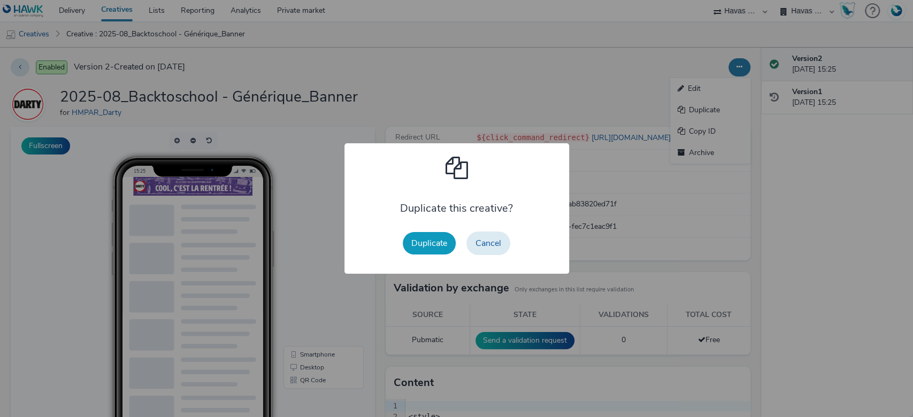
click at [427, 242] on button "Duplicate" at bounding box center [429, 243] width 53 height 22
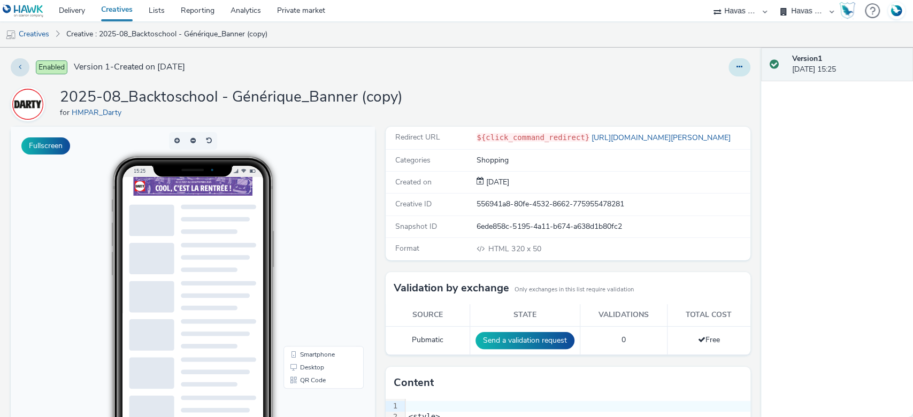
click at [738, 64] on button at bounding box center [740, 67] width 22 height 18
click at [689, 84] on link "Edit" at bounding box center [710, 88] width 80 height 21
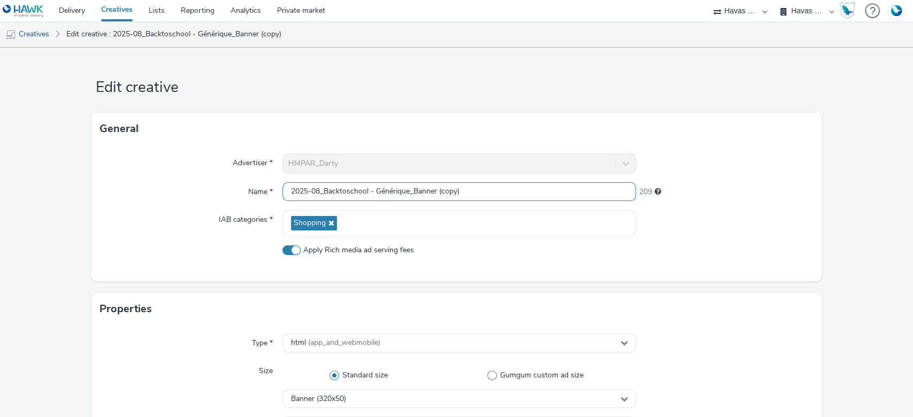
drag, startPoint x: 475, startPoint y: 189, endPoint x: 410, endPoint y: 192, distance: 64.8
click at [410, 192] on input "2025-08_Backtoschool - Générique_Banner (copy)" at bounding box center [459, 191] width 354 height 19
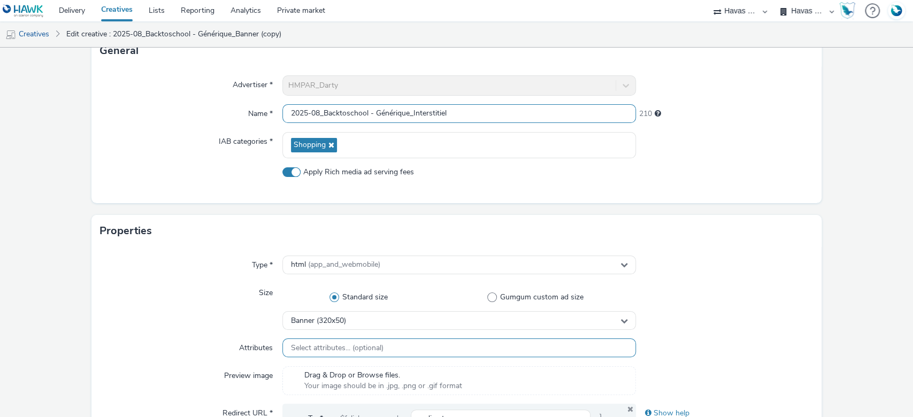
scroll to position [142, 0]
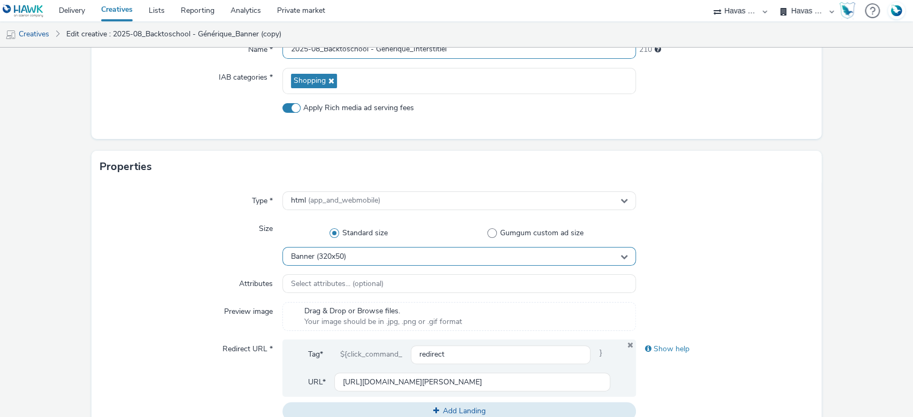
type input "2025-08_Backtoschool - Générique_Interstitiel"
click at [348, 255] on div "Banner (320x50)" at bounding box center [459, 256] width 354 height 19
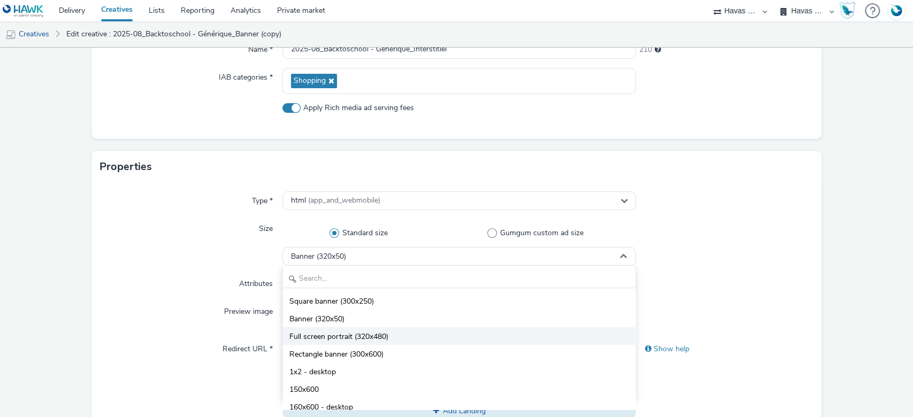
click at [360, 342] on li "Full screen portrait (320x480)" at bounding box center [459, 336] width 353 height 18
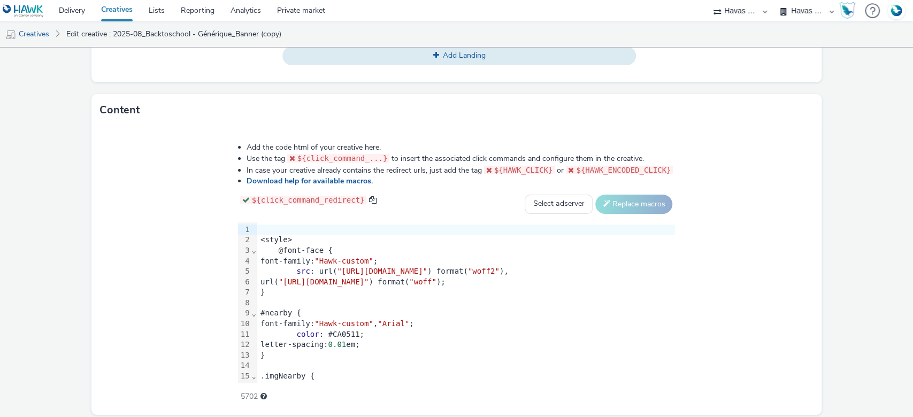
scroll to position [499, 0]
click at [353, 315] on div "#nearby {" at bounding box center [466, 312] width 418 height 11
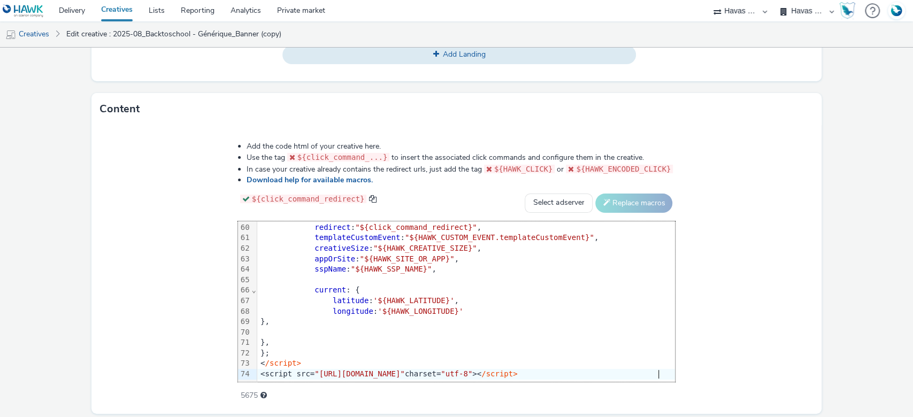
scroll to position [534, 0]
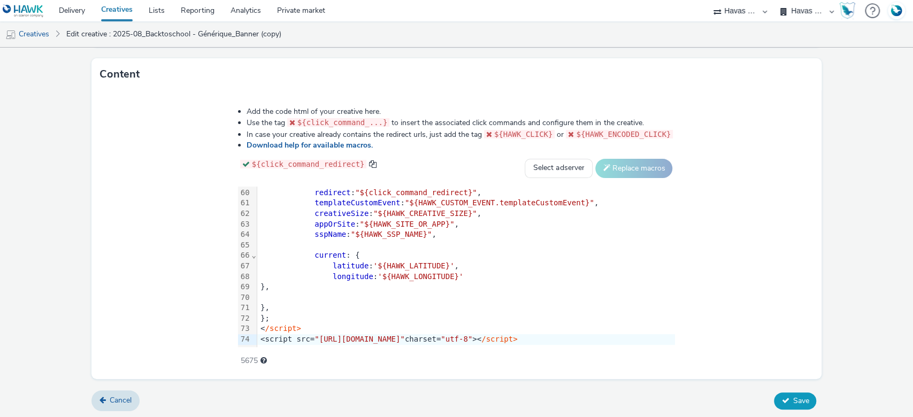
click at [784, 393] on button "Save" at bounding box center [795, 401] width 42 height 17
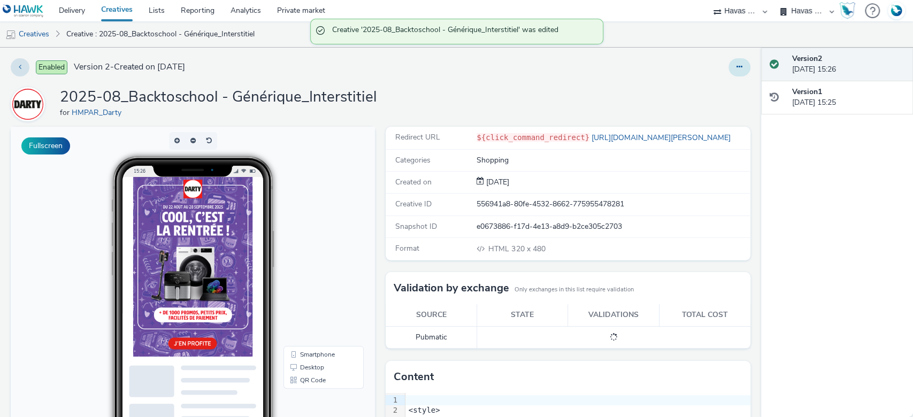
click at [737, 66] on icon at bounding box center [740, 66] width 6 height 7
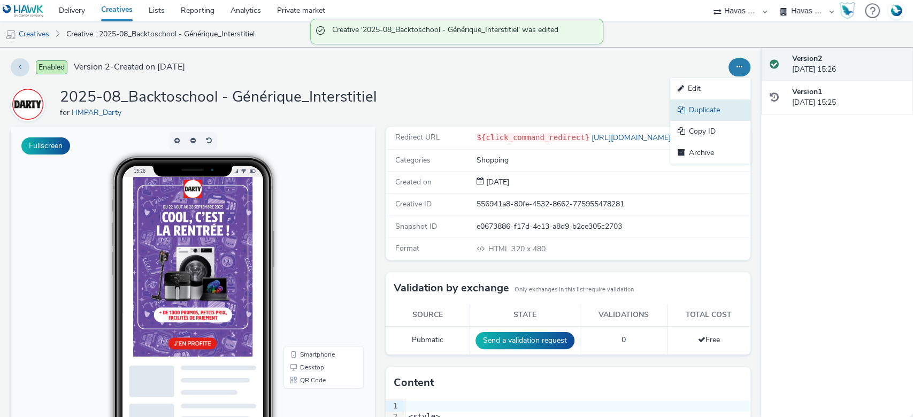
click at [707, 113] on link "Duplicate" at bounding box center [710, 110] width 80 height 21
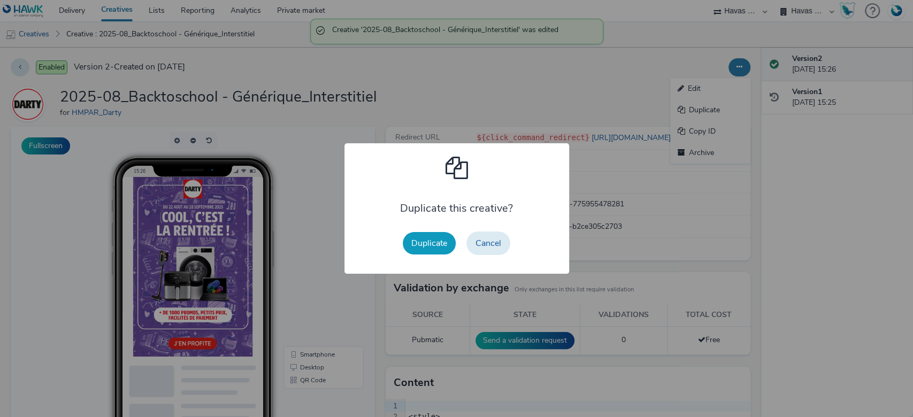
click at [422, 240] on button "Duplicate" at bounding box center [429, 243] width 53 height 22
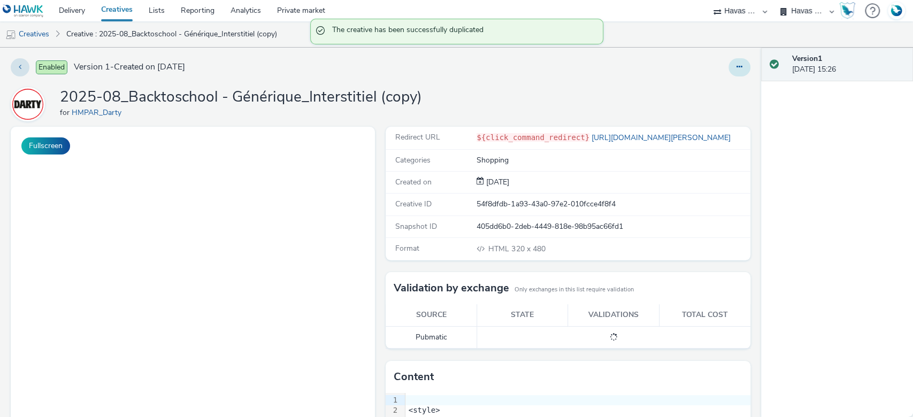
click at [731, 66] on button at bounding box center [740, 67] width 22 height 18
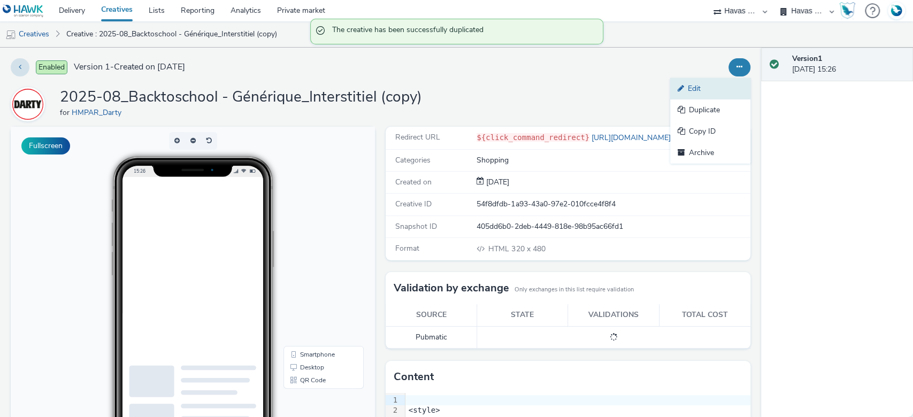
click at [703, 89] on link "Edit" at bounding box center [710, 88] width 80 height 21
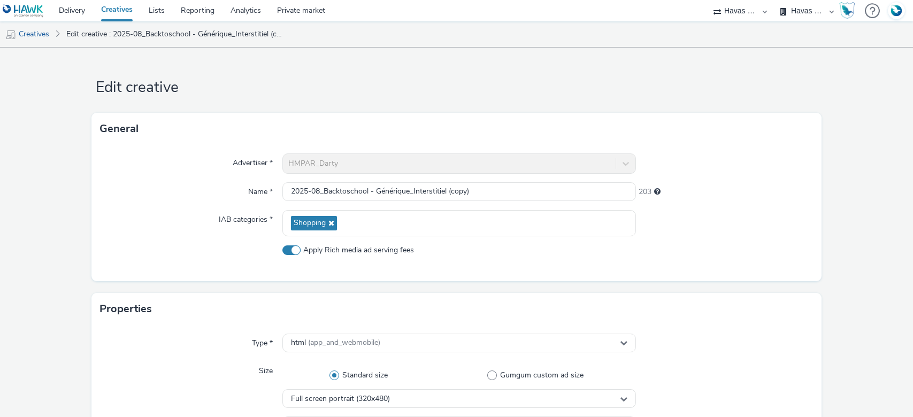
select select "43747a01-9d8e-4dea-a0e4-a98d33cfba61"
drag, startPoint x: 485, startPoint y: 192, endPoint x: 411, endPoint y: 194, distance: 74.4
click at [411, 194] on input "2025-08_Backtoschool - Générique_Interstitiel (copy)" at bounding box center [459, 191] width 354 height 19
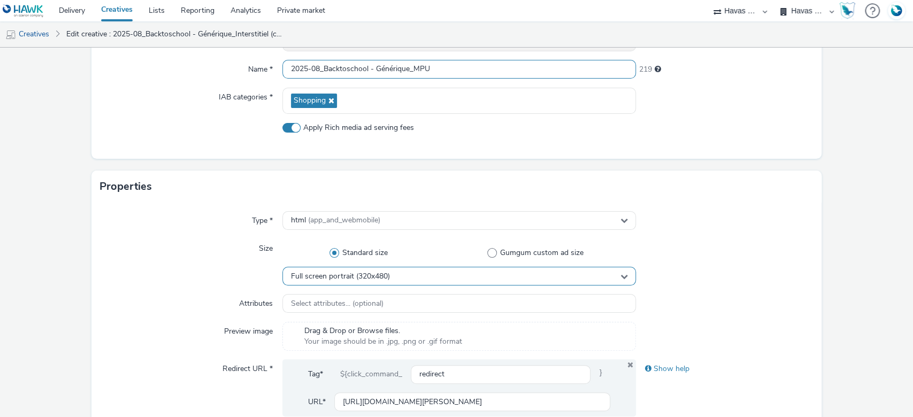
scroll to position [214, 0]
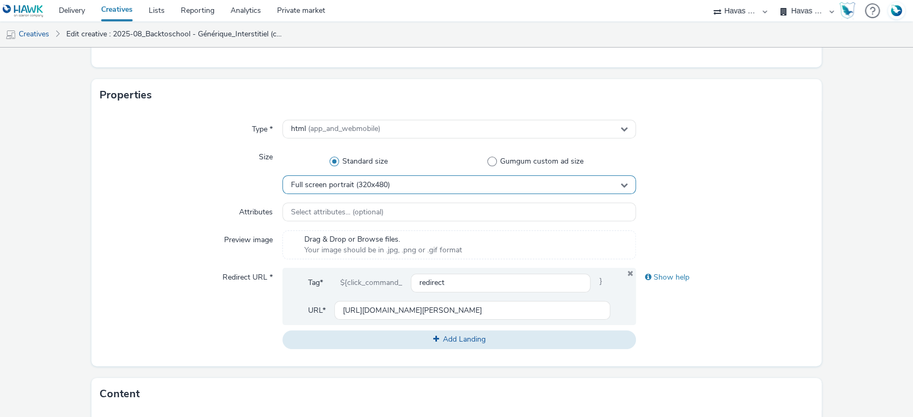
type input "2025-08_Backtoschool - Générique_MPU"
click at [349, 178] on div "Full screen portrait (320x480)" at bounding box center [459, 184] width 354 height 19
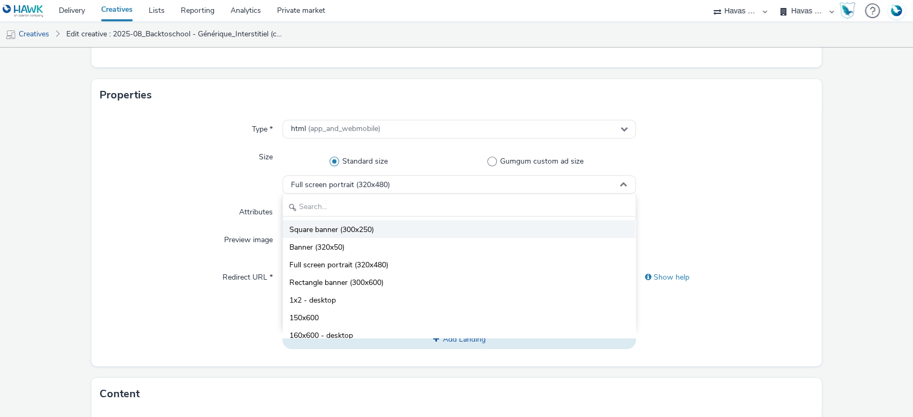
click at [352, 226] on span "Square banner (300x250)" at bounding box center [331, 230] width 85 height 11
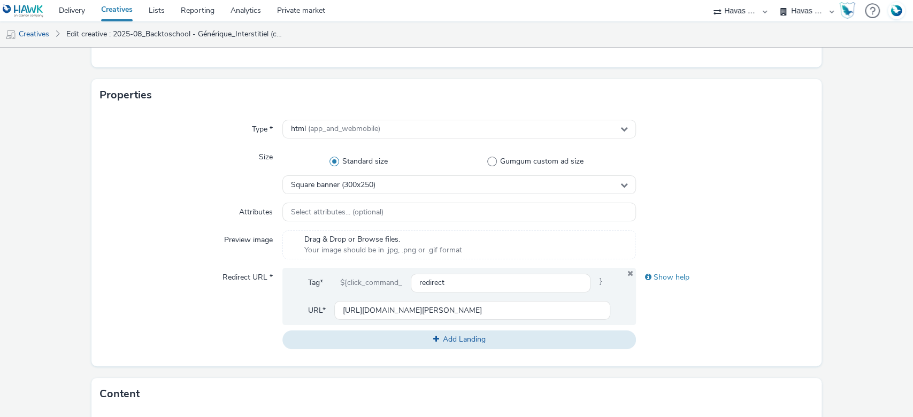
scroll to position [499, 0]
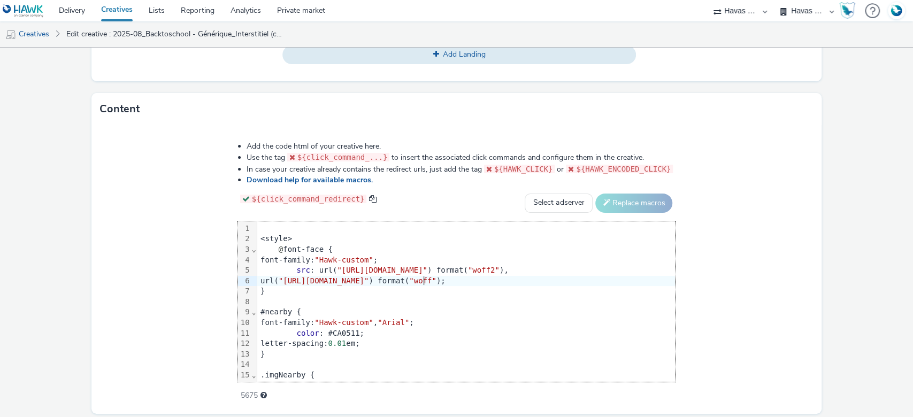
click at [335, 281] on span ""[URL][DOMAIN_NAME]"" at bounding box center [324, 281] width 90 height 9
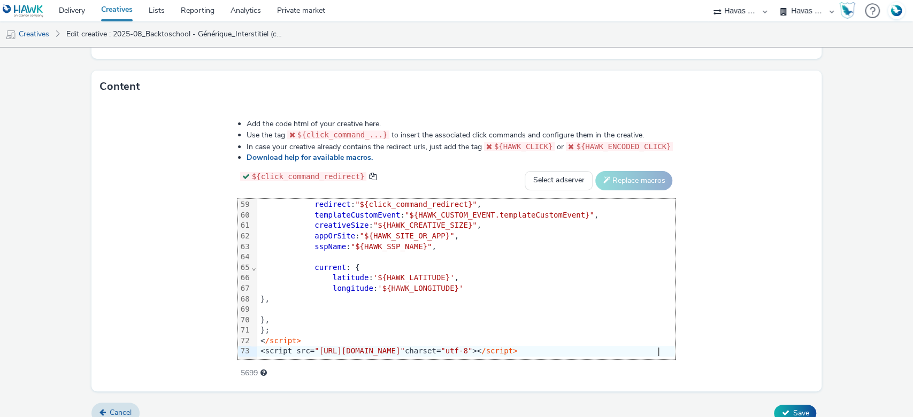
scroll to position [534, 0]
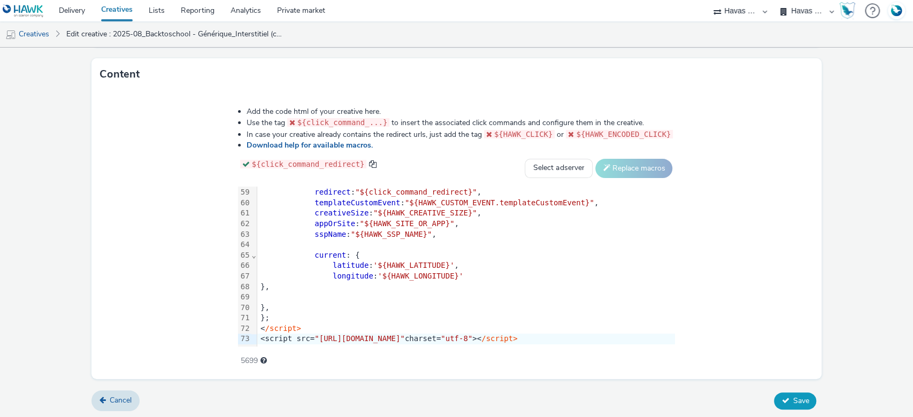
click at [785, 408] on button "Save" at bounding box center [795, 401] width 42 height 17
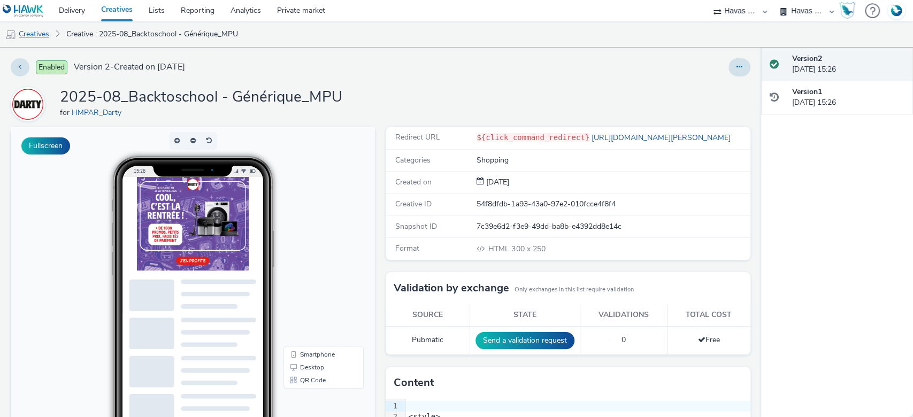
click at [32, 33] on link "Creatives" at bounding box center [27, 34] width 55 height 26
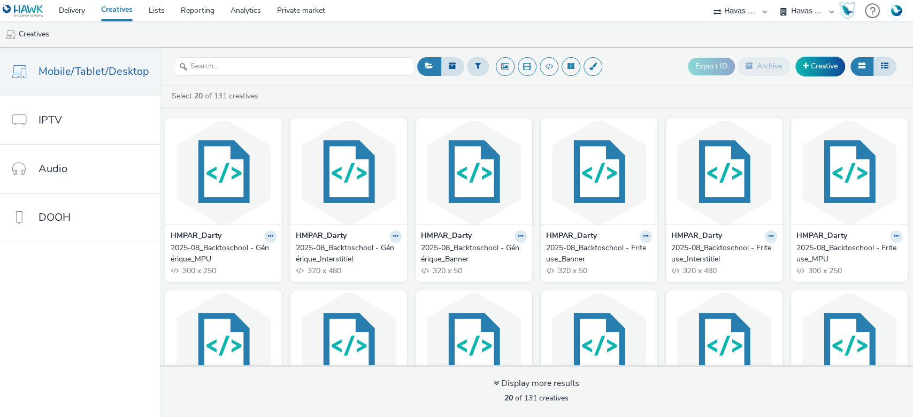
click at [743, 19] on select "ABI Media Ad4Health Adevinta ADITIKS Adops Agence79 AllMatik AMnet FR Amplifi F…" at bounding box center [740, 10] width 64 height 21
select select "a4655d9c-cd96-449f-b9a3-d2b0c2744250"
click at [773, 0] on select "ABI Media Ad4Health Adevinta ADITIKS Adops Agence79 AllMatik AMnet FR Amplifi F…" at bounding box center [740, 10] width 64 height 21
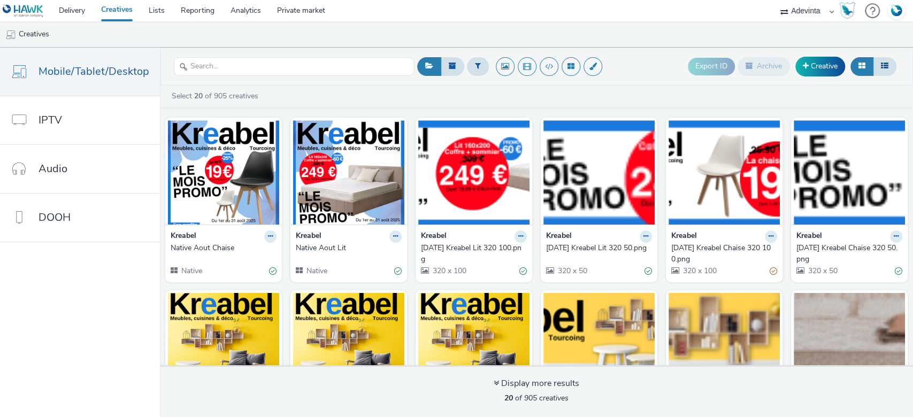
click at [822, 55] on div "Export ID Archive Creative" at bounding box center [793, 67] width 211 height 26
click at [813, 61] on link "Creative" at bounding box center [821, 66] width 50 height 19
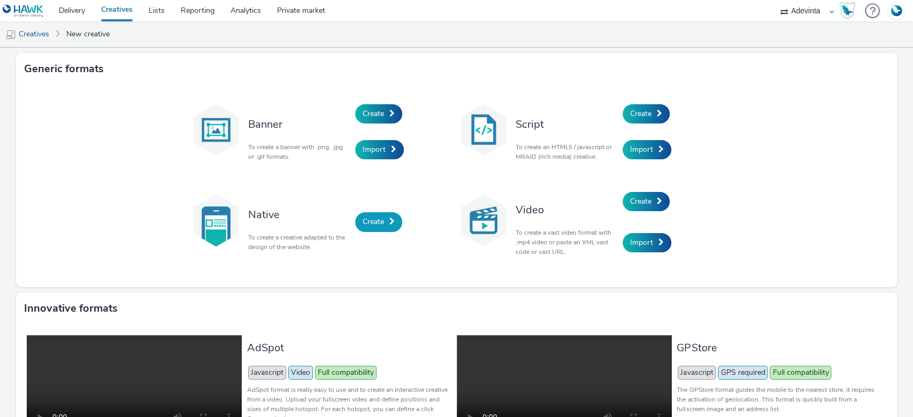
click at [364, 219] on span "Create" at bounding box center [373, 222] width 21 height 10
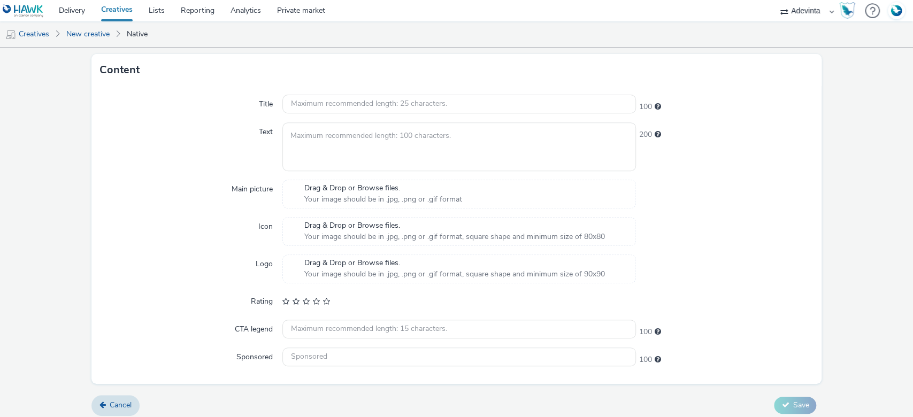
scroll to position [300, 0]
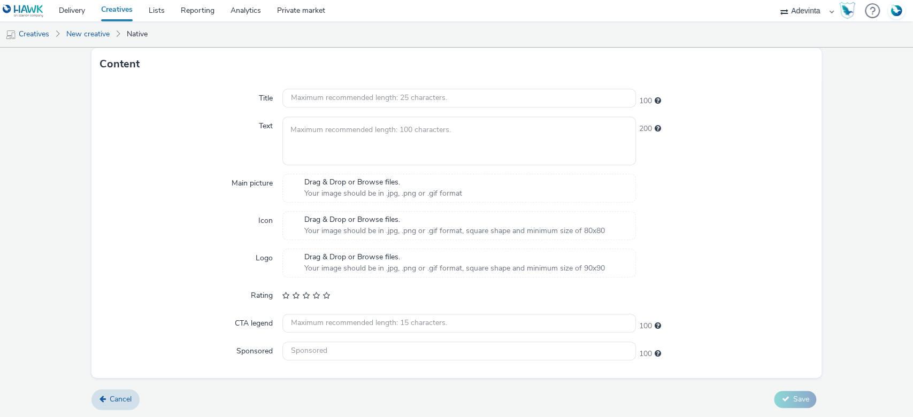
click at [111, 387] on form "New creative General Advertiser * Select advertiser... Name * 255 IAB categorie…" at bounding box center [456, 83] width 913 height 670
click at [106, 399] on link "Cancel" at bounding box center [115, 399] width 48 height 20
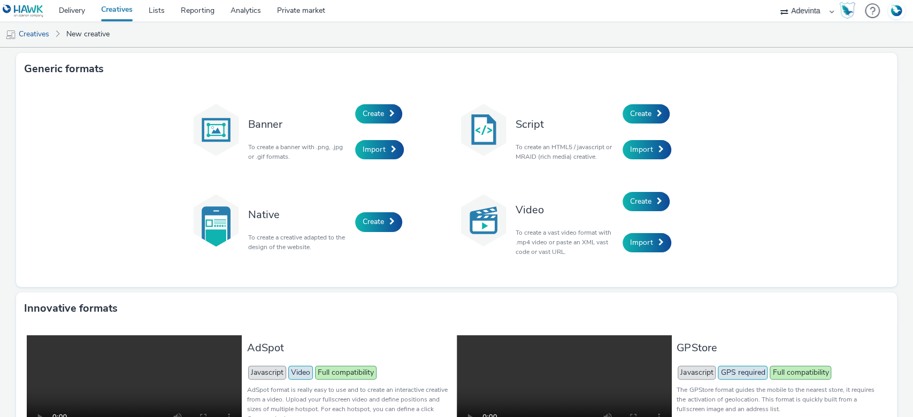
click at [111, 11] on link "Creatives" at bounding box center [117, 10] width 48 height 21
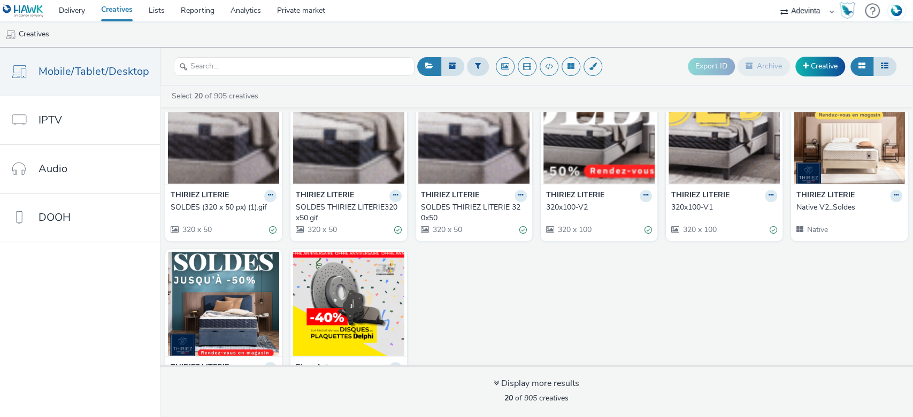
scroll to position [426, 0]
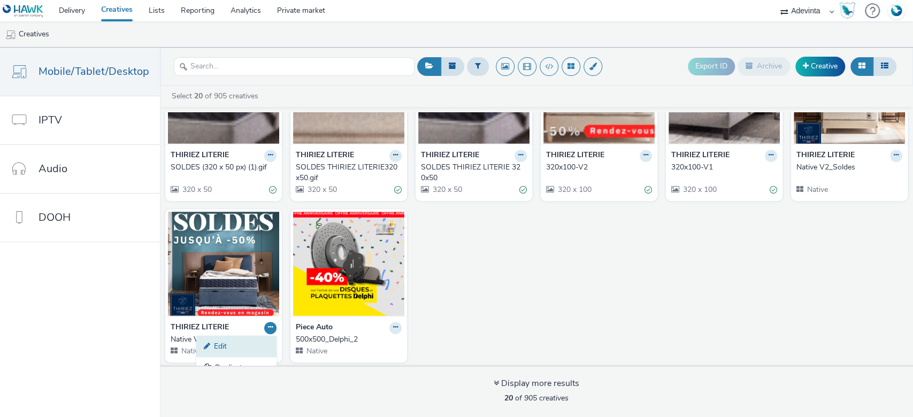
click at [248, 338] on link "Edit" at bounding box center [236, 346] width 80 height 21
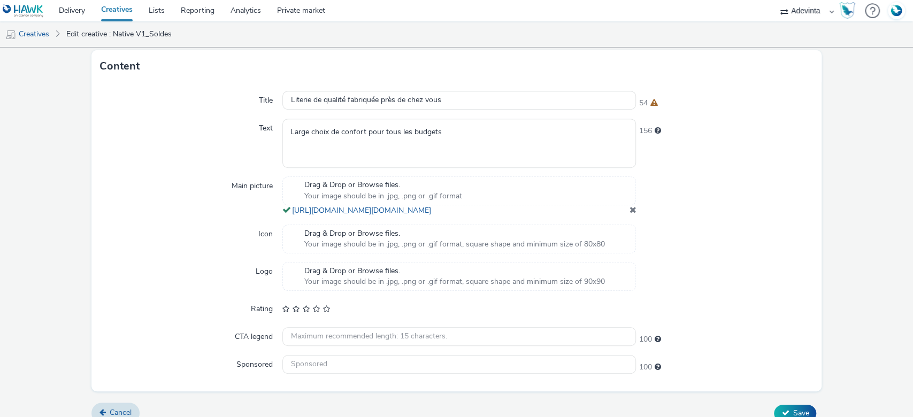
scroll to position [328, 0]
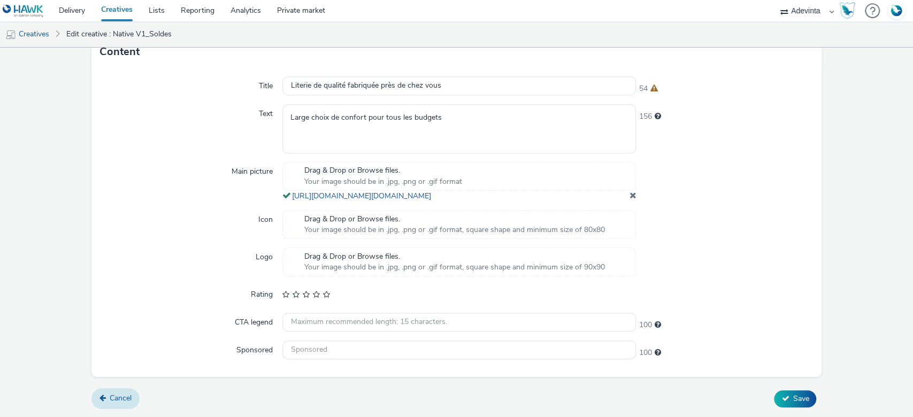
click at [118, 394] on span "Cancel" at bounding box center [121, 398] width 22 height 10
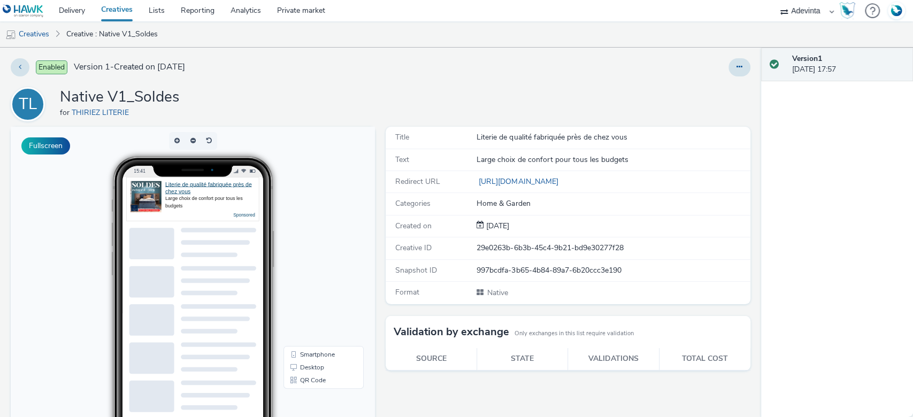
click at [111, 11] on link "Creatives" at bounding box center [117, 10] width 48 height 21
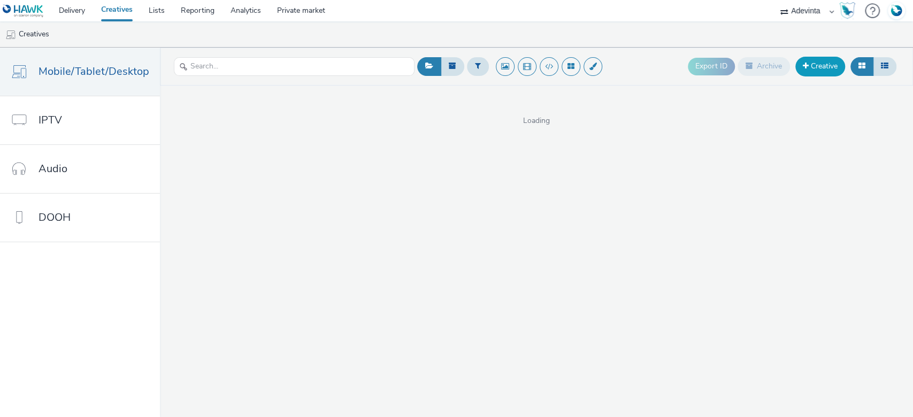
click at [824, 66] on link "Creative" at bounding box center [821, 66] width 50 height 19
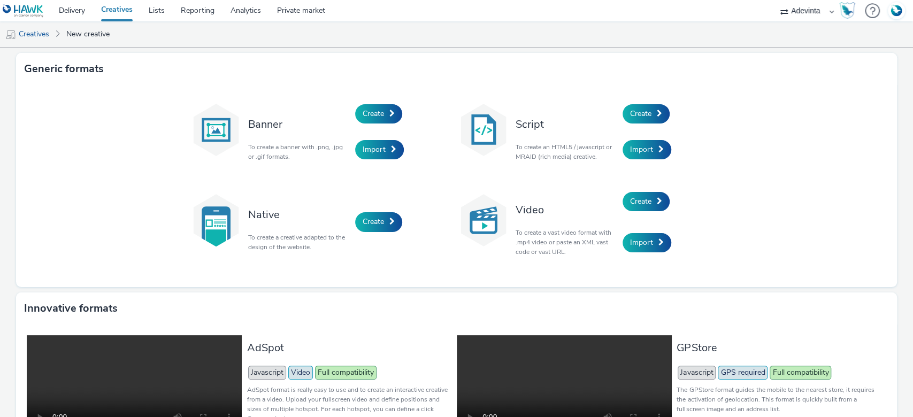
click at [804, 14] on select "ABI Media Ad4Health Adevinta ADITIKS Adops Agence79 AllMatik AMnet FR Amplifi F…" at bounding box center [807, 10] width 64 height 21
select select "43747a01-9d8e-4dea-a0e4-a98d33cfba61"
click at [775, 0] on select "ABI Media Ad4Health Adevinta ADITIKS Adops Agence79 AllMatik AMnet FR Amplifi F…" at bounding box center [807, 10] width 64 height 21
select select "5124110c-5ad7-400f-8241-e8aa575c652d"
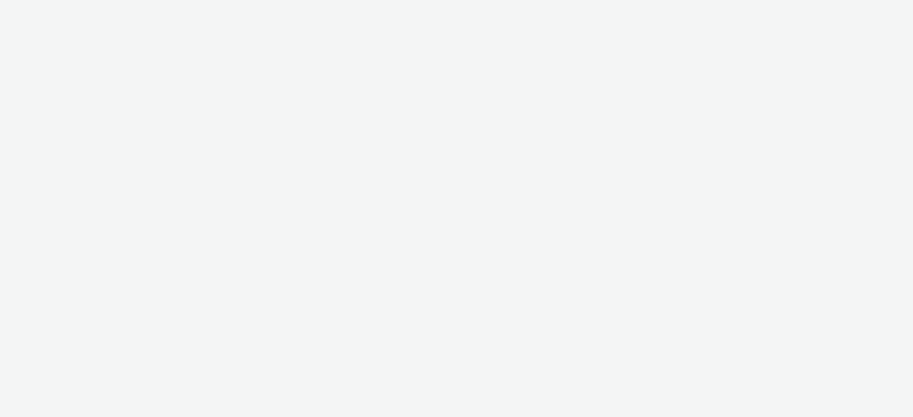
select select "43747a01-9d8e-4dea-a0e4-a98d33cfba61"
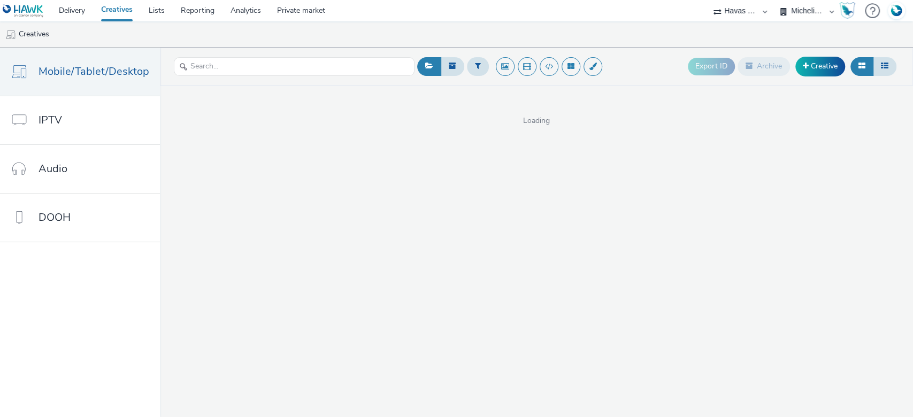
drag, startPoint x: 0, startPoint y: 0, endPoint x: 821, endPoint y: 17, distance: 821.4
click at [821, 17] on select "Havas Media [GEOGRAPHIC_DATA] Michelin France Michelin International" at bounding box center [807, 10] width 64 height 21
select select "53ec7e16-f96c-4cd6-b43b-fe6c0a866627"
click at [775, 0] on select "Havas Media [GEOGRAPHIC_DATA] Michelin France Michelin International" at bounding box center [807, 10] width 64 height 21
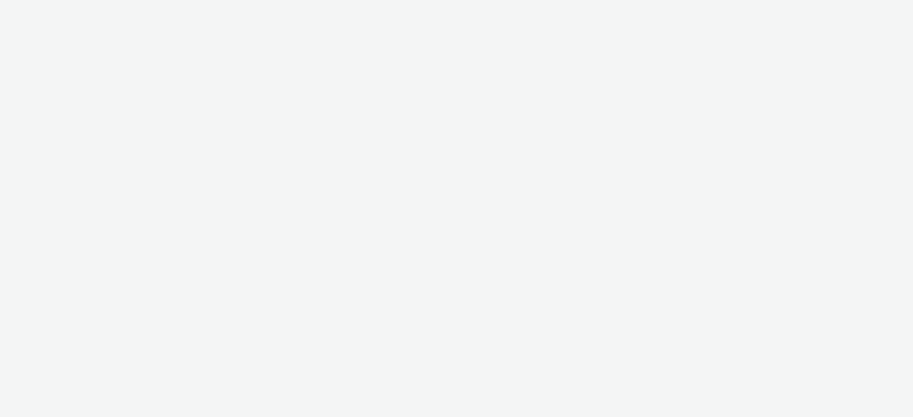
select select "43747a01-9d8e-4dea-a0e4-a98d33cfba61"
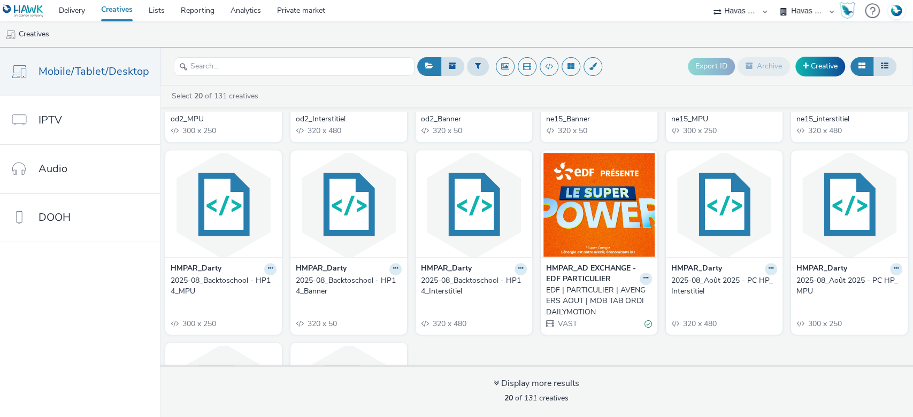
scroll to position [309, 0]
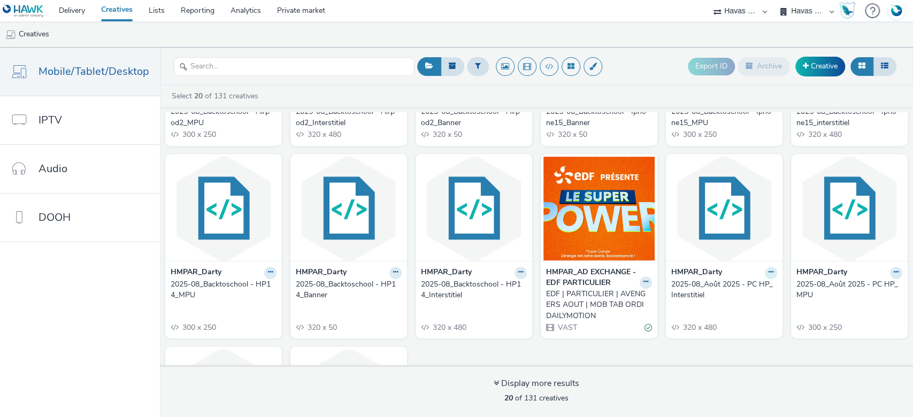
click at [715, 290] on link "Edit" at bounding box center [737, 291] width 80 height 21
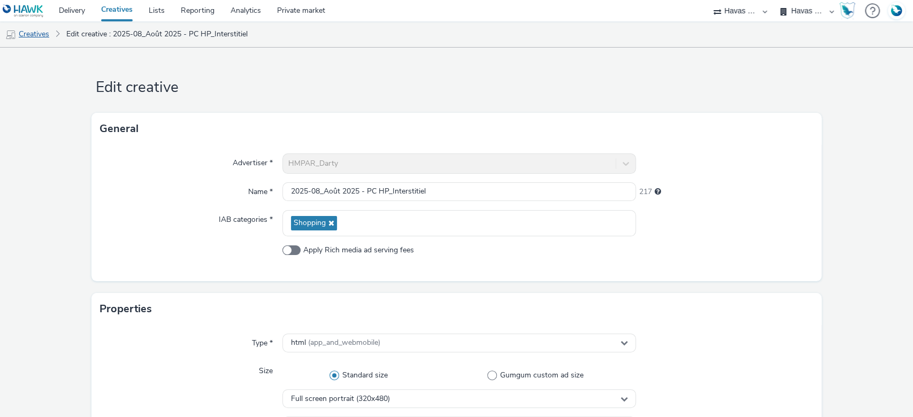
click at [36, 36] on link "Creatives" at bounding box center [27, 34] width 55 height 26
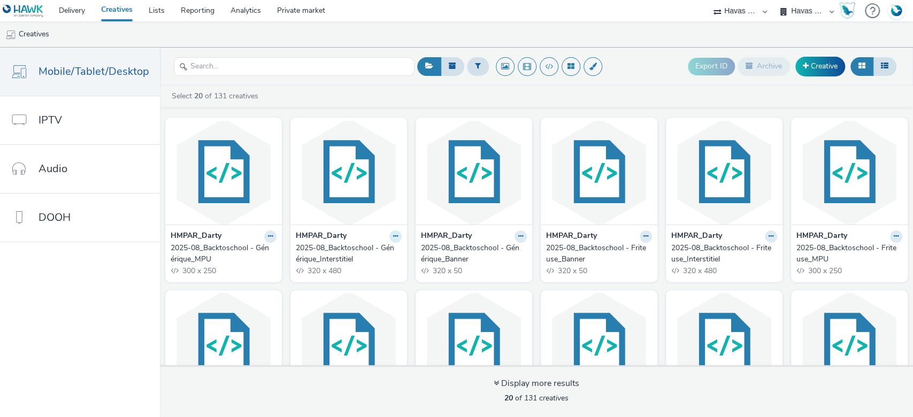
click at [273, 237] on icon at bounding box center [270, 236] width 5 height 6
click at [373, 251] on link "Edit" at bounding box center [362, 254] width 80 height 21
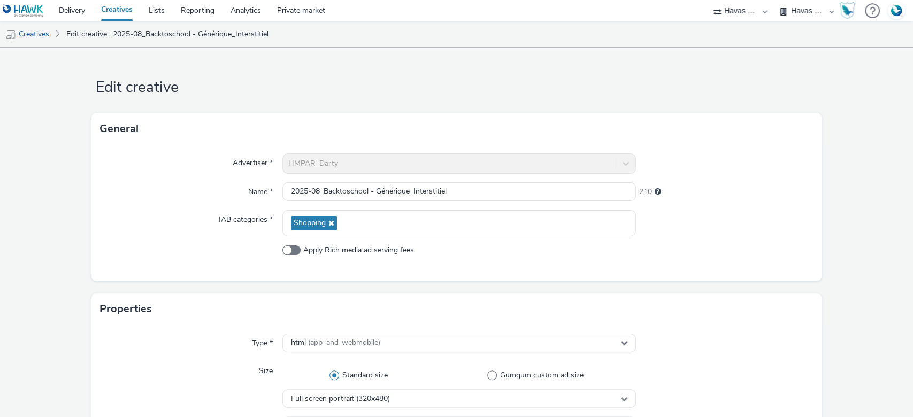
click at [34, 25] on link "Creatives" at bounding box center [27, 34] width 55 height 26
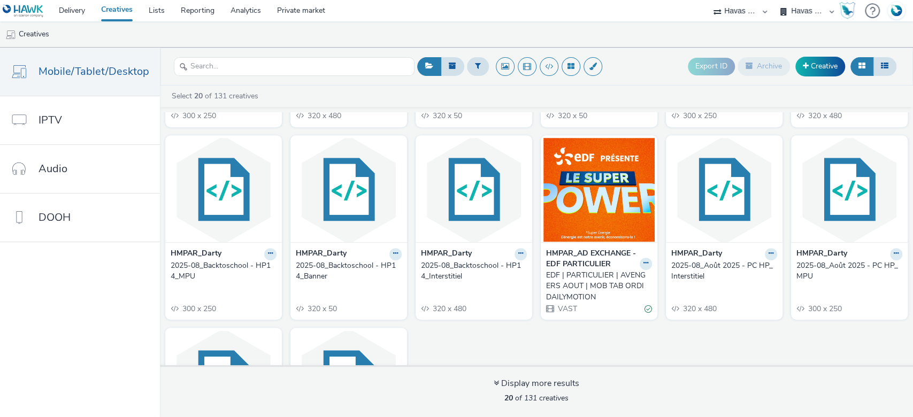
scroll to position [458, 0]
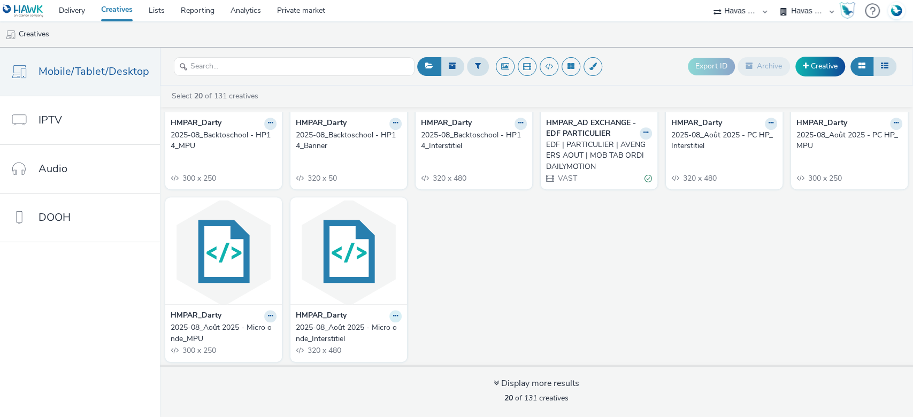
click at [359, 331] on link "Edit" at bounding box center [362, 334] width 80 height 21
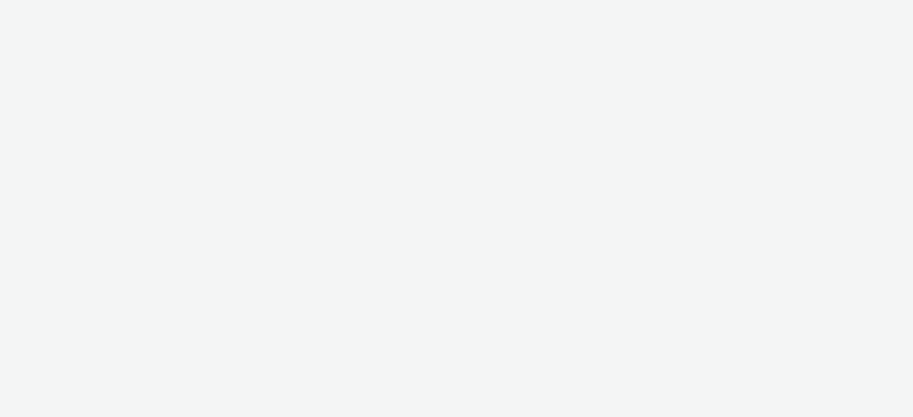
select select "43747a01-9d8e-4dea-a0e4-a98d33cfba61"
select select "a4655d9c-cd96-449f-b9a3-d2b0c2744250"
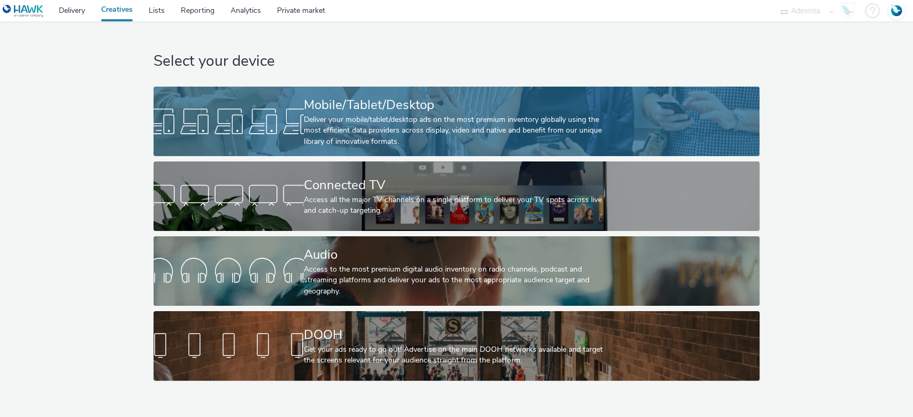
click at [243, 143] on link "Mobile/Tablet/Desktop Deliver your mobile/tablet/desktop ads on the most premiu…" at bounding box center [457, 122] width 606 height 70
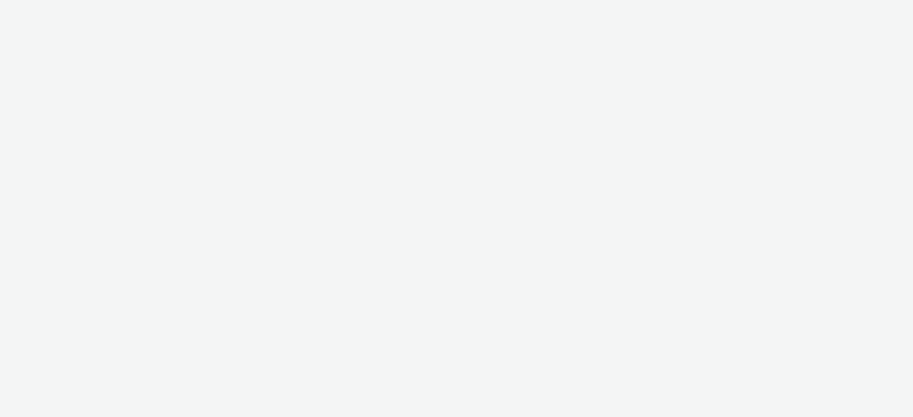
select select "a4655d9c-cd96-449f-b9a3-d2b0c2744250"
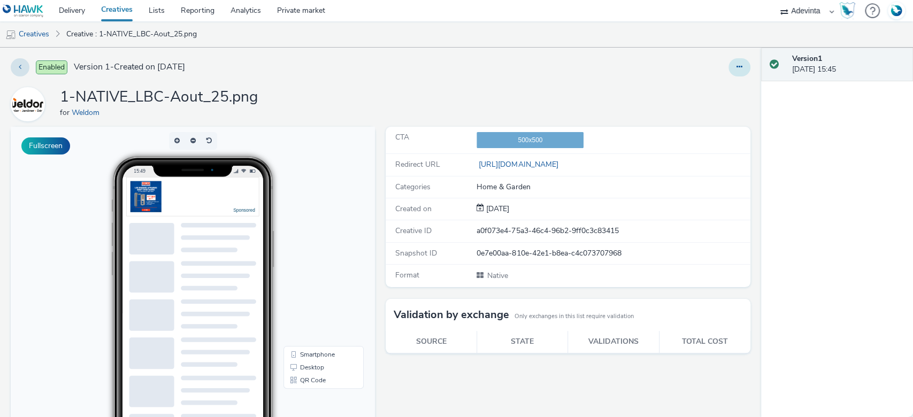
click at [729, 71] on button at bounding box center [740, 67] width 22 height 18
click at [701, 83] on link "Edit" at bounding box center [710, 88] width 80 height 21
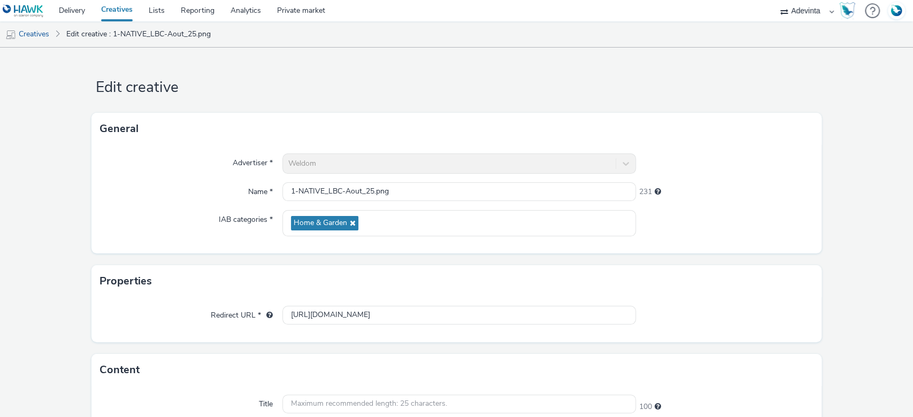
scroll to position [328, 0]
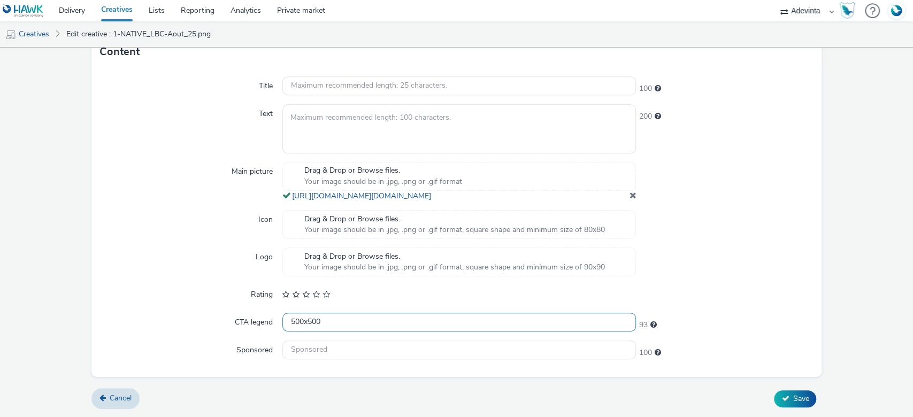
click at [334, 324] on input "500x500" at bounding box center [459, 322] width 354 height 19
click at [197, 198] on div "Main picture" at bounding box center [191, 182] width 182 height 40
click at [63, 7] on link "Delivery" at bounding box center [72, 10] width 42 height 21
